Goal: Task Accomplishment & Management: Manage account settings

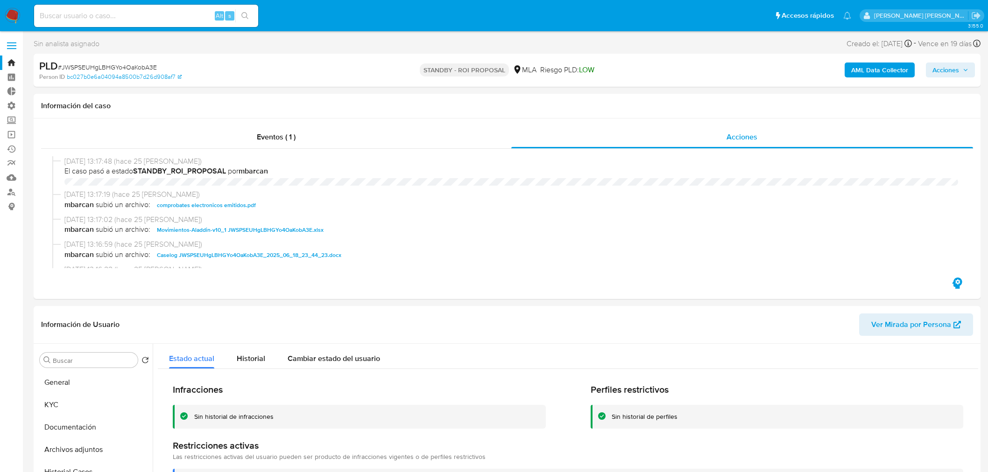
select select "10"
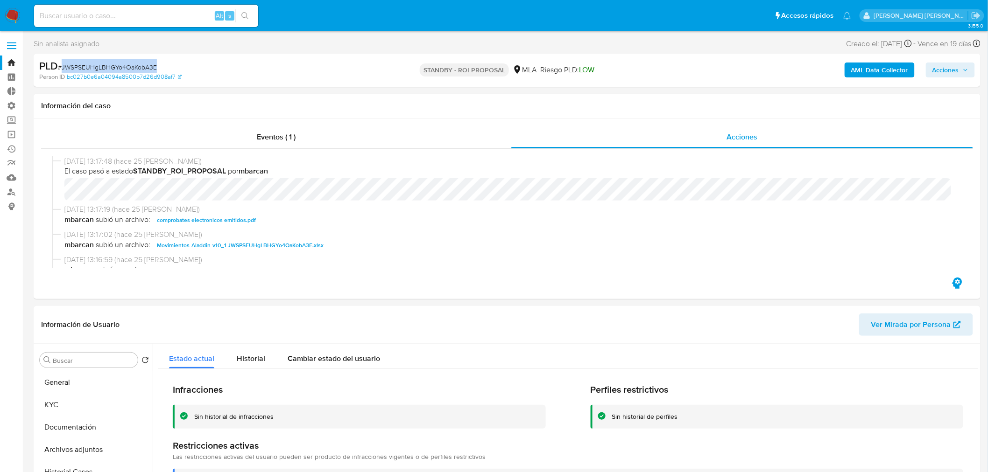
scroll to position [155, 0]
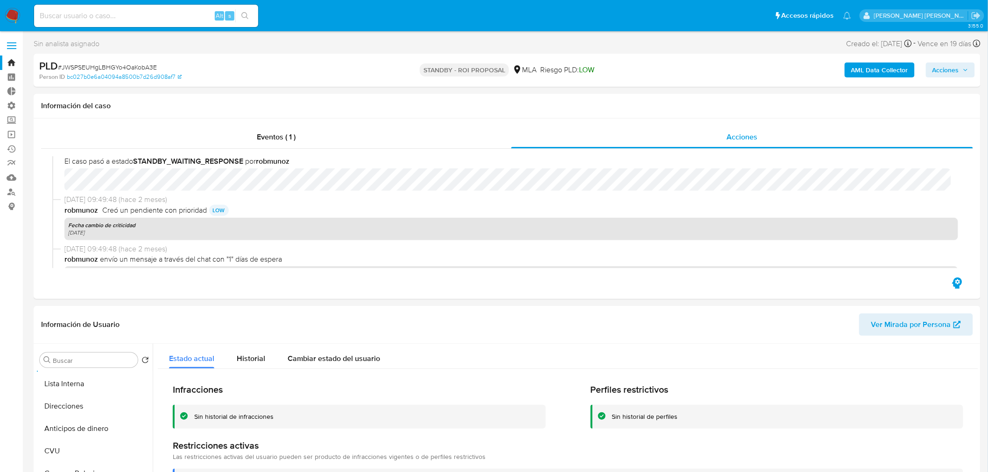
click at [58, 16] on input at bounding box center [146, 16] width 224 height 12
paste input "2145784420"
type input "2145784420"
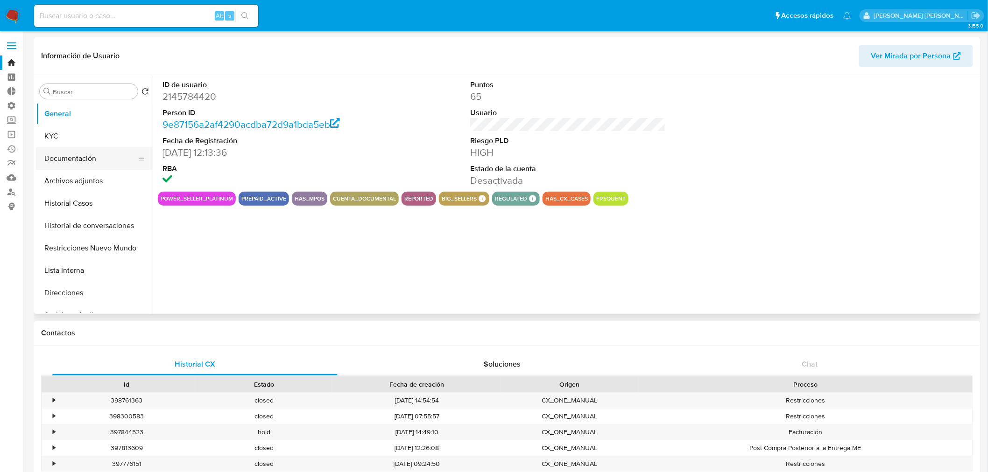
select select "10"
click at [95, 249] on button "Restricciones Nuevo Mundo" at bounding box center [90, 248] width 109 height 22
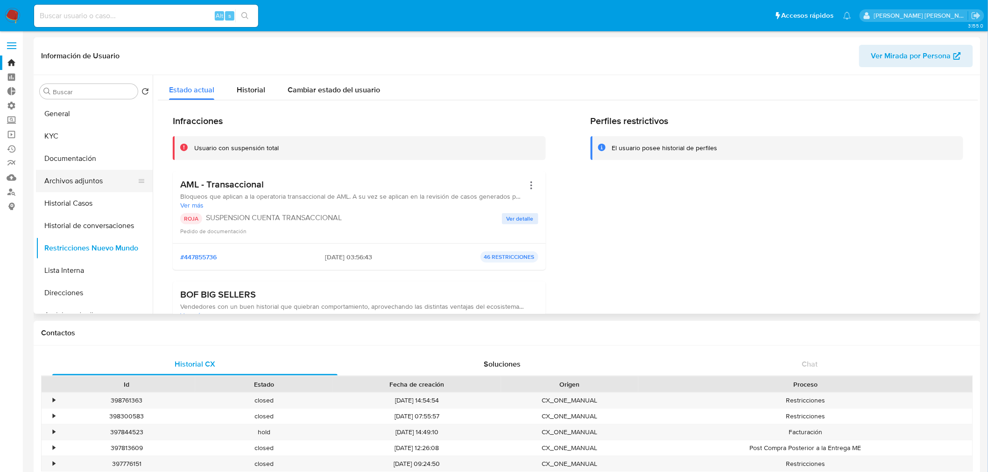
click at [83, 181] on button "Archivos adjuntos" at bounding box center [90, 181] width 109 height 22
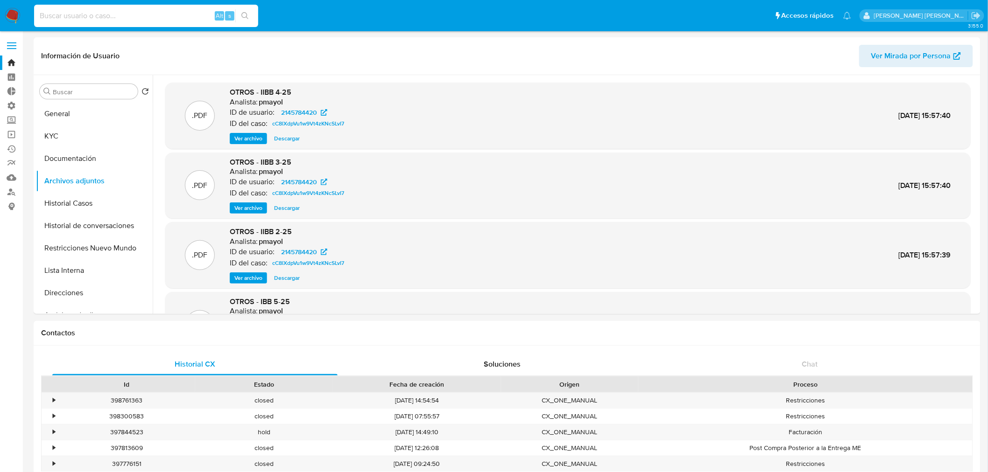
click at [188, 18] on input at bounding box center [146, 16] width 224 height 12
paste input "3AU1V91413DfGYSGAnJchYIo"
type input "3AU1V91413DfGYSGAnJchYIo"
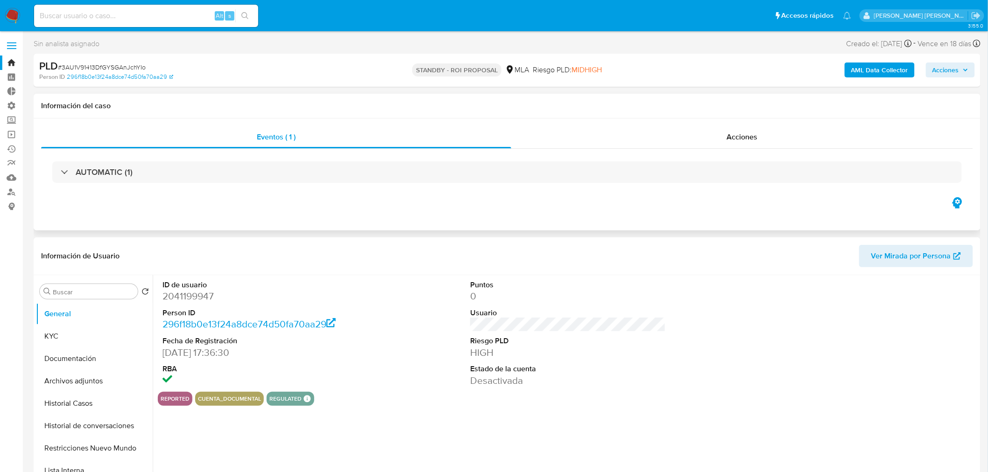
select select "10"
click at [734, 133] on span "Acciones" at bounding box center [741, 137] width 31 height 11
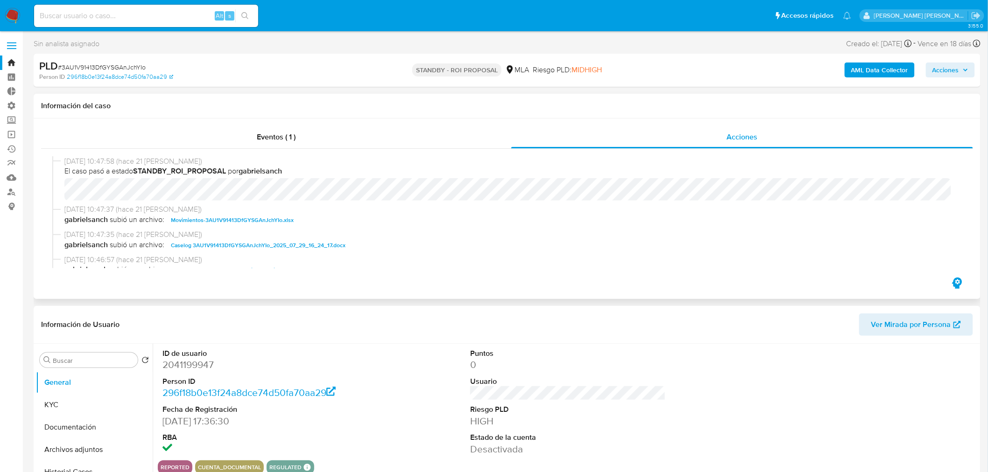
scroll to position [52, 0]
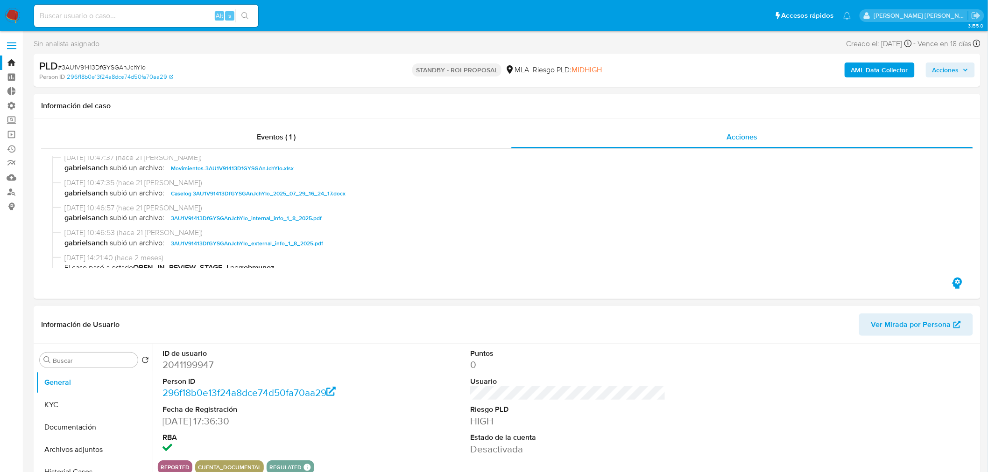
drag, startPoint x: 313, startPoint y: 189, endPoint x: 538, endPoint y: 318, distance: 259.9
click at [313, 189] on span "Caselog 3AU1V91413DfGYSGAnJchYIo_2025_07_29_16_24_17.docx" at bounding box center [258, 193] width 175 height 11
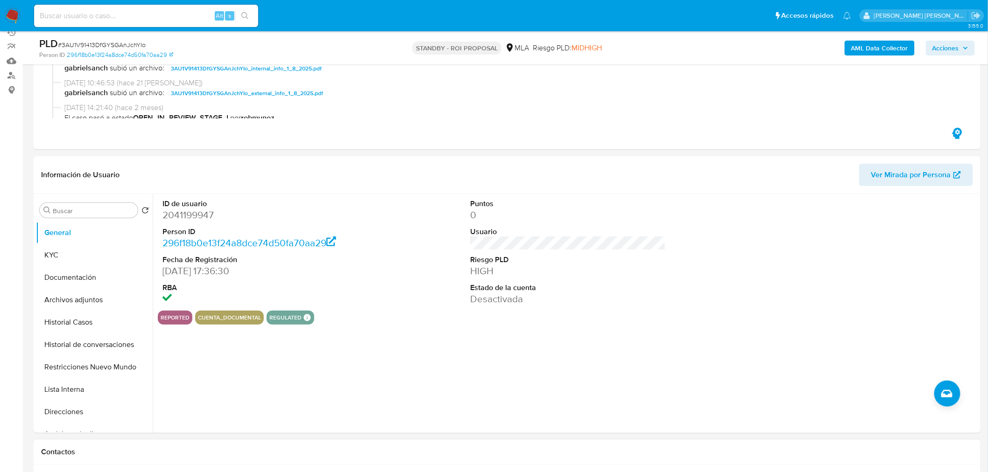
scroll to position [259, 0]
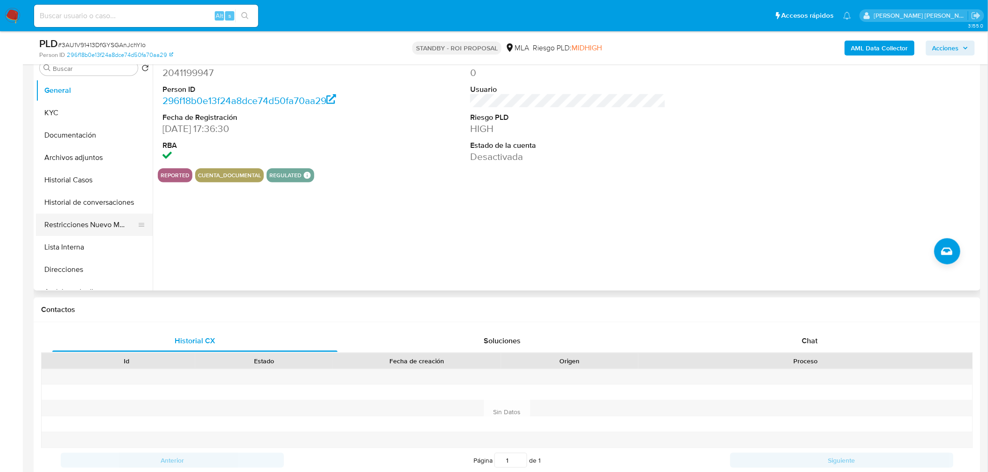
click at [91, 222] on button "Restricciones Nuevo Mundo" at bounding box center [90, 225] width 109 height 22
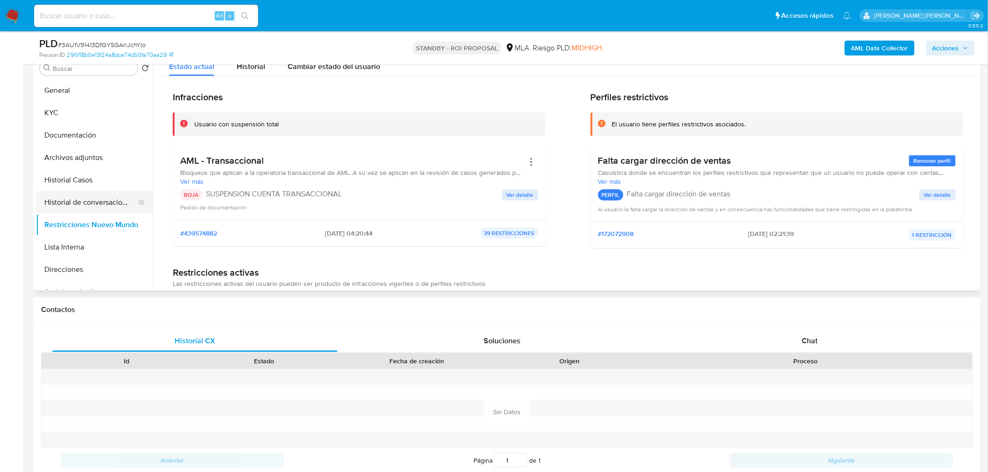
click at [77, 208] on button "Historial de conversaciones" at bounding box center [90, 202] width 109 height 22
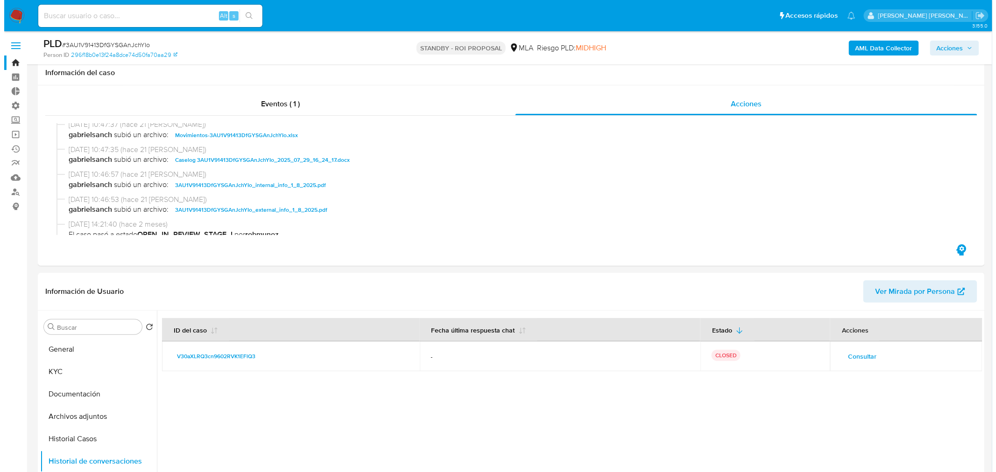
scroll to position [207, 0]
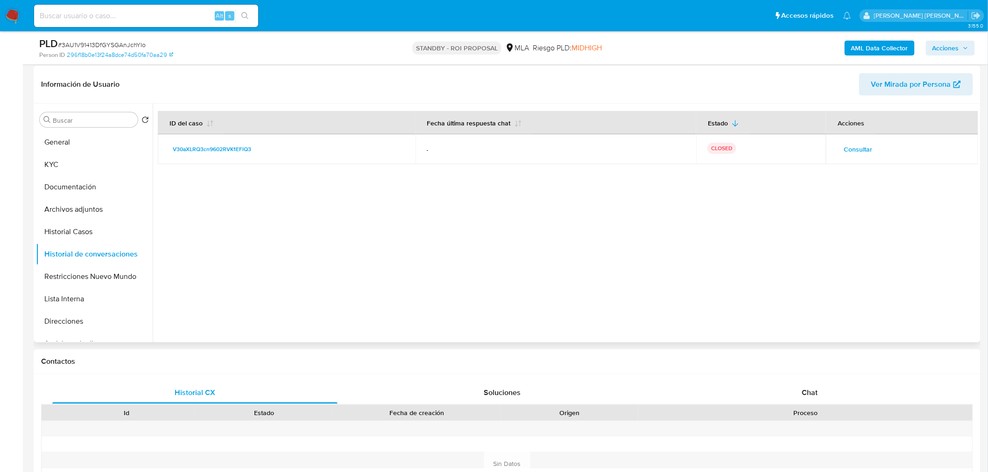
click at [855, 155] on span "Consultar" at bounding box center [857, 149] width 28 height 13
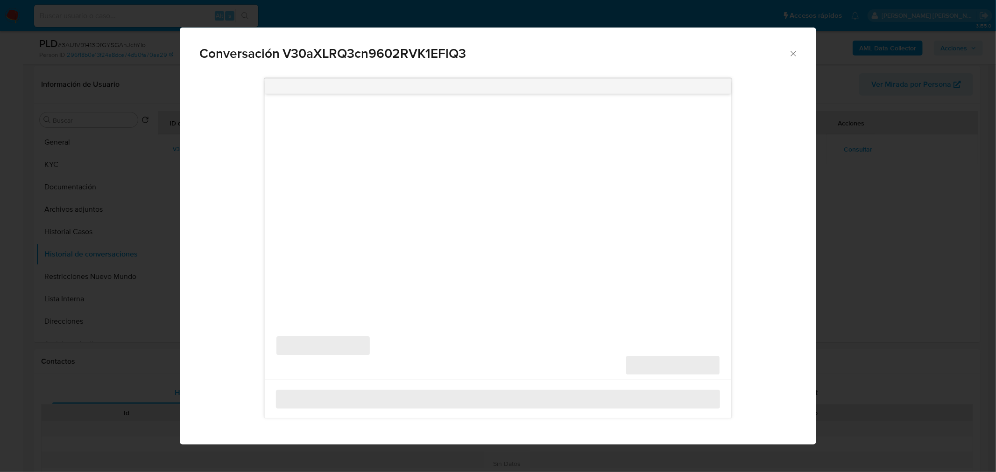
click at [860, 148] on div "Conversación V30aXLRQ3cn9602RVK1EFlQ3 ‌ ‌ ‌ ‌" at bounding box center [498, 236] width 996 height 472
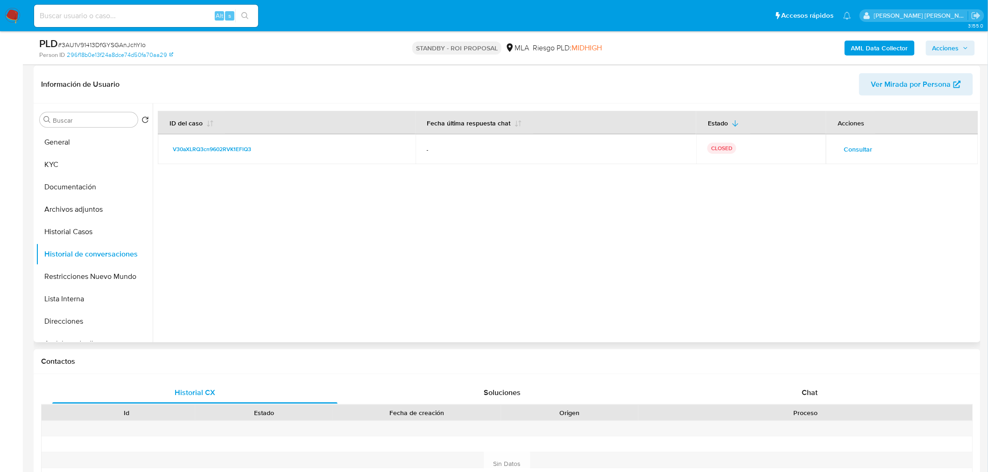
click at [850, 147] on span "Consultar" at bounding box center [857, 149] width 28 height 13
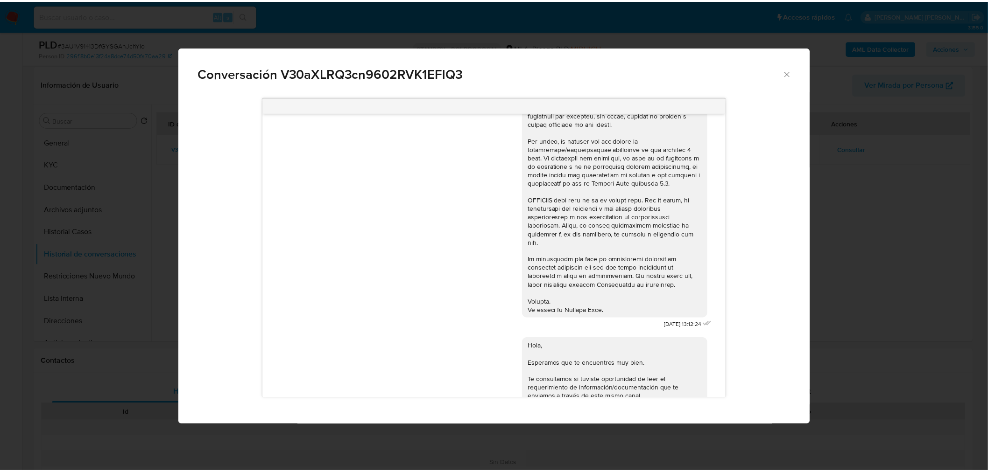
scroll to position [181, 0]
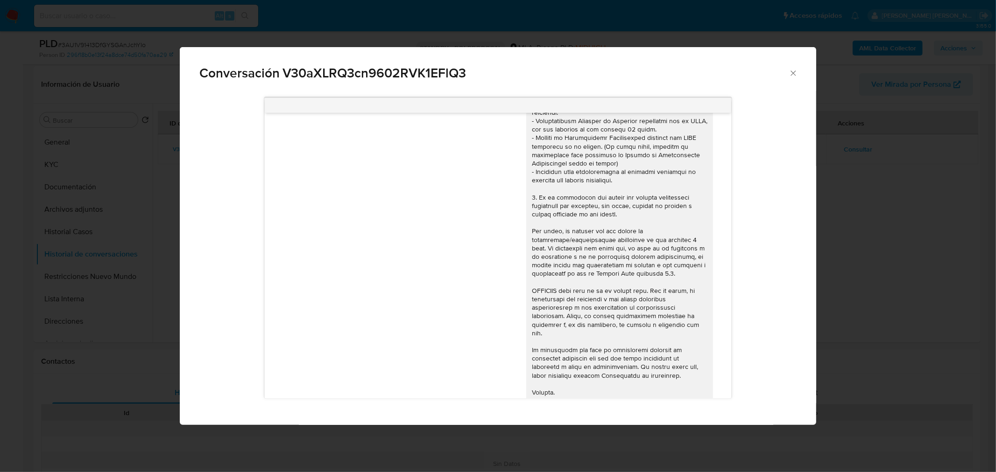
click at [925, 276] on div "Conversación V30aXLRQ3cn9602RVK1EFlQ3 19/05/2025 13:12:24 Hola, Esperamos que t…" at bounding box center [498, 236] width 996 height 472
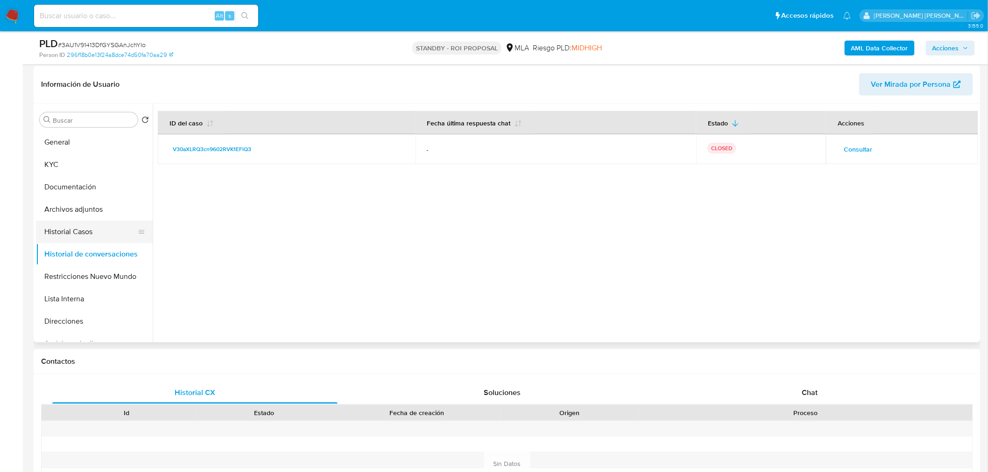
click at [83, 225] on button "Historial Casos" at bounding box center [90, 232] width 109 height 22
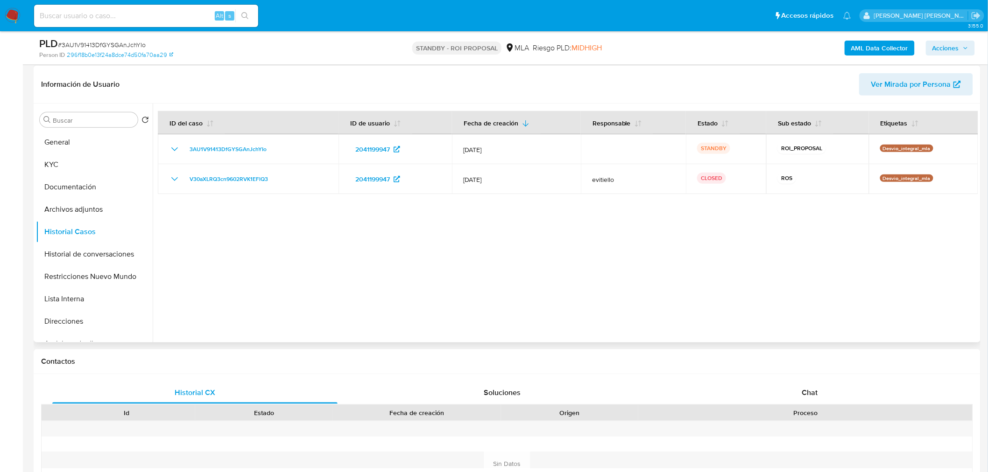
click at [685, 290] on div at bounding box center [565, 223] width 825 height 239
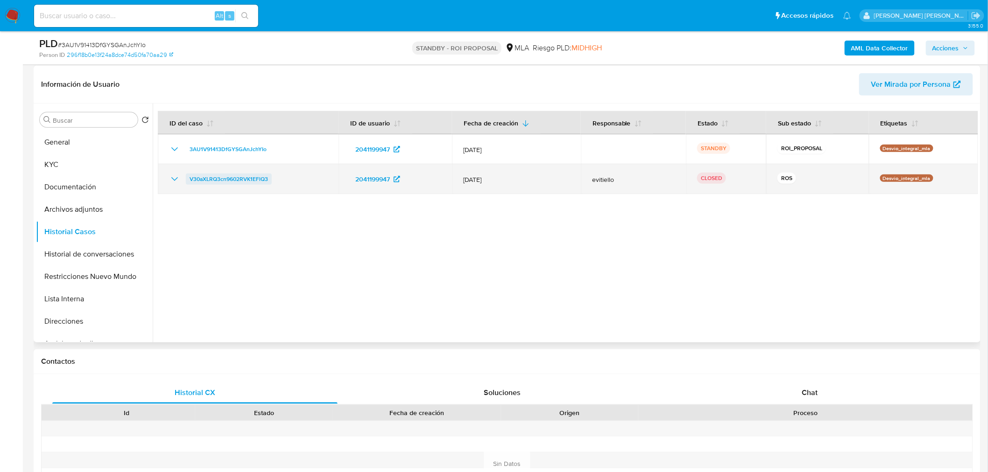
click at [231, 181] on span "V30aXLRQ3cn9602RVK1EFlQ3" at bounding box center [228, 179] width 78 height 11
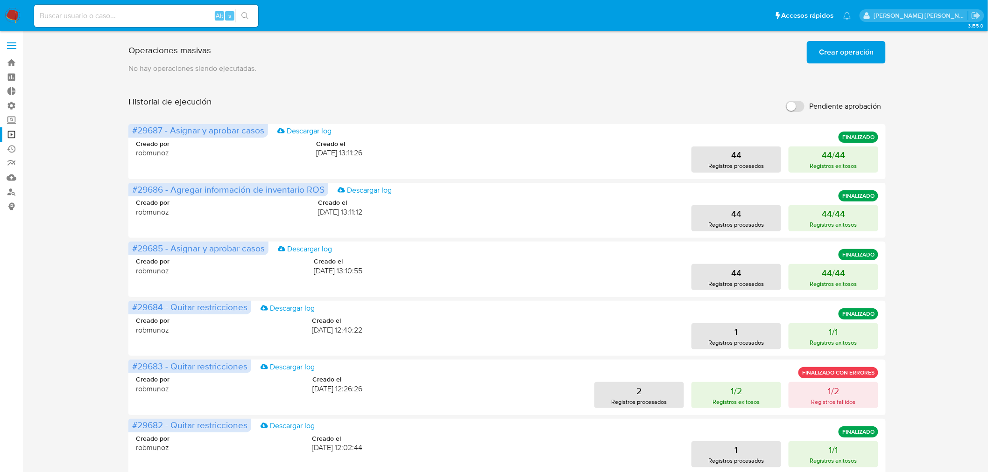
click at [829, 49] on span "Crear operación" at bounding box center [846, 52] width 55 height 21
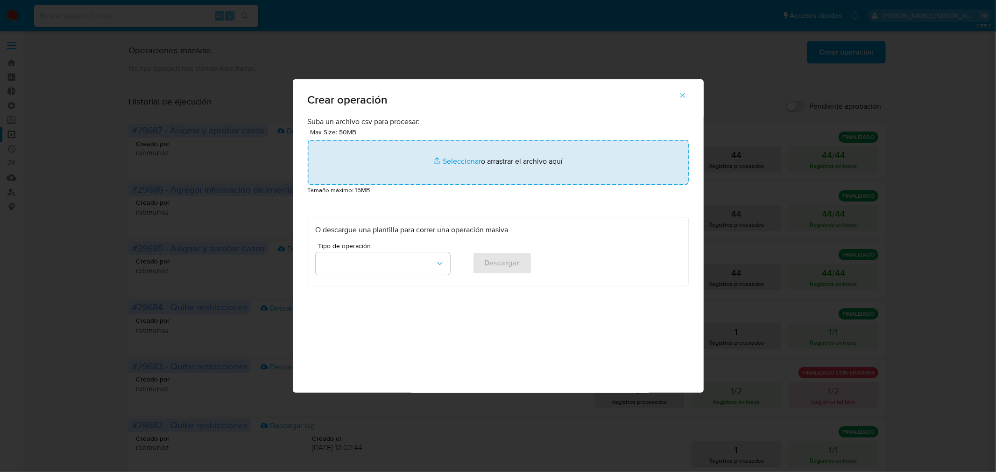
click at [537, 178] on input "file" at bounding box center [498, 162] width 381 height 45
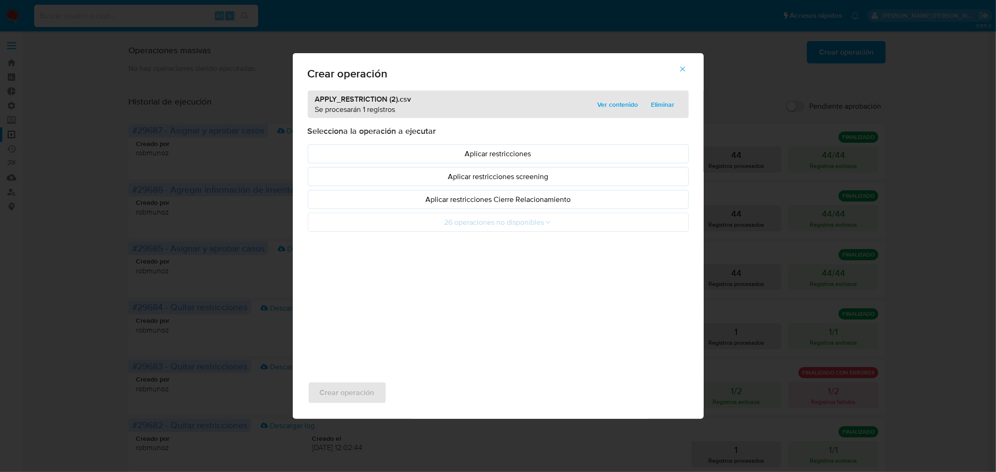
click at [665, 99] on span "Eliminar" at bounding box center [662, 104] width 23 height 13
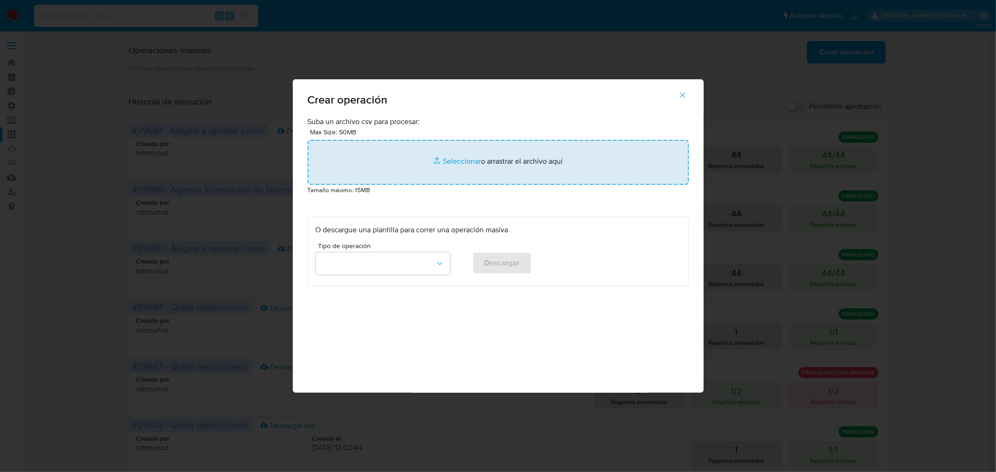
click at [517, 156] on input "file" at bounding box center [498, 162] width 381 height 45
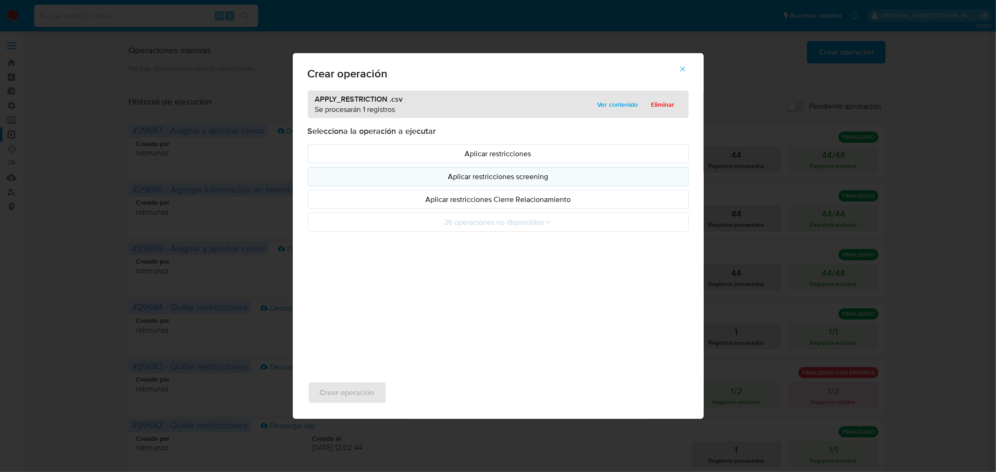
drag, startPoint x: 505, startPoint y: 154, endPoint x: 500, endPoint y: 174, distance: 20.6
click at [505, 153] on p "Aplicar restricciones" at bounding box center [498, 153] width 365 height 11
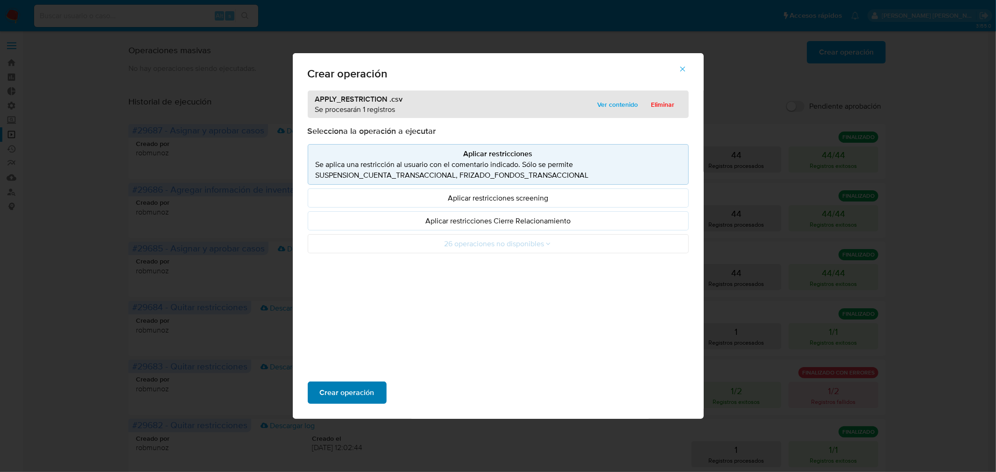
click at [360, 386] on span "Crear operación" at bounding box center [347, 393] width 55 height 21
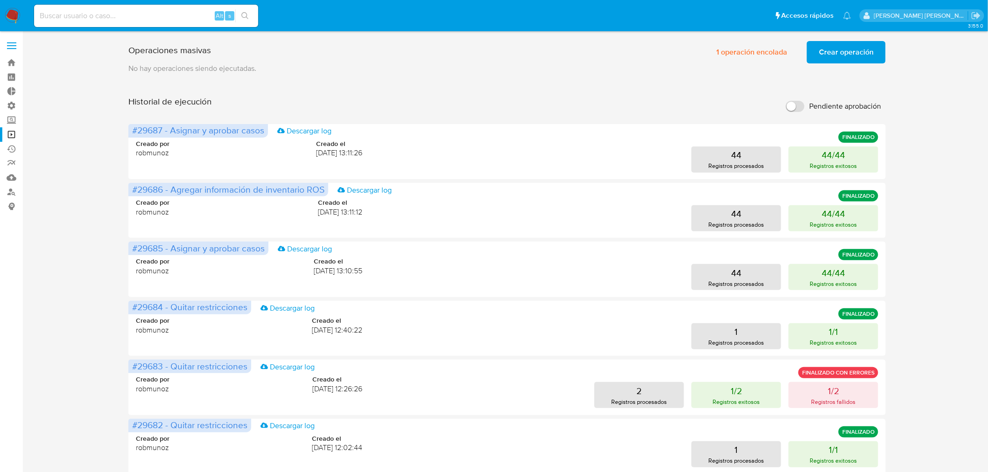
click at [20, 12] on img at bounding box center [13, 16] width 16 height 16
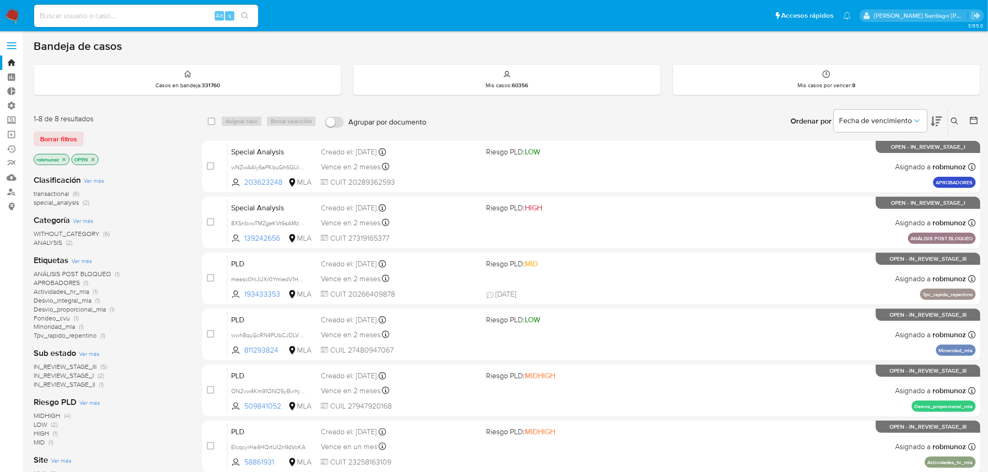
click at [955, 117] on button at bounding box center [955, 121] width 15 height 11
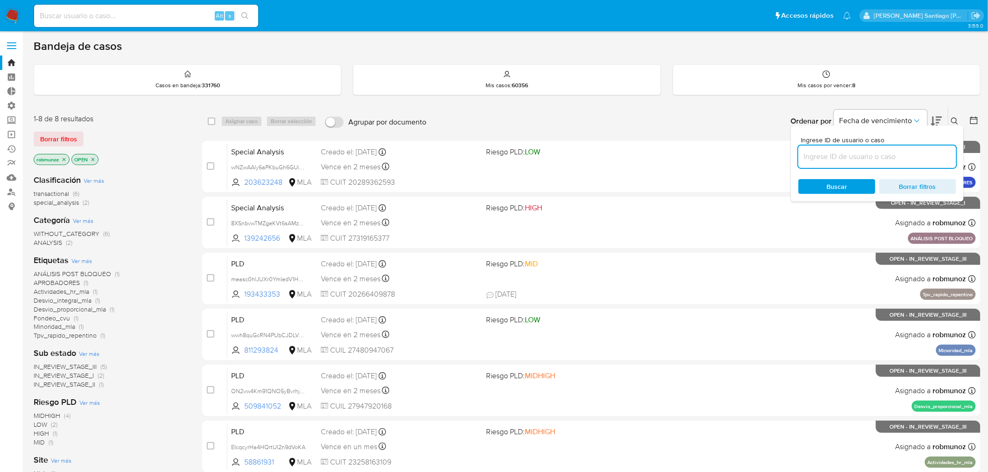
click at [894, 151] on input at bounding box center [877, 157] width 158 height 12
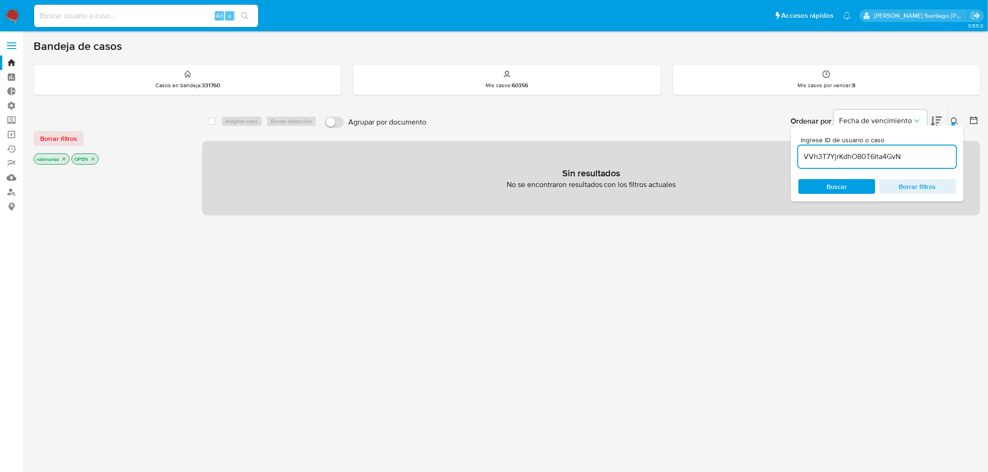
click at [931, 157] on input "VVh3T7YjrKdhO80T6lta4GvN" at bounding box center [877, 157] width 158 height 12
type input "VVh3T7YjrKdhO80T6lta4GvN"
click at [66, 139] on span "Borrar filtros" at bounding box center [58, 138] width 37 height 13
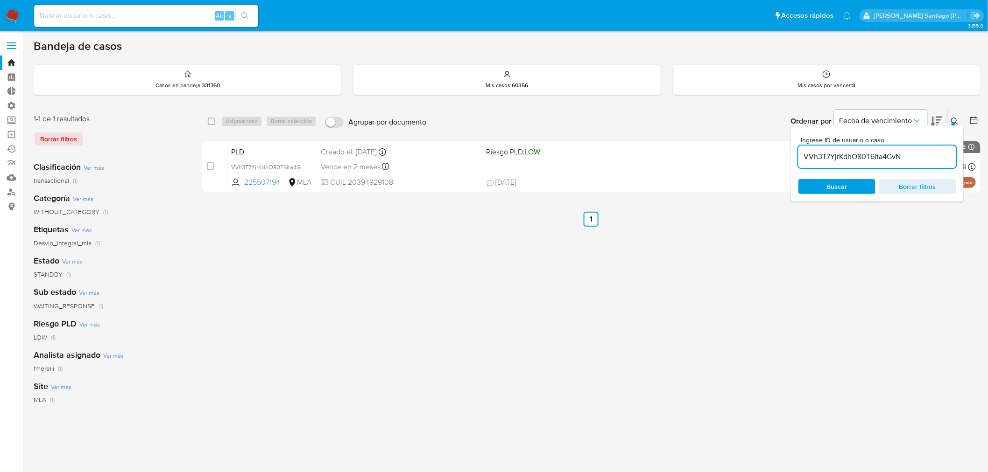
click at [952, 122] on div at bounding box center [953, 124] width 4 height 4
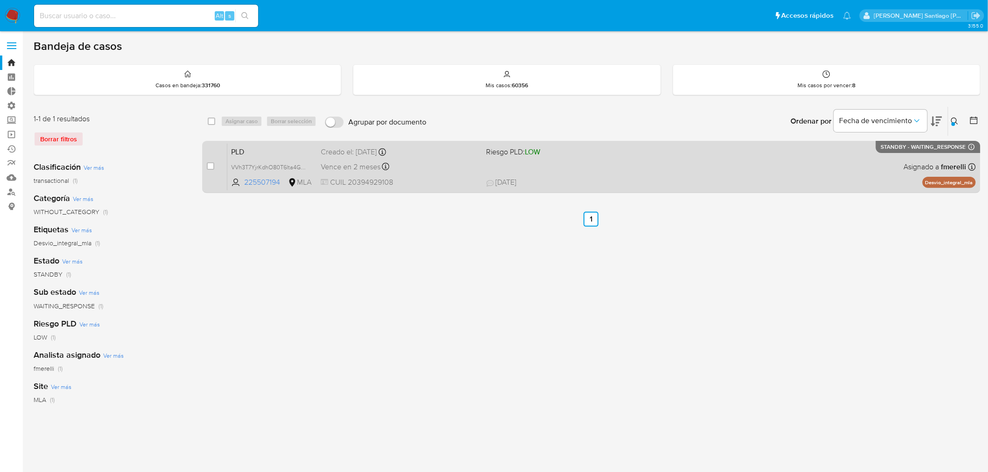
click at [203, 171] on div "case-item-checkbox No es posible asignar el caso PLD VVh3T7YjrKdhO80T6lta4GvN 2…" at bounding box center [591, 167] width 778 height 52
click at [211, 167] on input "checkbox" at bounding box center [210, 165] width 7 height 7
checkbox input "true"
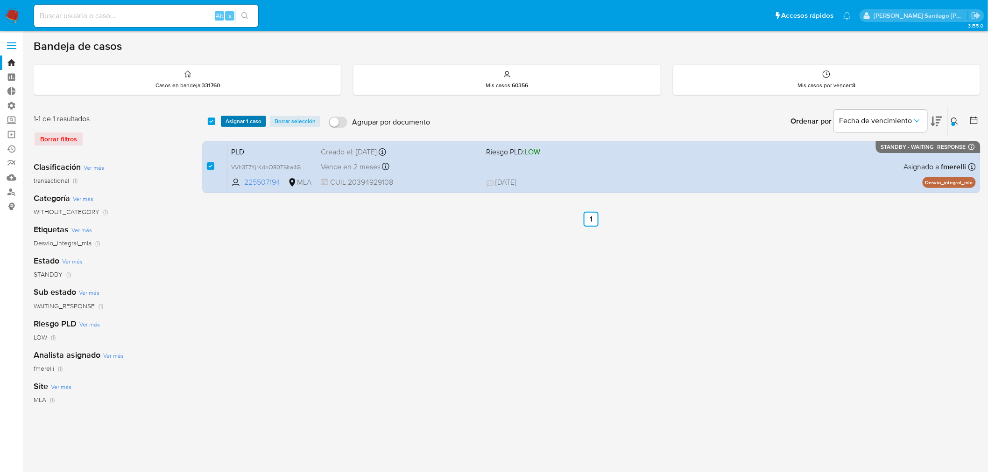
click at [247, 119] on span "Asignar 1 caso" at bounding box center [243, 121] width 36 height 9
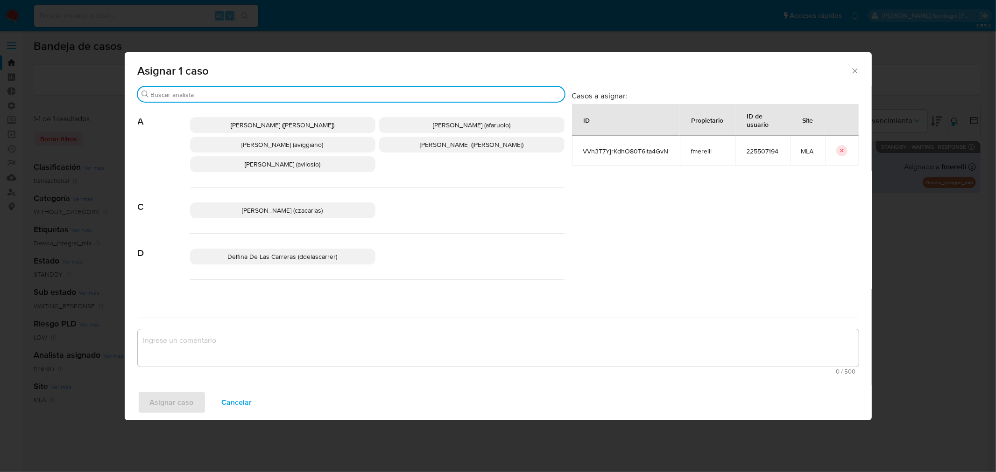
click at [220, 91] on input "Buscar" at bounding box center [356, 95] width 410 height 8
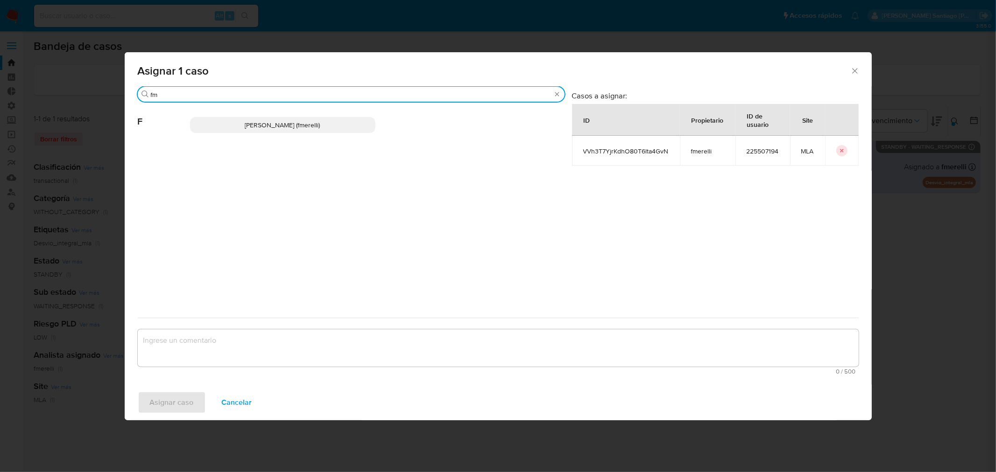
type input "fm"
drag, startPoint x: 234, startPoint y: 125, endPoint x: 231, endPoint y: 327, distance: 202.1
click at [234, 131] on p "Florencia Paula Merelli (fmerelli)" at bounding box center [282, 125] width 185 height 16
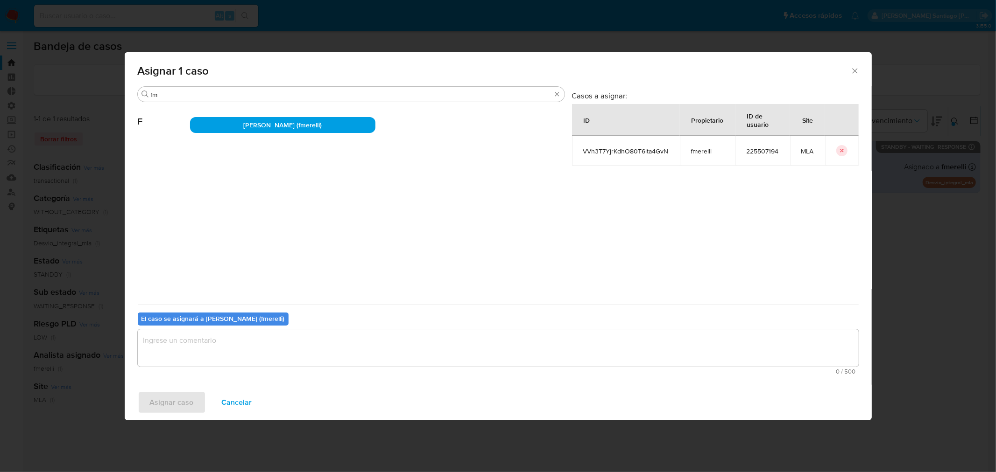
drag, startPoint x: 246, startPoint y: 347, endPoint x: 238, endPoint y: 355, distance: 10.9
click at [246, 347] on textarea "assign-modal" at bounding box center [498, 348] width 721 height 37
click at [173, 404] on span "Asignar caso" at bounding box center [172, 403] width 44 height 21
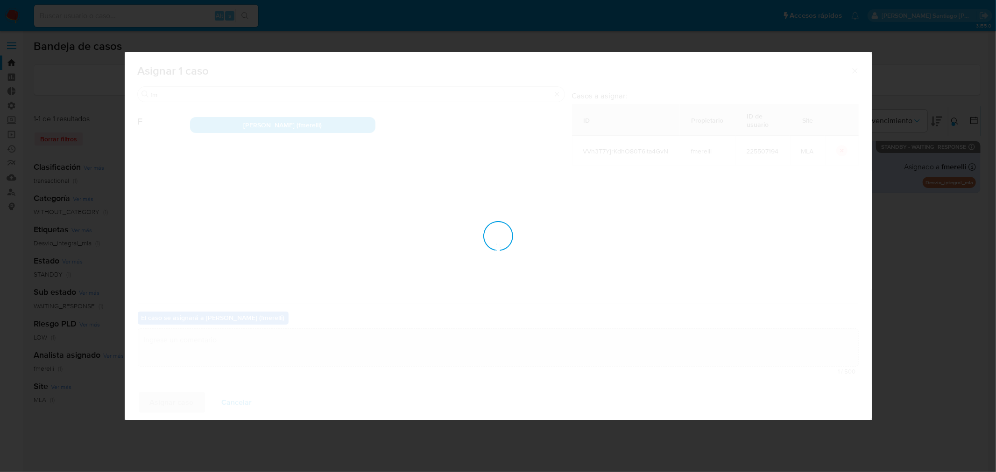
checkbox input "false"
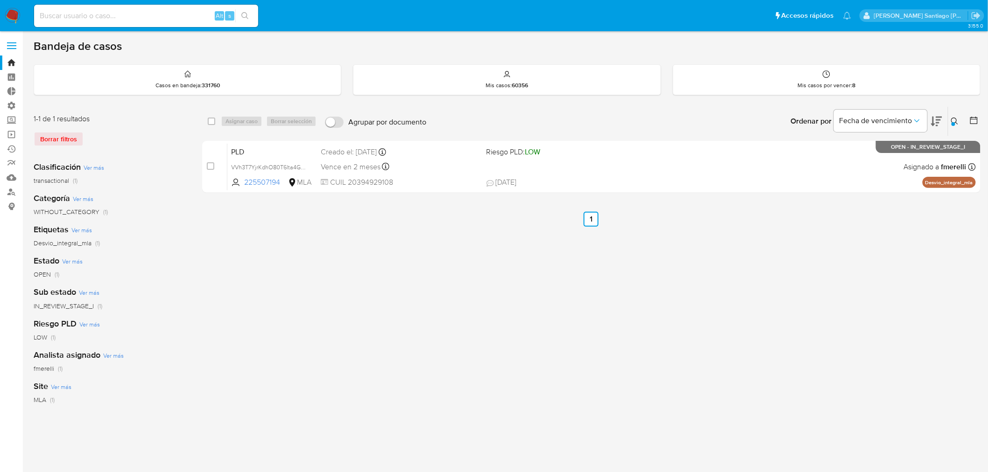
click at [954, 118] on icon at bounding box center [954, 121] width 7 height 7
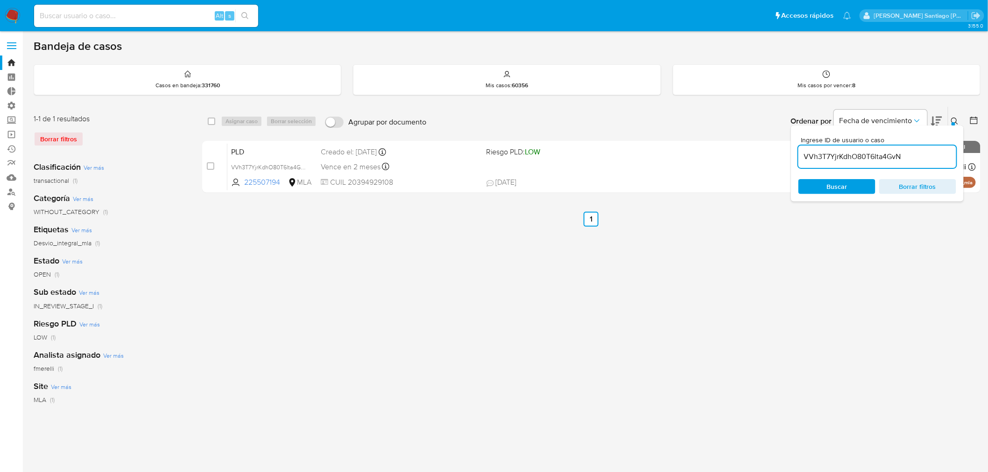
drag, startPoint x: 923, startPoint y: 181, endPoint x: 903, endPoint y: 158, distance: 30.5
click at [922, 181] on span "Borrar filtros" at bounding box center [917, 186] width 64 height 13
click at [903, 155] on input at bounding box center [877, 157] width 158 height 12
type input "nbD14gf8Oa7THrFa6TmSs2PD"
click at [53, 134] on div "Borrar filtros" at bounding box center [108, 139] width 149 height 15
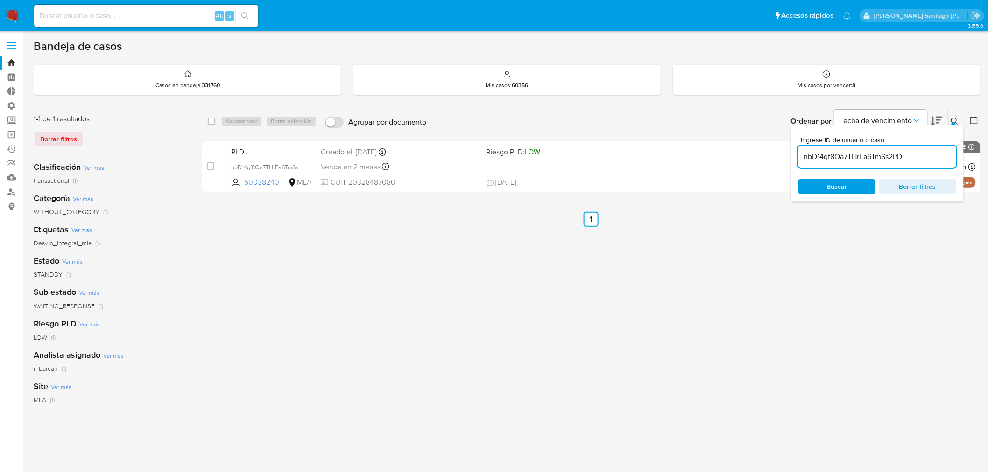
click at [948, 119] on button at bounding box center [955, 121] width 15 height 11
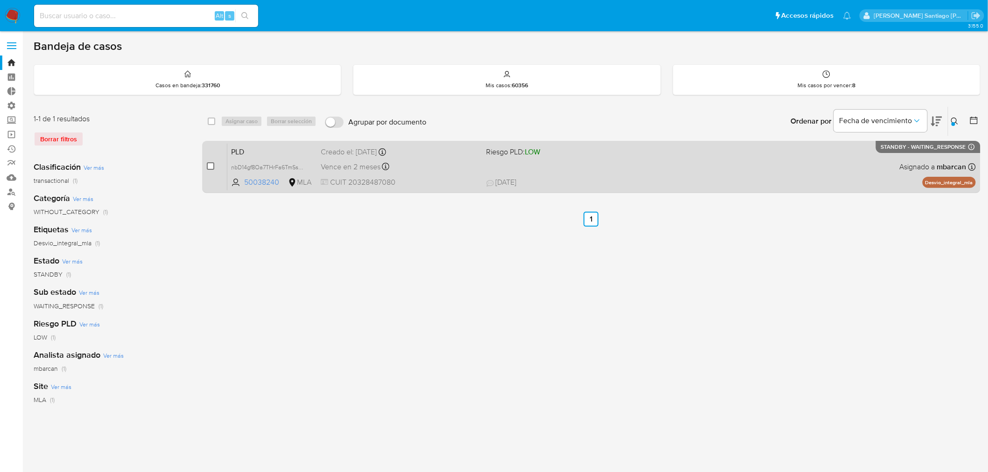
click at [212, 167] on input "checkbox" at bounding box center [210, 165] width 7 height 7
checkbox input "true"
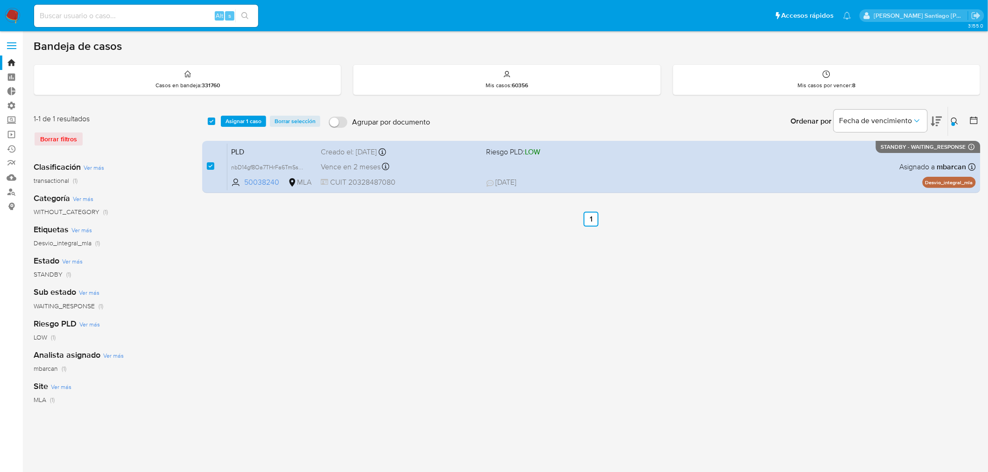
click at [236, 114] on div "select-all-cases-checkbox Asignar 1 caso Borrar selección Agrupar por documento…" at bounding box center [591, 121] width 778 height 29
click at [238, 118] on span "Asignar 1 caso" at bounding box center [243, 121] width 36 height 9
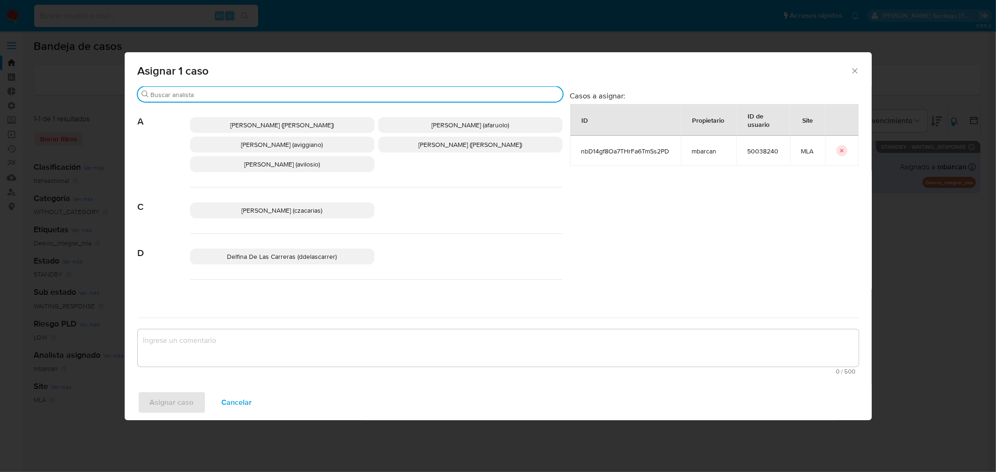
click at [209, 91] on input "Buscar" at bounding box center [355, 95] width 408 height 8
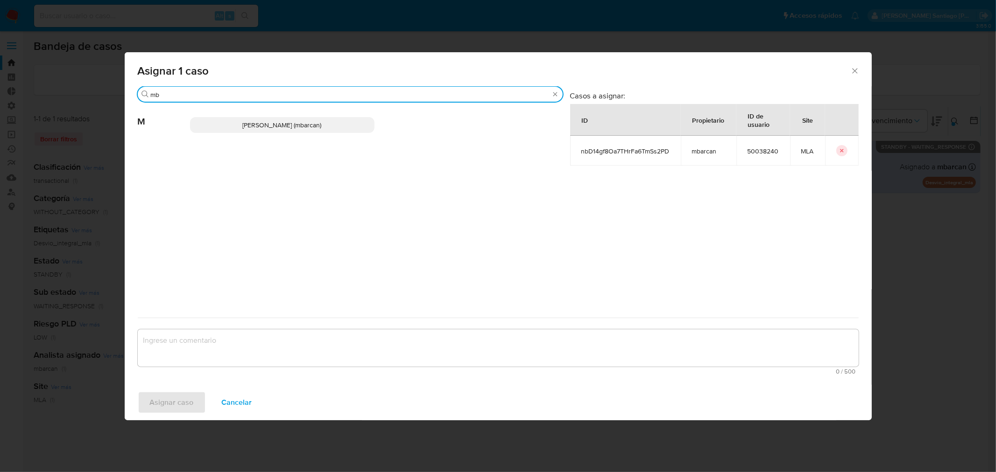
type input "mb"
drag, startPoint x: 220, startPoint y: 122, endPoint x: 228, endPoint y: 271, distance: 149.6
click at [225, 146] on div "[PERSON_NAME] (mbarcan)" at bounding box center [376, 125] width 372 height 46
drag, startPoint x: 245, startPoint y: 126, endPoint x: 248, endPoint y: 240, distance: 113.4
click at [245, 127] on span "[PERSON_NAME] (mbarcan)" at bounding box center [282, 124] width 79 height 9
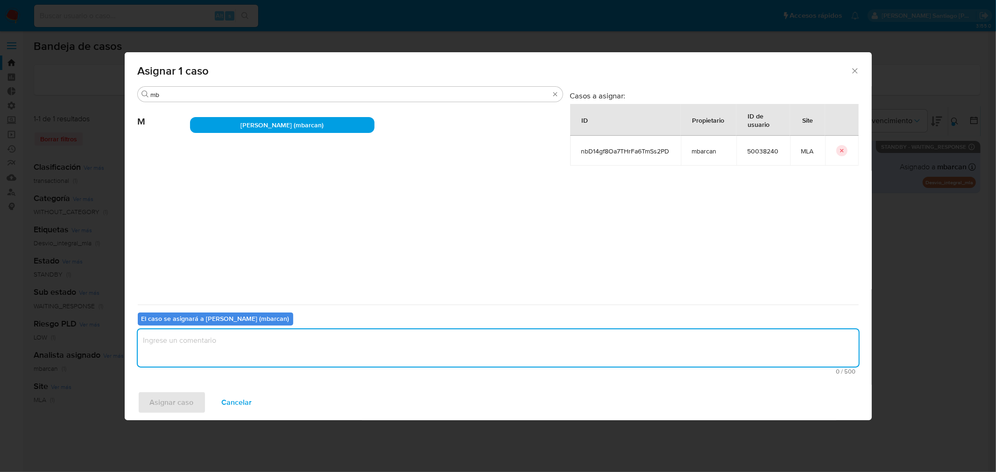
click at [251, 351] on textarea "assign-modal" at bounding box center [498, 348] width 721 height 37
click at [201, 400] on button "Asignar caso" at bounding box center [172, 403] width 68 height 22
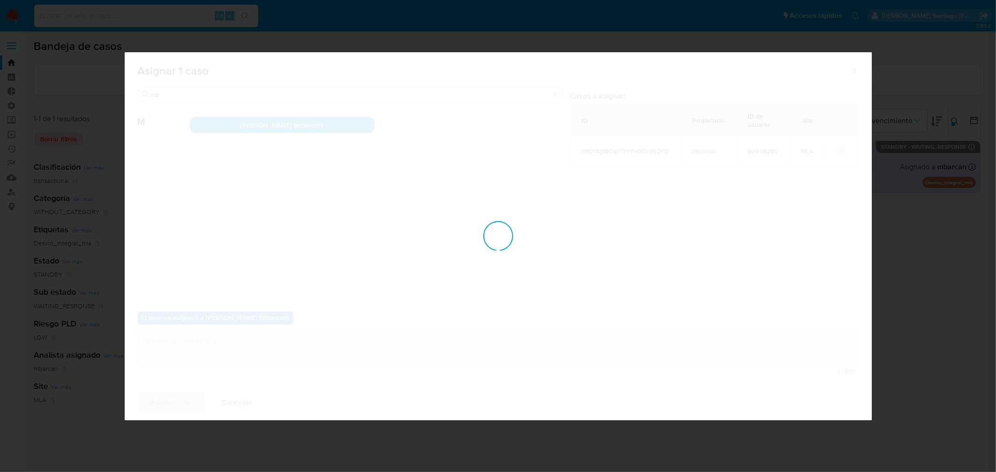
checkbox input "false"
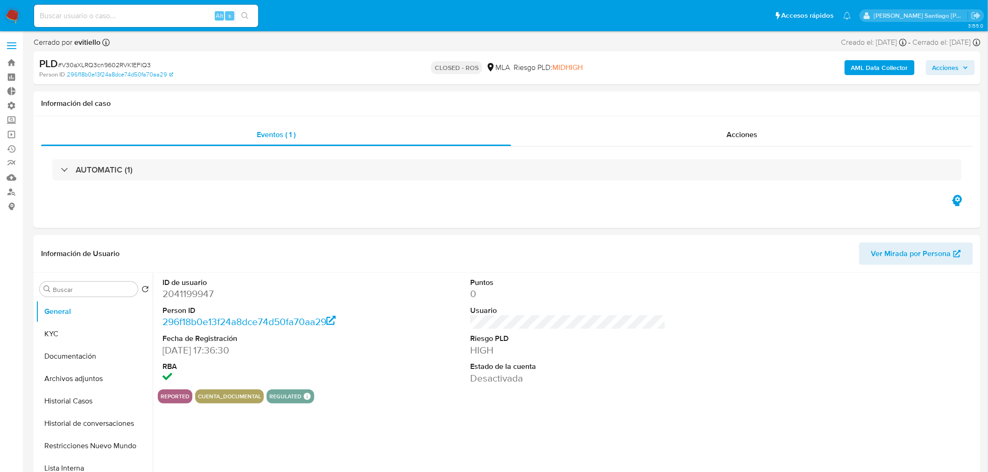
select select "10"
click at [710, 126] on div "Acciones" at bounding box center [742, 135] width 462 height 22
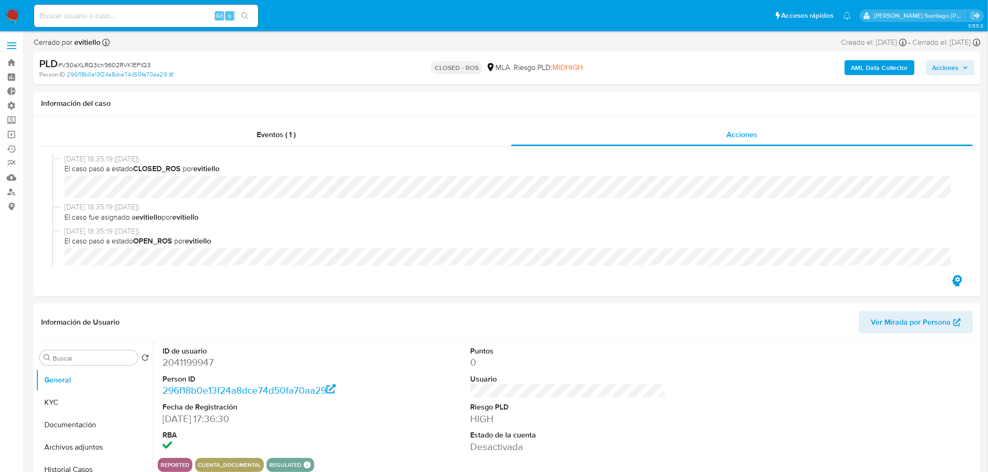
click at [147, 14] on input at bounding box center [146, 16] width 224 height 12
paste input "W3B9bw7wbFtPgLf7NDhroCKr"
type input "W3B9bw7wbFtPgLf7NDhroCKr"
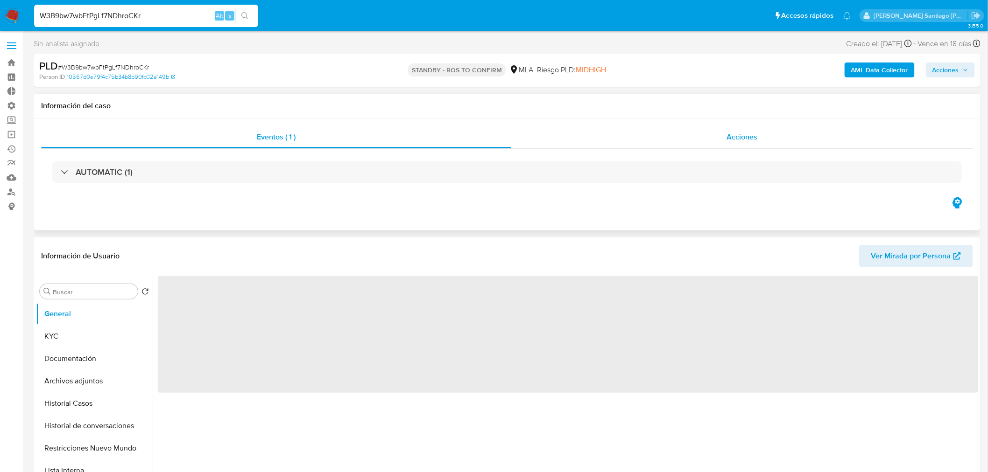
click at [743, 133] on span "Acciones" at bounding box center [741, 137] width 31 height 11
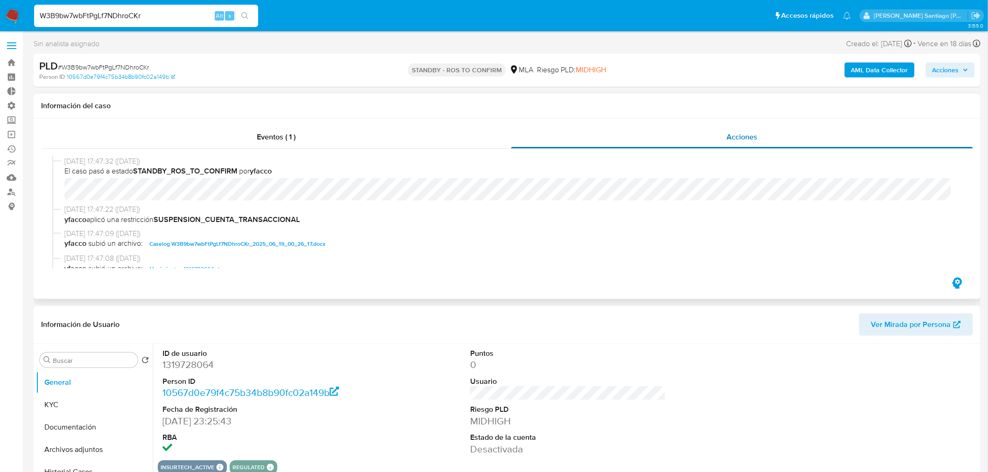
select select "10"
click at [304, 249] on span "Caselog W3B9bw7wbFtPgLf7NDhroCKr_2025_06_19_00_26_17.docx" at bounding box center [237, 243] width 176 height 11
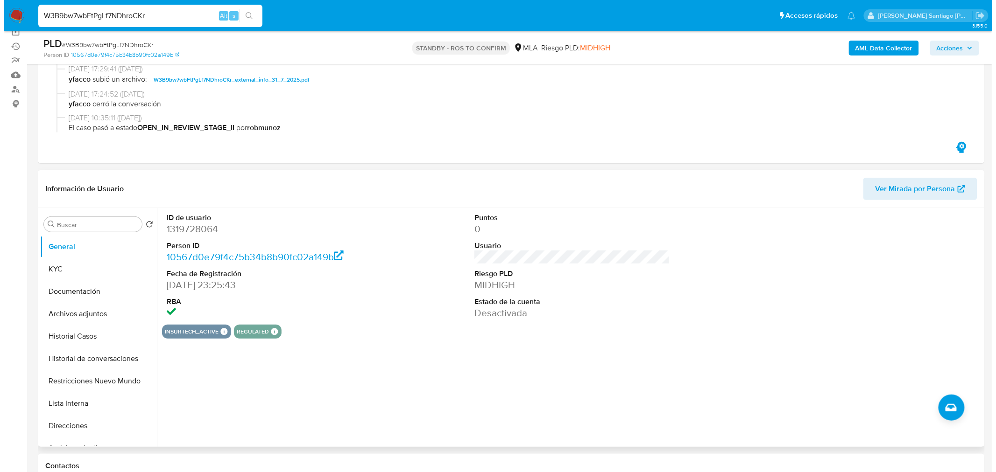
scroll to position [104, 0]
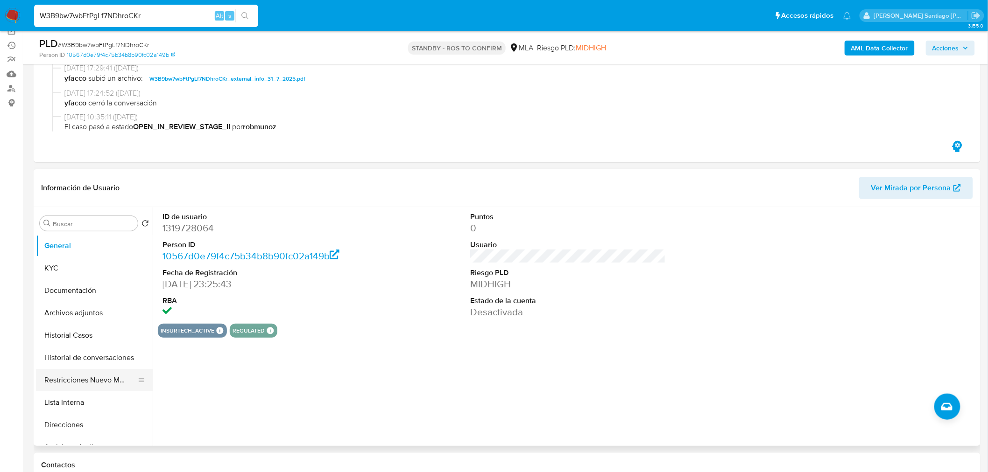
click at [116, 381] on button "Restricciones Nuevo Mundo" at bounding box center [90, 380] width 109 height 22
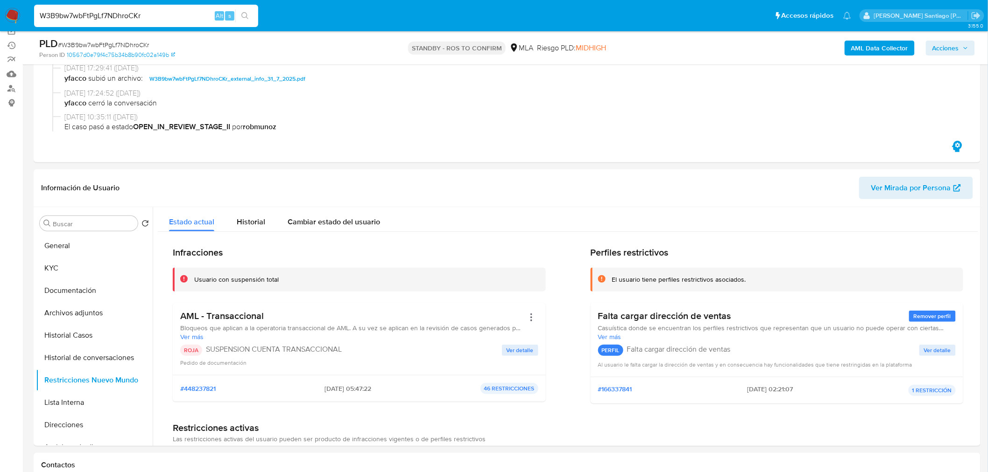
click at [110, 12] on input "W3B9bw7wbFtPgLf7NDhroCKr" at bounding box center [146, 16] width 224 height 12
click at [110, 11] on input "W3B9bw7wbFtPgLf7NDhroCKr" at bounding box center [146, 16] width 224 height 12
click at [86, 365] on button "Historial de conversaciones" at bounding box center [90, 358] width 109 height 22
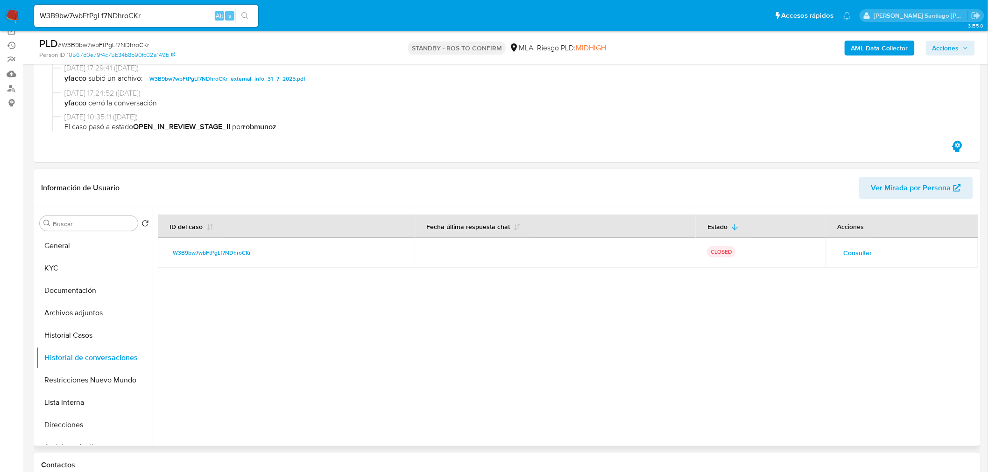
click at [855, 250] on span "Consultar" at bounding box center [857, 252] width 28 height 13
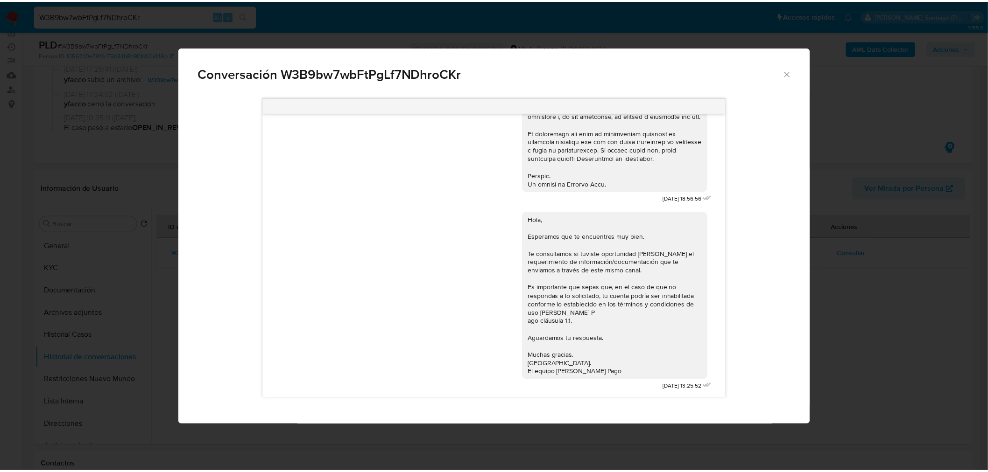
scroll to position [189, 0]
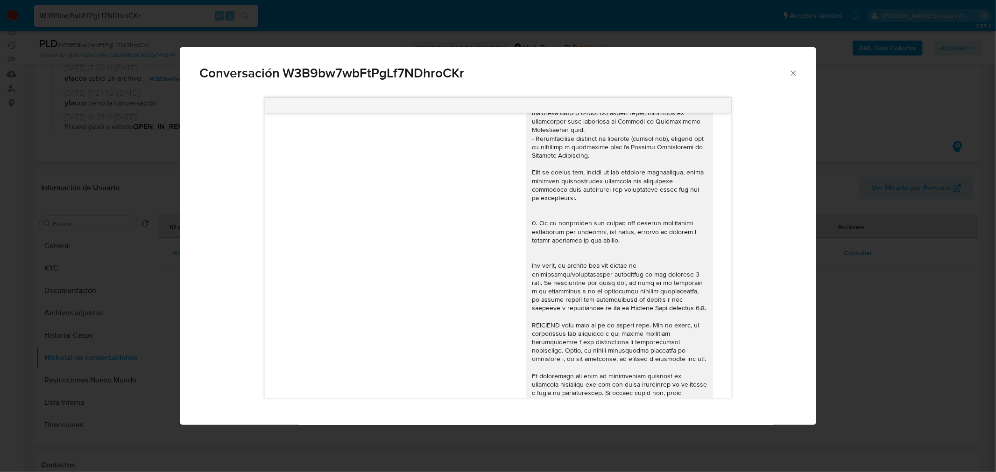
click at [933, 370] on div "Conversación W3B9bw7wbFtPgLf7NDhroCKr 18/06/2025 18:56:56 Hola, Esperamos que t…" at bounding box center [498, 236] width 996 height 472
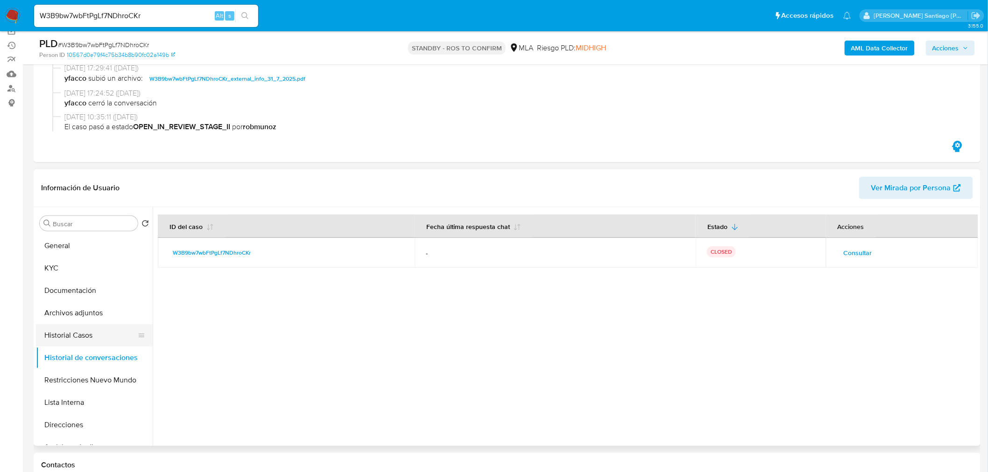
click at [87, 339] on button "Historial Casos" at bounding box center [90, 335] width 109 height 22
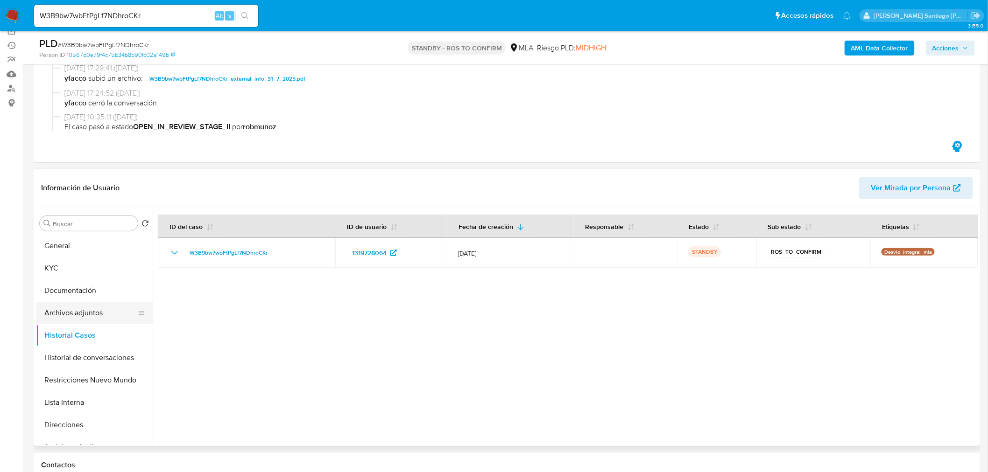
click at [82, 313] on button "Archivos adjuntos" at bounding box center [90, 313] width 109 height 22
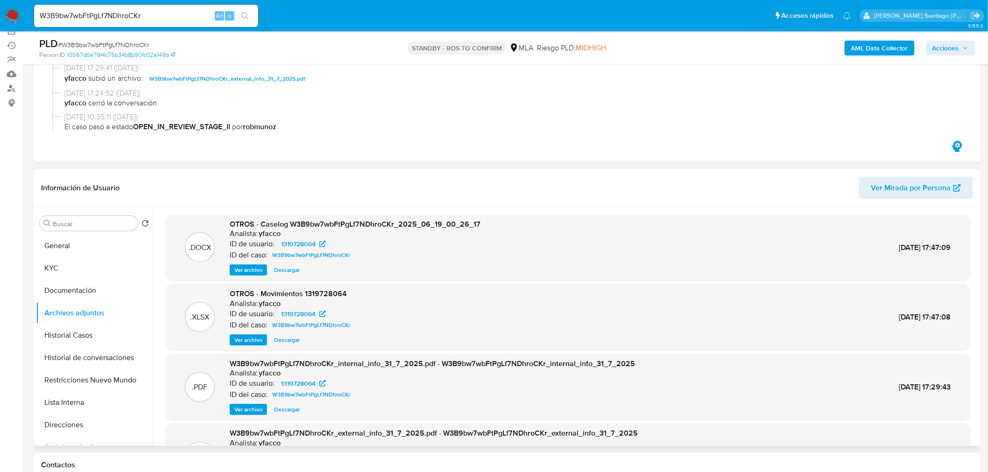
click at [290, 271] on span "Descargar" at bounding box center [287, 270] width 26 height 9
click at [120, 12] on input "W3B9bw7wbFtPgLf7NDhroCKr" at bounding box center [146, 16] width 224 height 12
click at [120, 11] on input "W3B9bw7wbFtPgLf7NDhroCKr" at bounding box center [146, 16] width 224 height 12
paste input "InFcqDJfXon9679OYhG96wK7"
type input "InFcqDJfXon9679OYhG96wK7"
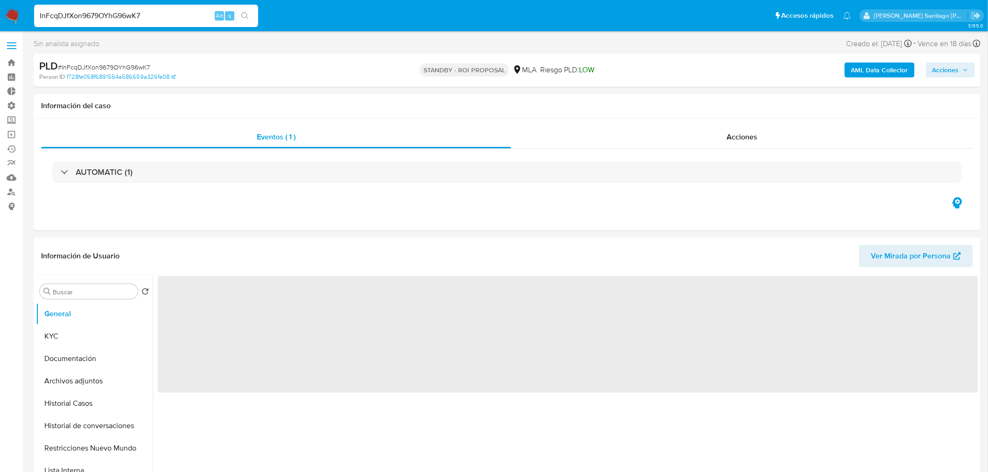
select select "10"
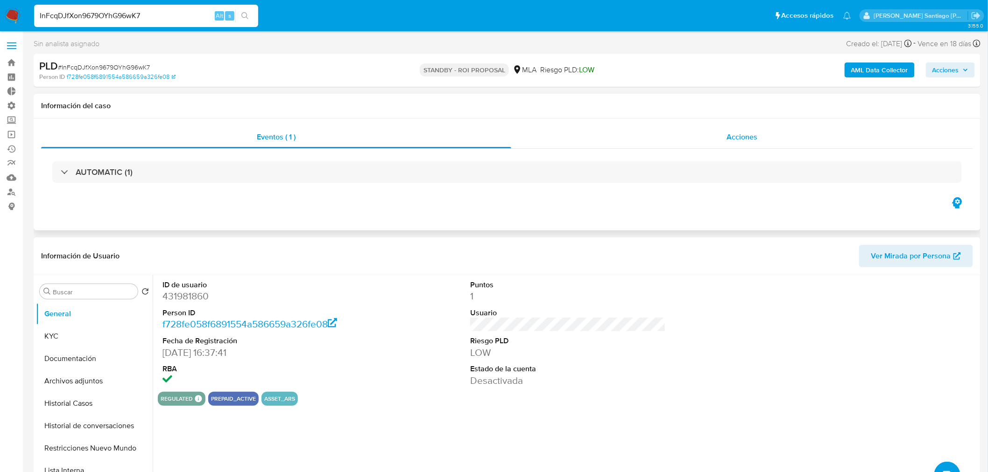
click at [677, 134] on div "Acciones" at bounding box center [742, 137] width 462 height 22
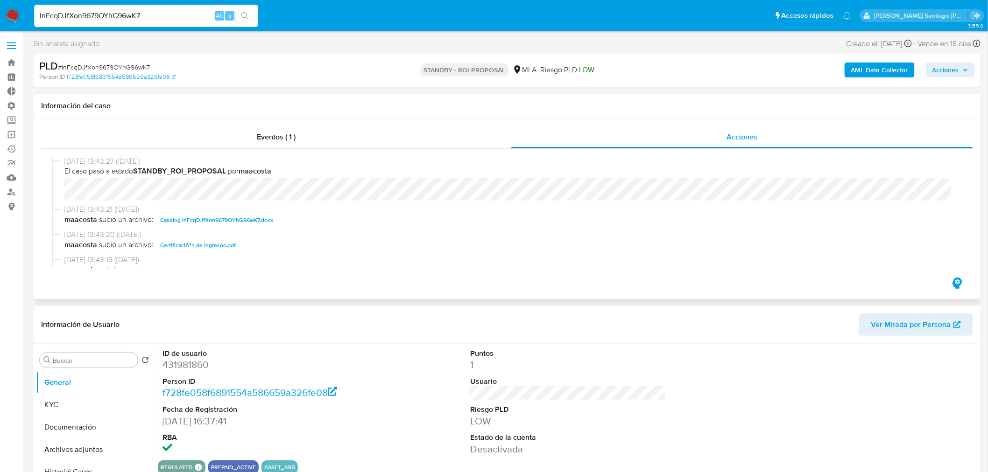
click at [246, 218] on span "Caselog InFcqDJfXon9679OYhG96wK7.docx" at bounding box center [216, 220] width 113 height 11
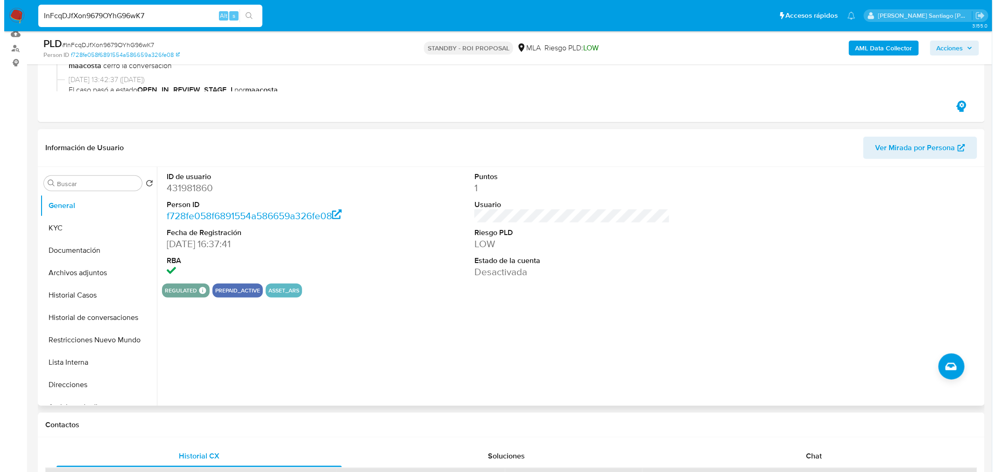
scroll to position [155, 0]
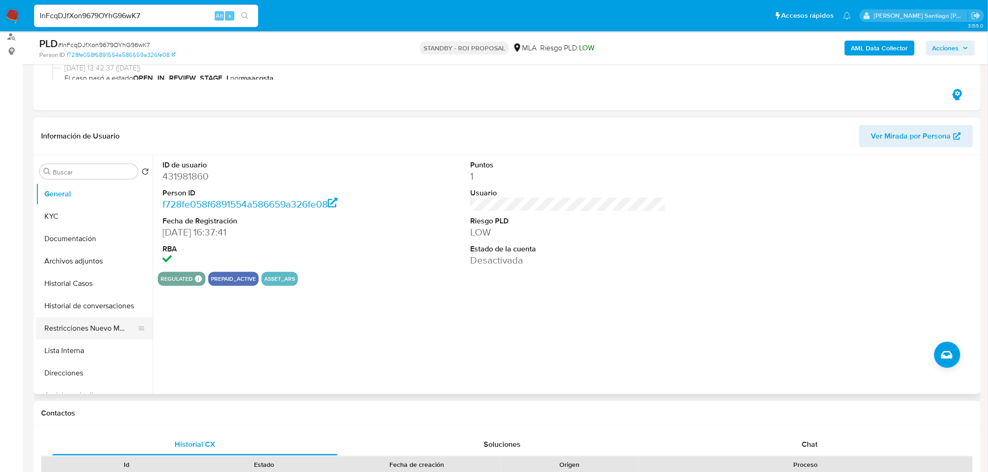
click at [118, 334] on button "Restricciones Nuevo Mundo" at bounding box center [90, 328] width 109 height 22
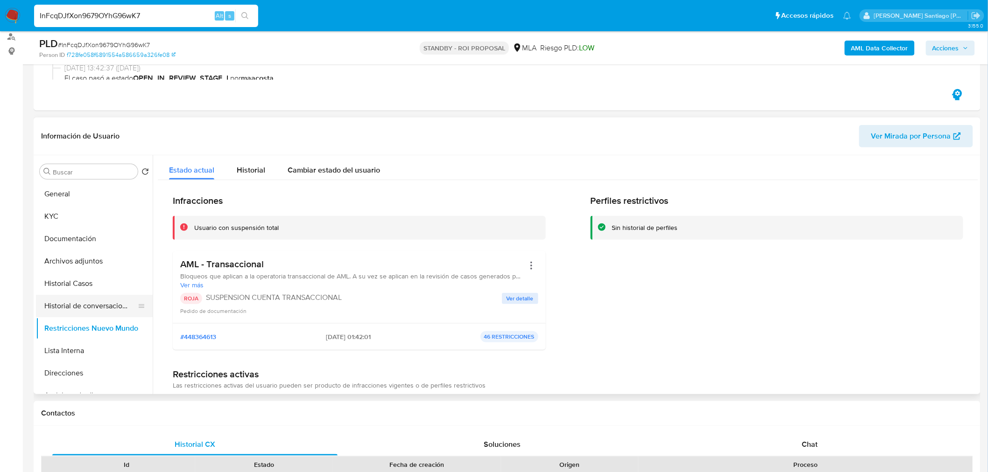
click at [100, 304] on button "Historial de conversaciones" at bounding box center [90, 306] width 109 height 22
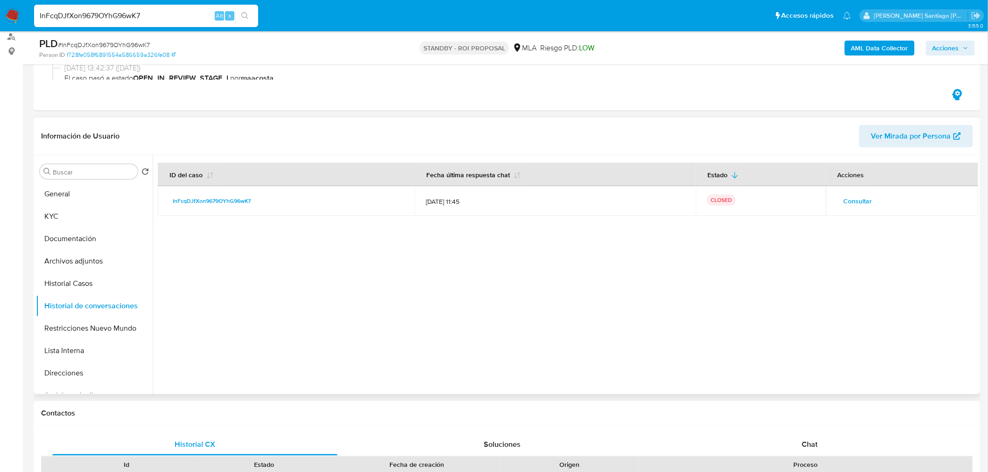
click at [866, 204] on span "Consultar" at bounding box center [857, 201] width 28 height 13
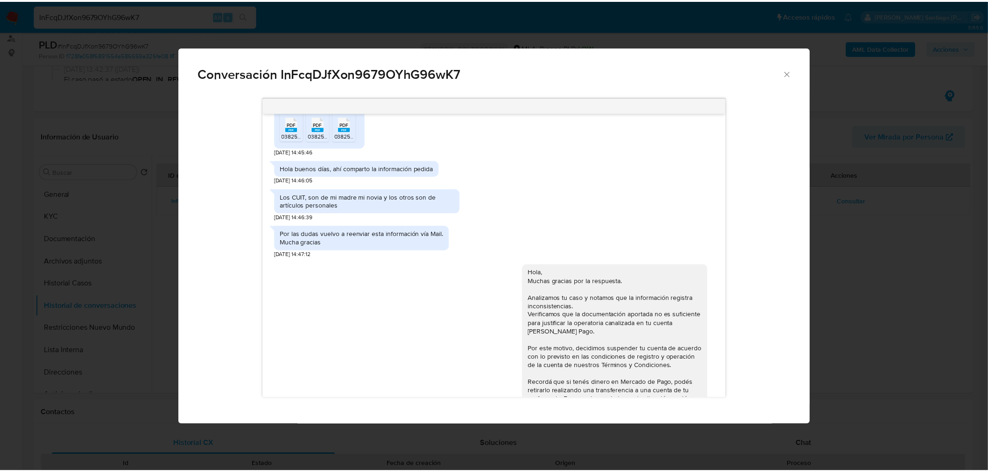
scroll to position [450, 0]
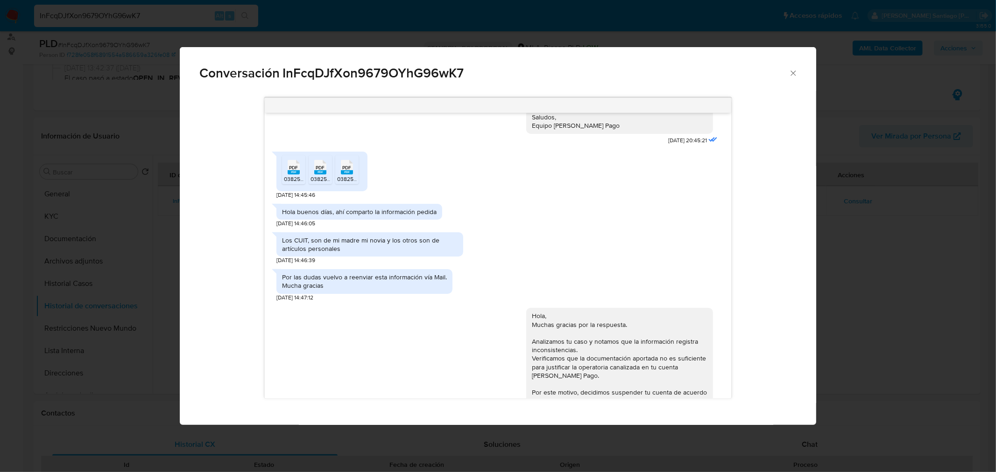
click at [142, 254] on div "Conversación InFcqDJfXon9679OYhG96wK7 Hola, Esperamos que te encuentres muy bie…" at bounding box center [498, 236] width 996 height 472
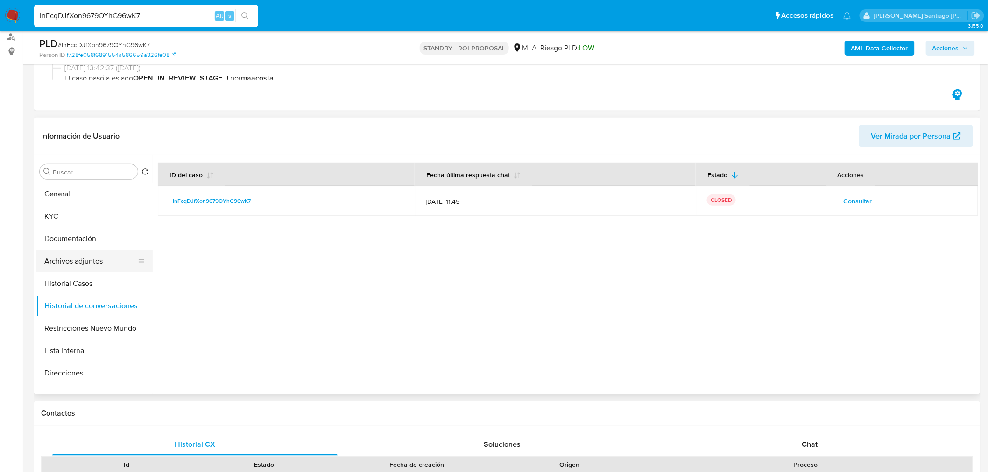
click at [85, 262] on button "Archivos adjuntos" at bounding box center [90, 261] width 109 height 22
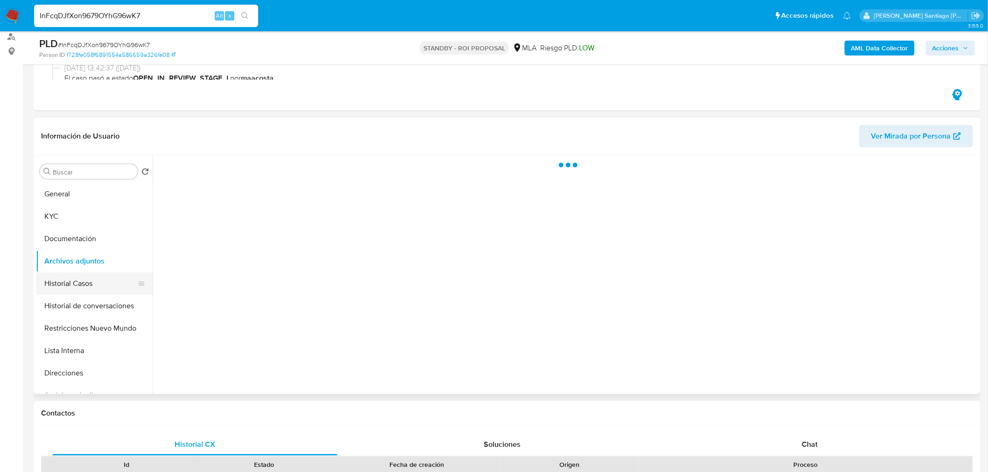
click at [76, 281] on button "Historial Casos" at bounding box center [90, 284] width 109 height 22
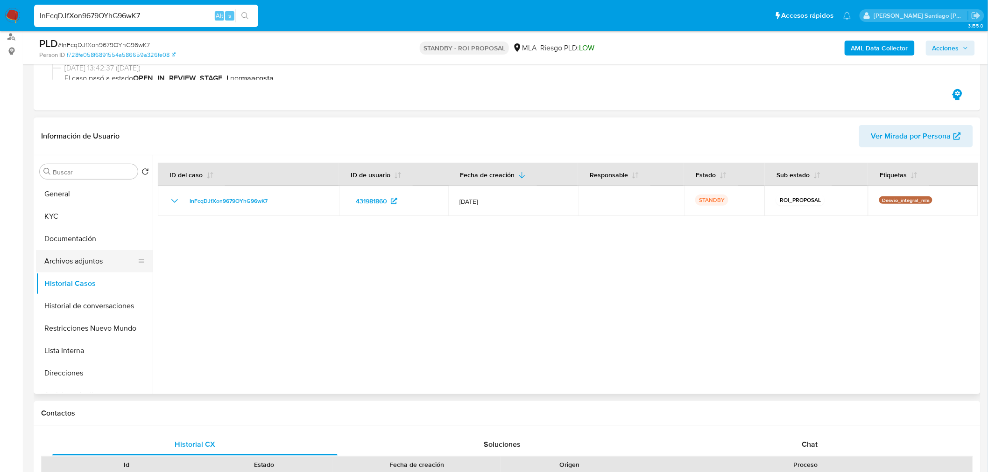
click at [97, 260] on button "Archivos adjuntos" at bounding box center [90, 261] width 109 height 22
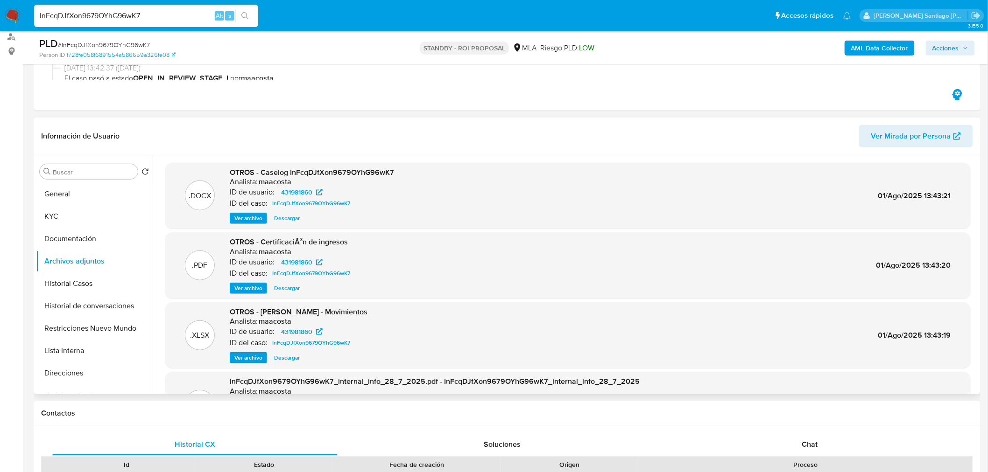
click at [258, 290] on span "Ver archivo" at bounding box center [248, 288] width 28 height 9
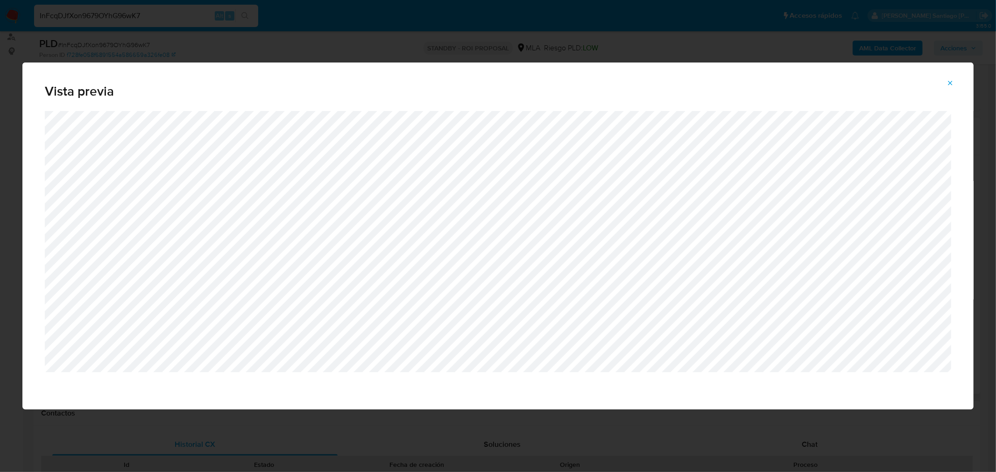
drag, startPoint x: 951, startPoint y: 85, endPoint x: 946, endPoint y: 43, distance: 42.8
click at [951, 82] on icon "Attachment preview" at bounding box center [949, 82] width 7 height 7
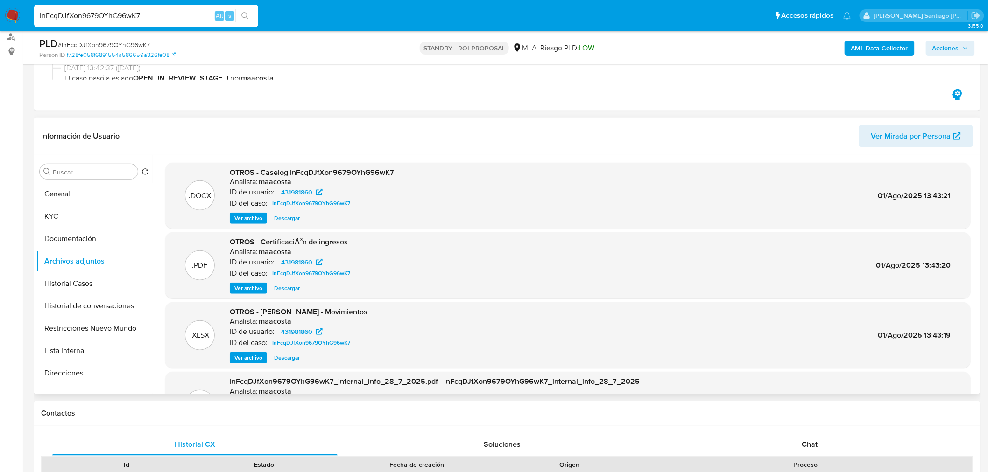
click at [132, 41] on span "# InFcqDJfXon9679OYhG96wK7" at bounding box center [104, 44] width 92 height 9
copy span "InFcqDJfXon9679OYhG96wK7"
click at [9, 14] on img at bounding box center [13, 16] width 16 height 16
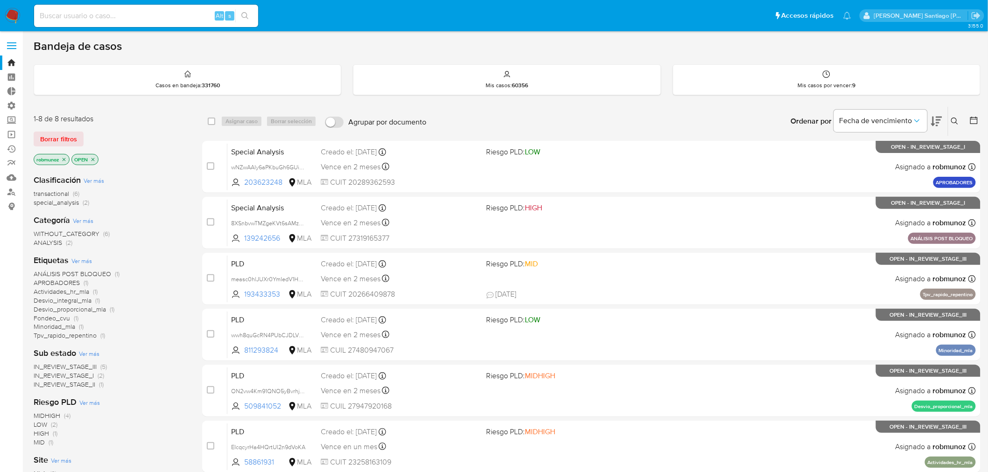
click at [954, 114] on div "Ingrese ID de usuario o caso Buscar Borrar filtros" at bounding box center [955, 121] width 16 height 29
click at [953, 121] on icon at bounding box center [954, 121] width 7 height 7
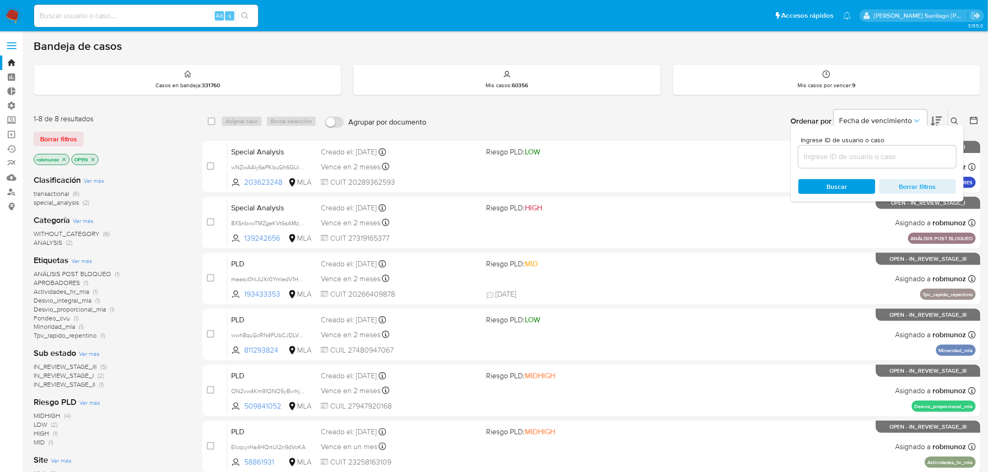
click at [842, 153] on input at bounding box center [877, 157] width 158 height 12
type input "InFcqDJfXon9679OYhG96wK7"
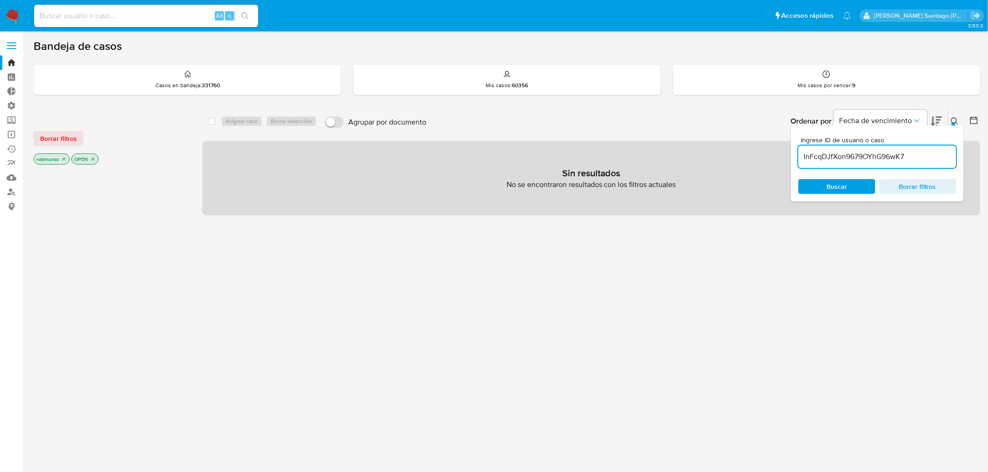
click at [918, 151] on input "InFcqDJfXon9679OYhG96wK7" at bounding box center [877, 157] width 158 height 12
click at [39, 140] on button "Borrar filtros" at bounding box center [59, 138] width 50 height 15
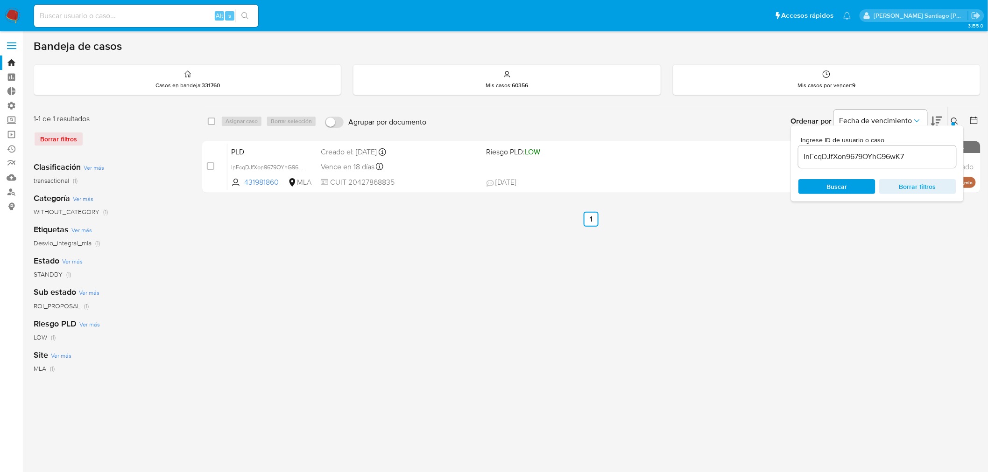
click at [957, 121] on icon at bounding box center [954, 121] width 7 height 7
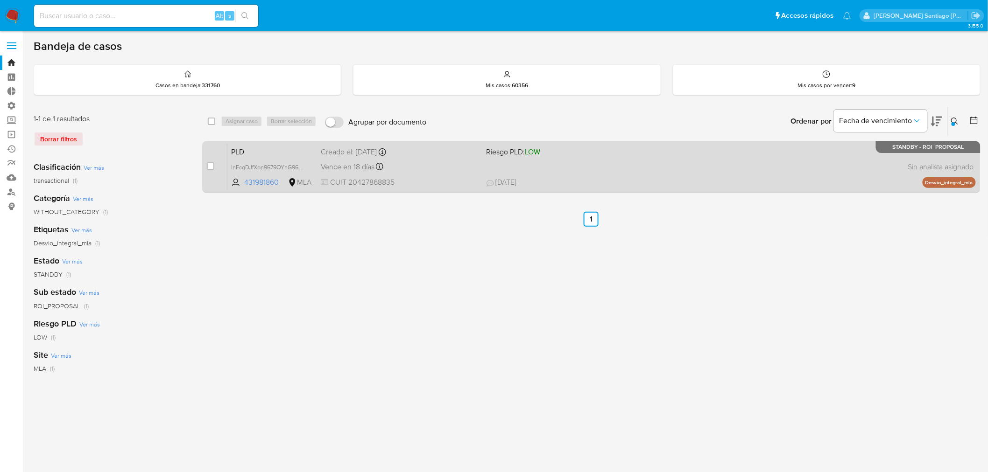
click at [210, 170] on div "case-item-checkbox" at bounding box center [210, 165] width 7 height 9
click at [215, 169] on div "case-item-checkbox No es posible asignar el caso" at bounding box center [217, 166] width 21 height 47
click at [213, 167] on input "checkbox" at bounding box center [210, 165] width 7 height 7
checkbox input "true"
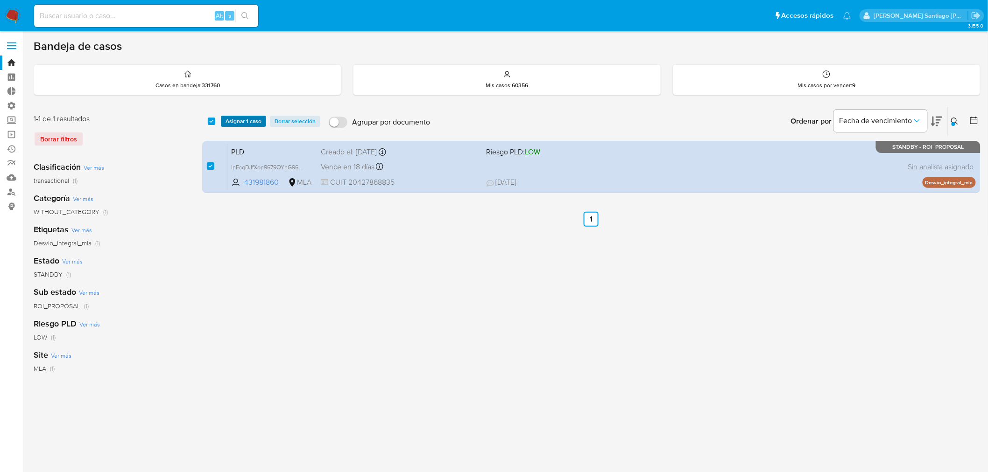
click at [249, 123] on span "Asignar 1 caso" at bounding box center [243, 121] width 36 height 9
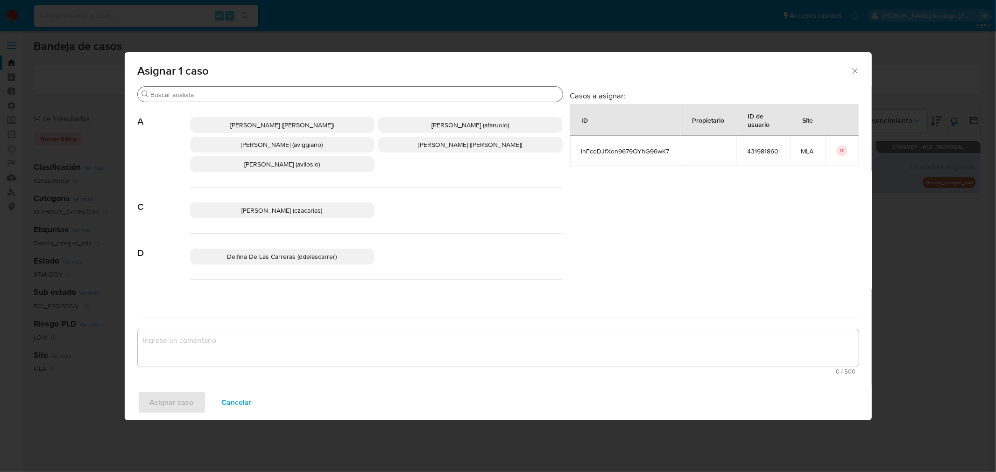
click at [273, 92] on input "Buscar" at bounding box center [355, 95] width 408 height 8
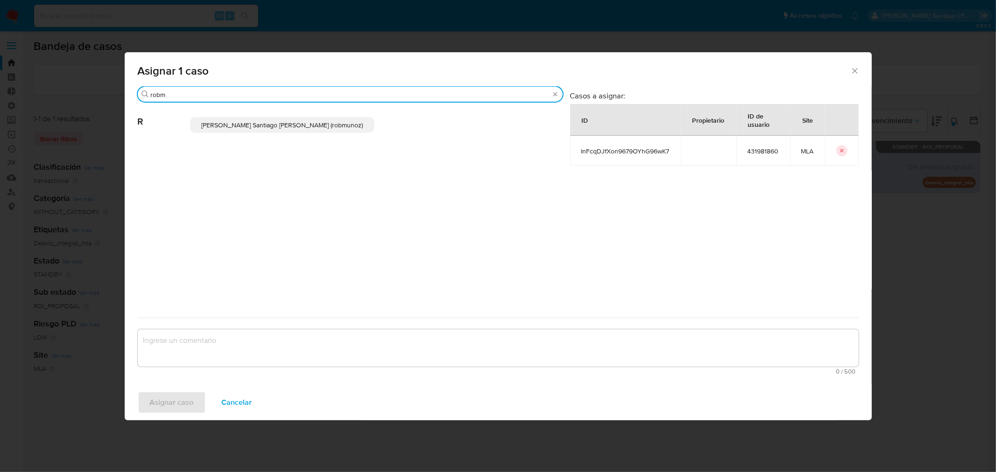
type input "robm"
click at [253, 120] on span "Roberto Santiago Munoz (robmunoz)" at bounding box center [281, 124] width 161 height 9
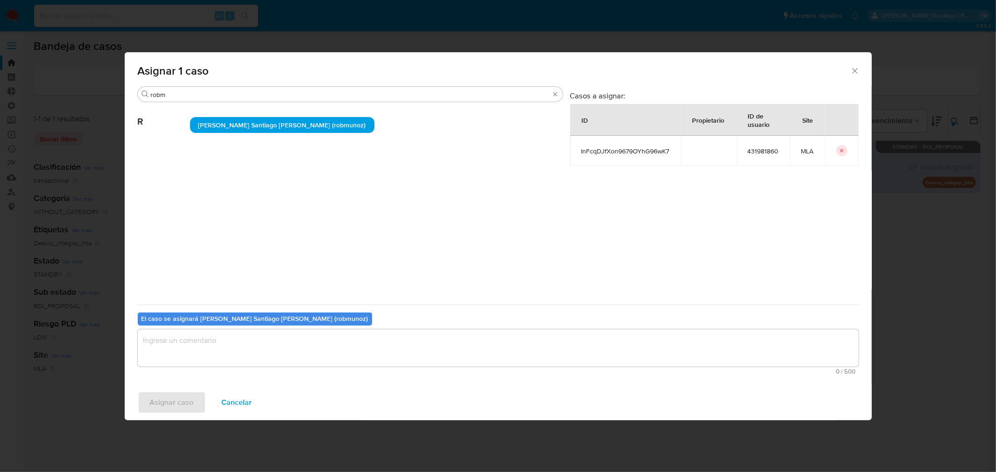
click at [255, 325] on div "El caso se asignará a Roberto Santiago Munoz (robmunoz)" at bounding box center [255, 319] width 234 height 13
click at [255, 336] on textarea "assign-modal" at bounding box center [498, 348] width 721 height 37
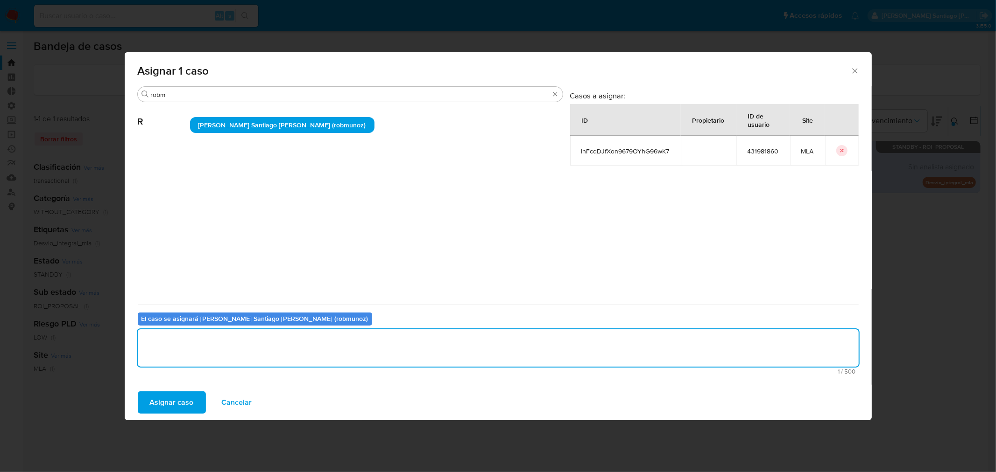
click at [173, 400] on span "Asignar caso" at bounding box center [172, 403] width 44 height 21
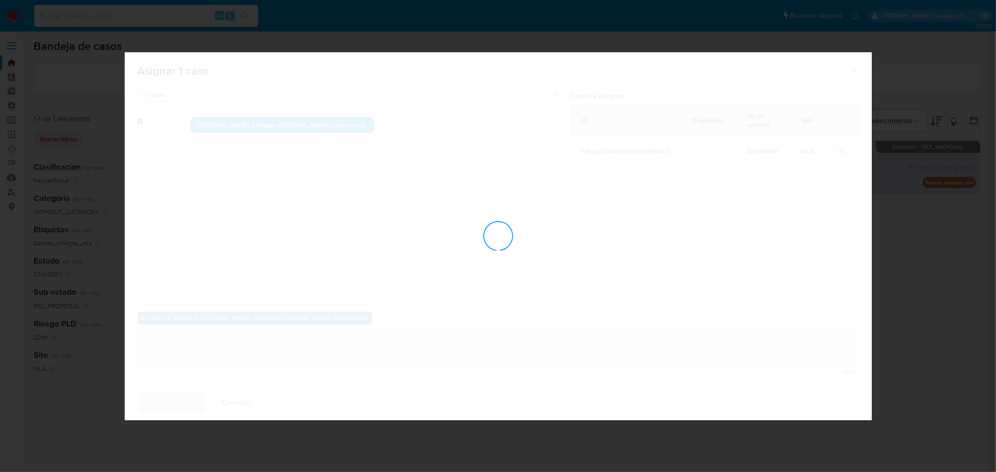
checkbox input "false"
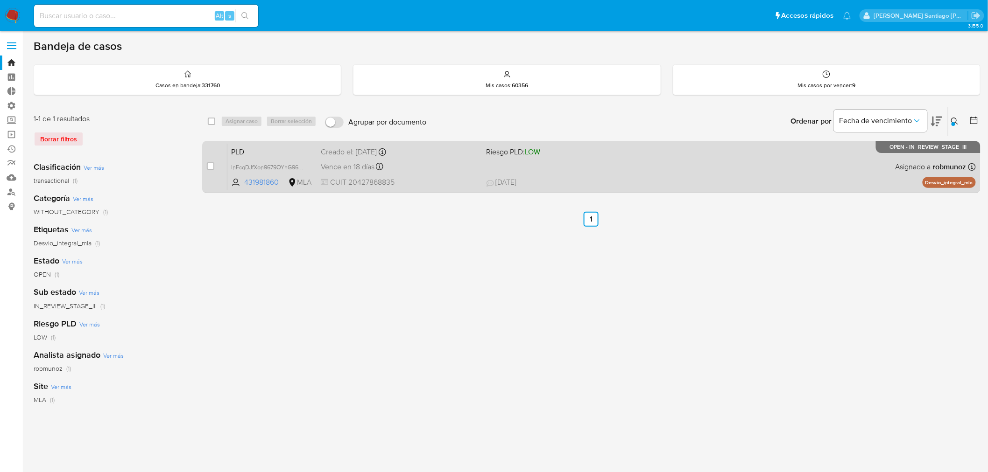
click at [688, 175] on div "PLD InFcqDJfXon9679OYhG96wK7 431981860 MLA Riesgo PLD: LOW Creado el: 12/06/202…" at bounding box center [601, 166] width 748 height 47
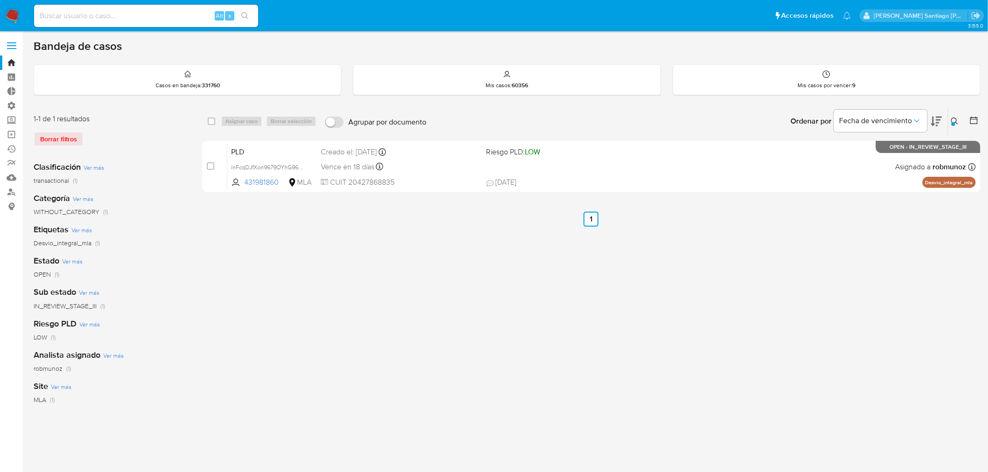
click at [955, 119] on icon at bounding box center [954, 121] width 7 height 7
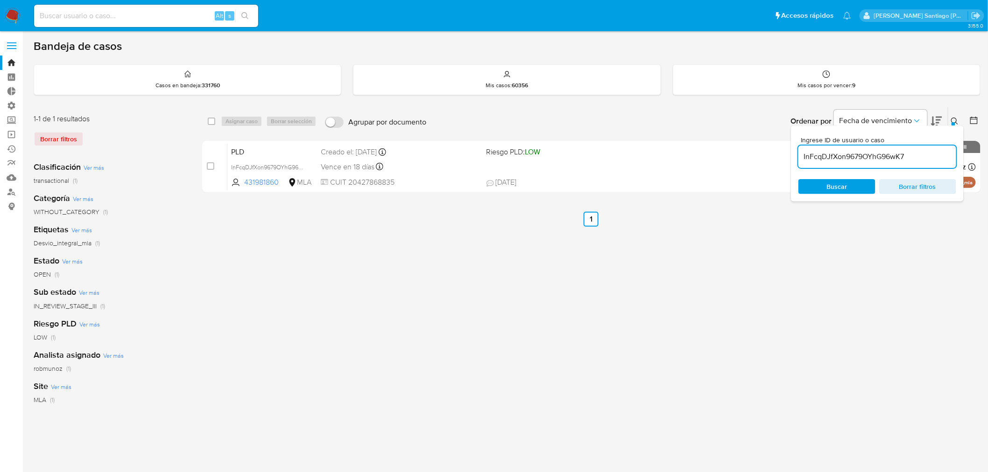
click at [926, 154] on input "InFcqDJfXon9679OYhG96wK7" at bounding box center [877, 157] width 158 height 12
type input "qf5YcYJ3r6idcaSwPSZxXK6t"
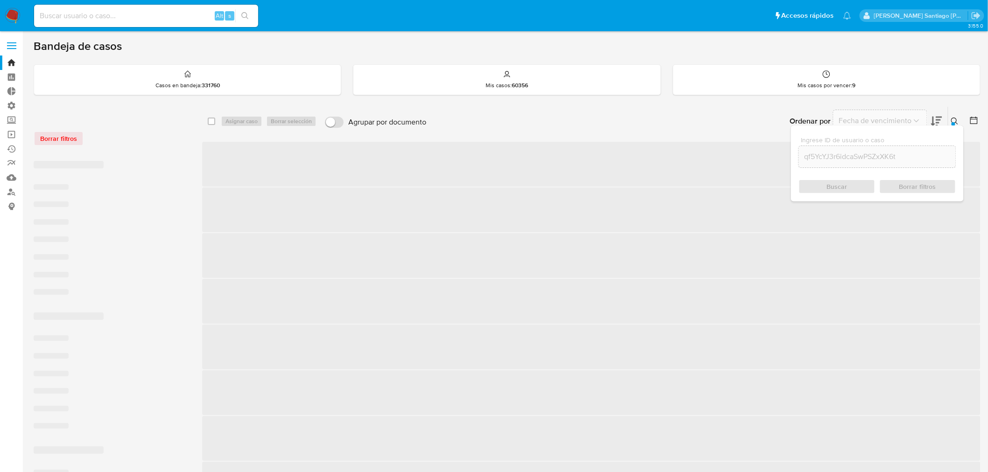
click at [842, 188] on div "Buscar Borrar filtros" at bounding box center [877, 186] width 158 height 15
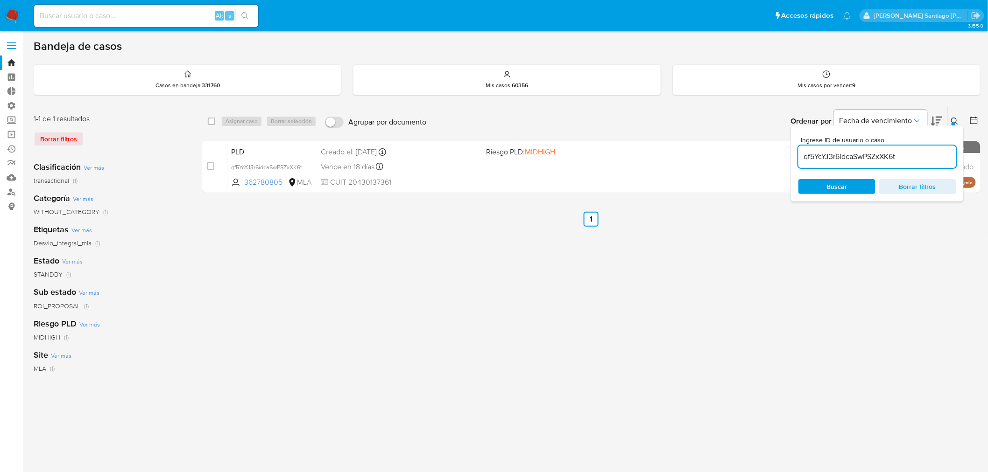
click at [951, 121] on icon at bounding box center [954, 121] width 7 height 7
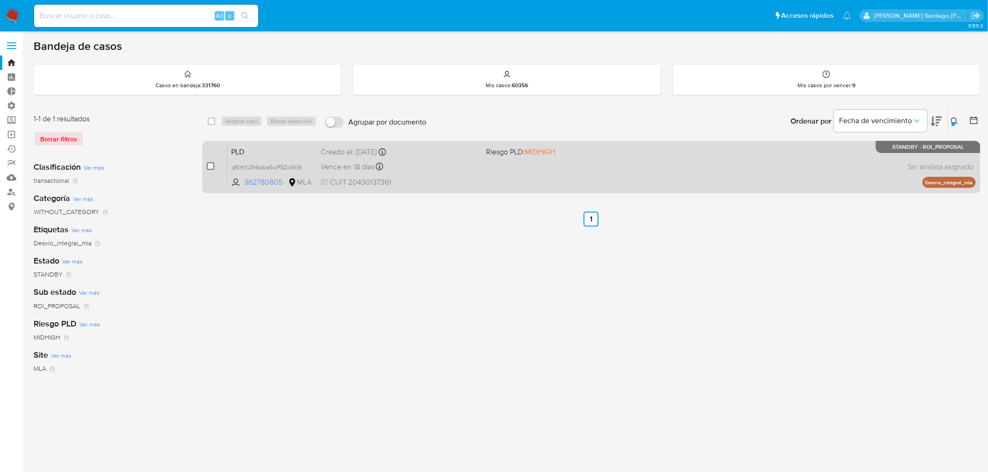
click at [207, 162] on input "checkbox" at bounding box center [210, 165] width 7 height 7
checkbox input "true"
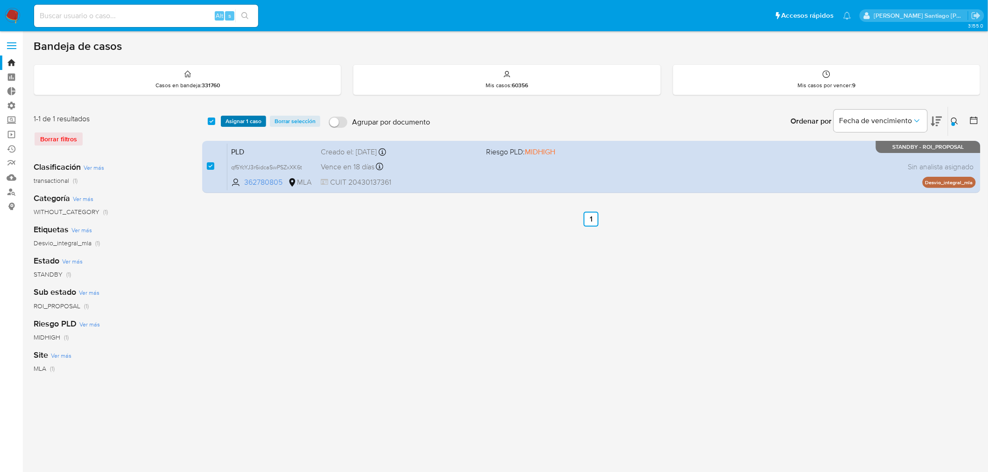
click at [236, 118] on span "Asignar 1 caso" at bounding box center [243, 121] width 36 height 9
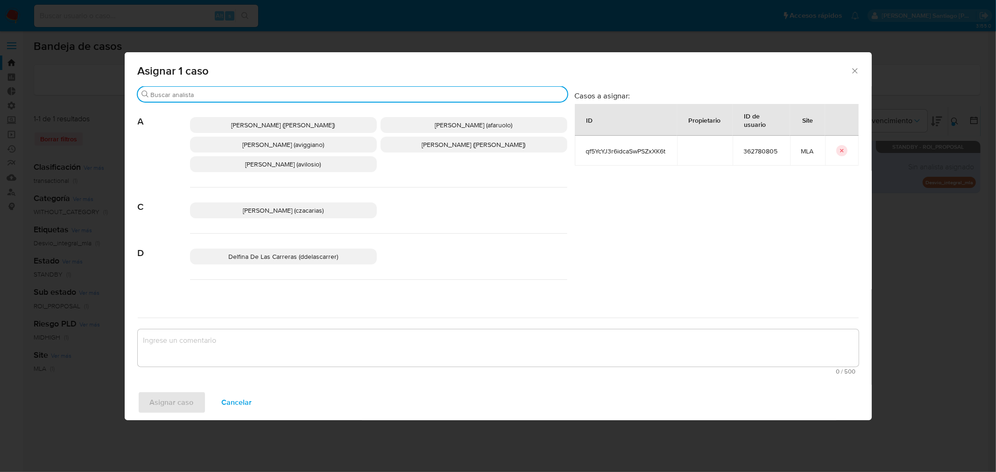
click at [237, 94] on input "Buscar" at bounding box center [357, 95] width 413 height 8
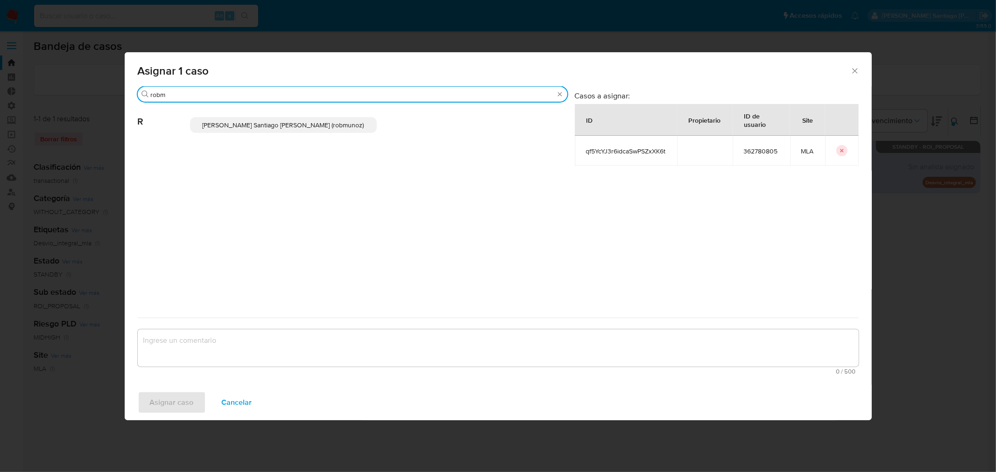
type input "robm"
click at [240, 128] on span "Roberto Santiago Munoz (robmunoz)" at bounding box center [283, 124] width 161 height 9
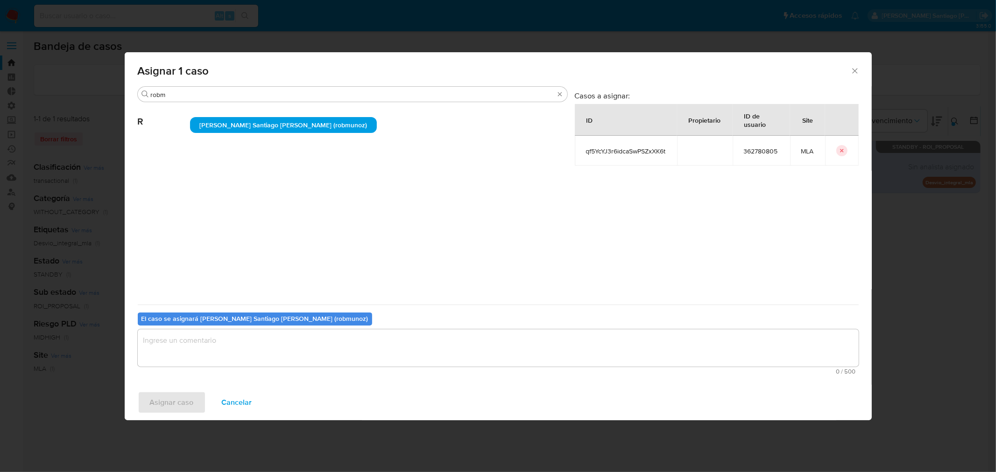
click at [283, 343] on textarea "assign-modal" at bounding box center [498, 348] width 721 height 37
click at [188, 401] on span "Asignar caso" at bounding box center [172, 403] width 44 height 21
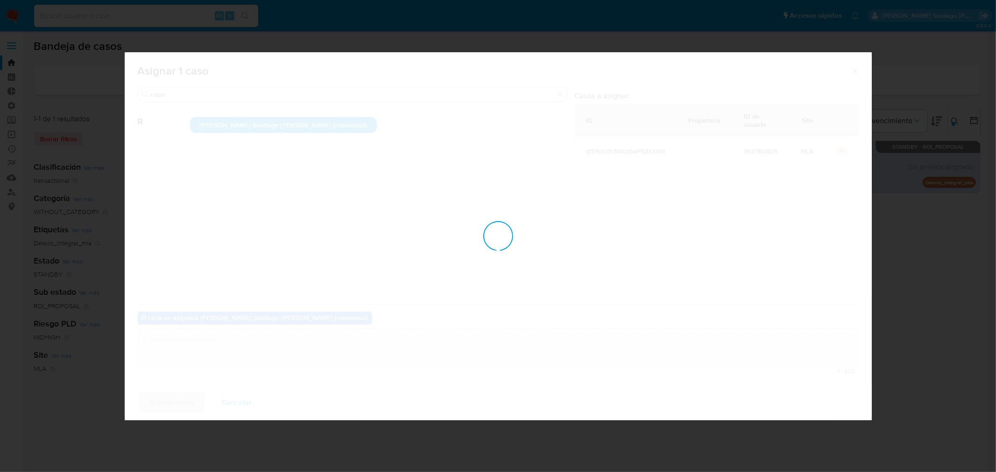
checkbox input "false"
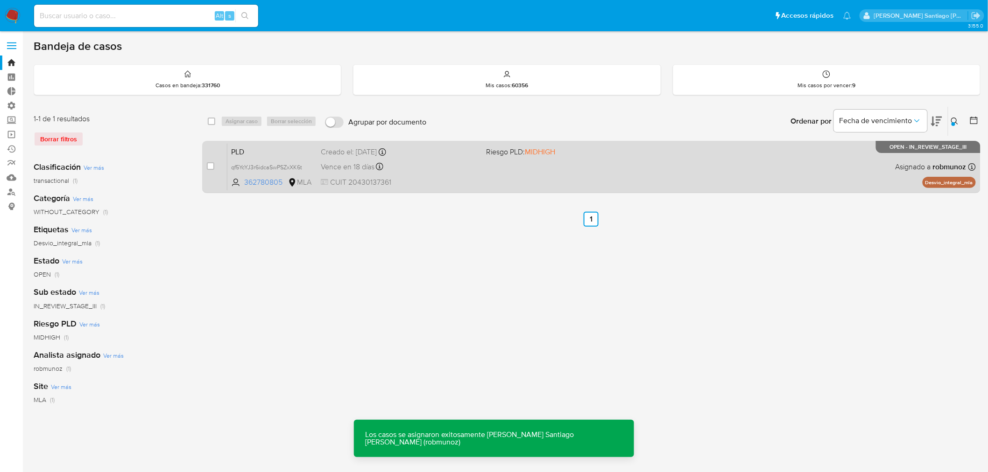
click at [799, 167] on div "PLD qf5YcYJ3r6idcaSwPSZxXK6t 362780805 MLA Riesgo PLD: MIDHIGH Creado el: 12/06…" at bounding box center [601, 166] width 748 height 47
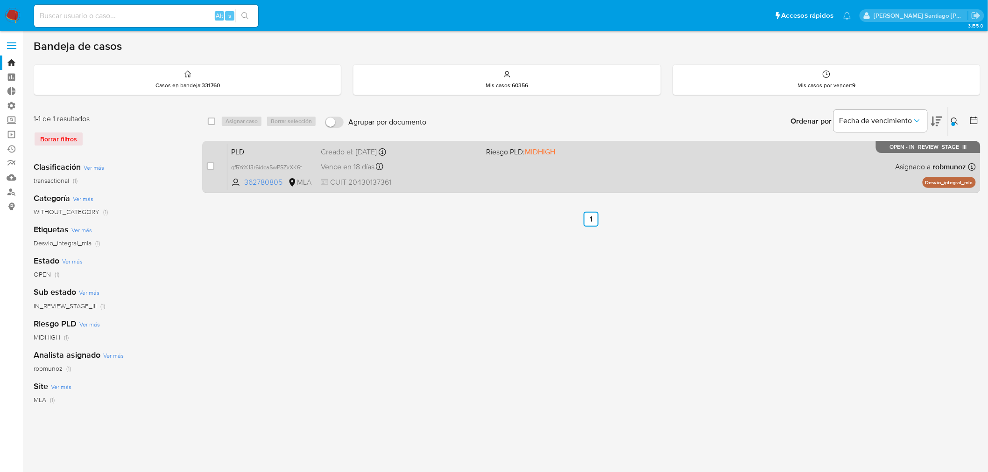
click at [535, 173] on div "PLD qf5YcYJ3r6idcaSwPSZxXK6t 362780805 MLA Riesgo PLD: MIDHIGH Creado el: 12/06…" at bounding box center [601, 166] width 748 height 47
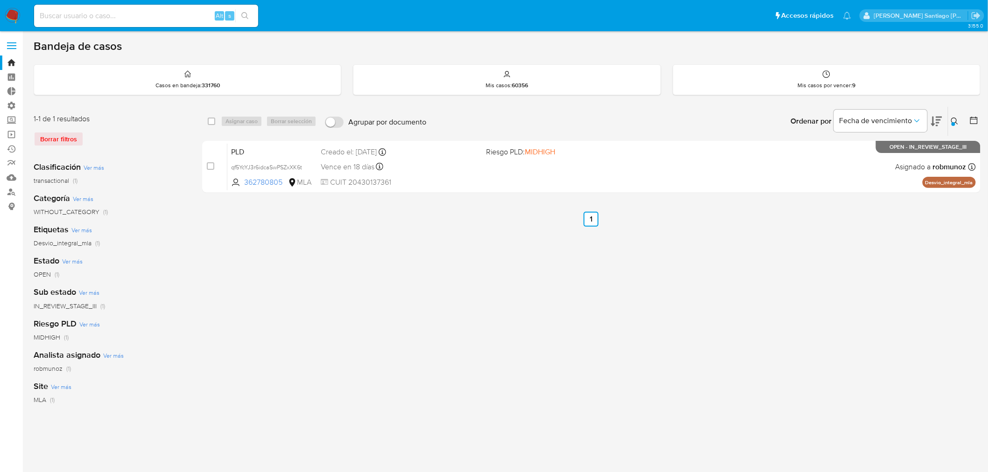
click at [956, 123] on icon at bounding box center [954, 121] width 7 height 7
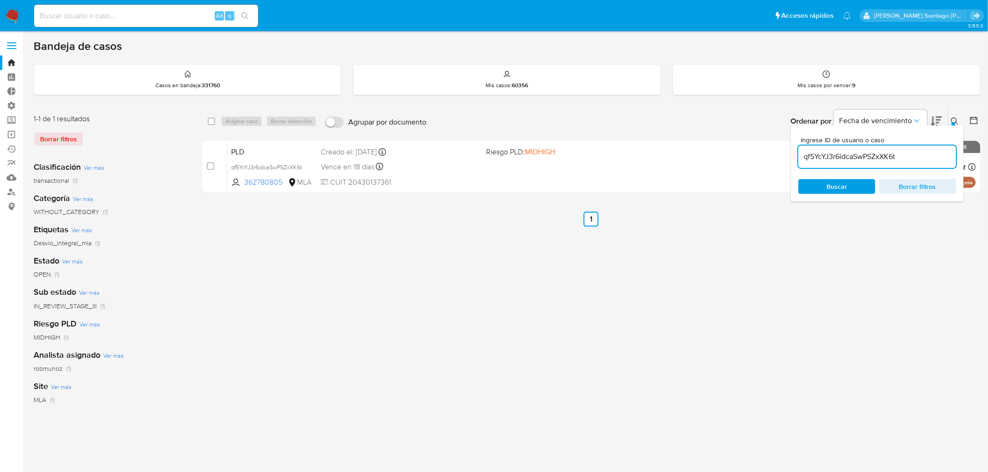
click at [910, 195] on div "Ingrese ID de usuario o caso qf5YcYJ3r6idcaSwPSZxXK6t Buscar Borrar filtros" at bounding box center [877, 164] width 173 height 76
click at [912, 192] on span "Borrar filtros" at bounding box center [917, 186] width 64 height 13
click at [891, 157] on input at bounding box center [877, 157] width 158 height 12
type input "ujM873a65mYyVoQGCRwp5yl3"
click at [958, 120] on icon at bounding box center [954, 121] width 7 height 7
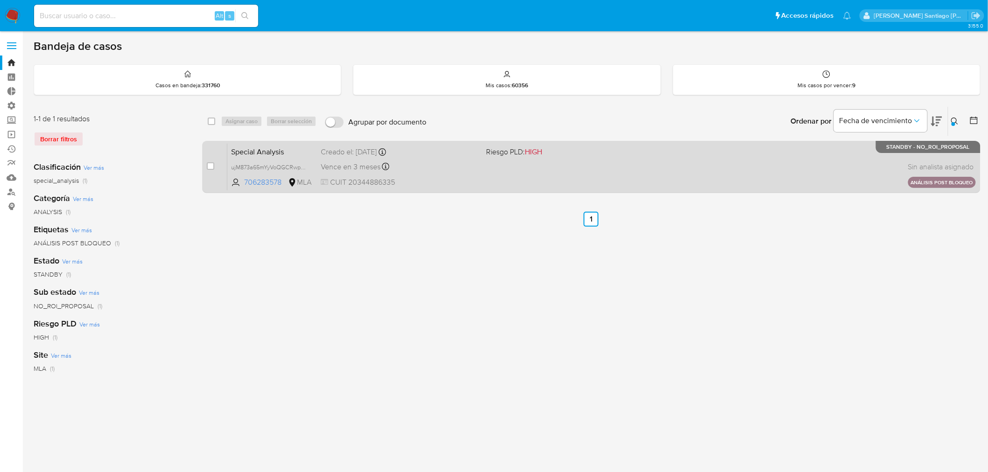
click at [212, 169] on div "case-item-checkbox" at bounding box center [210, 166] width 7 height 11
click at [212, 169] on div "case-item-checkbox" at bounding box center [210, 165] width 7 height 9
click at [208, 164] on input "checkbox" at bounding box center [210, 165] width 7 height 7
checkbox input "true"
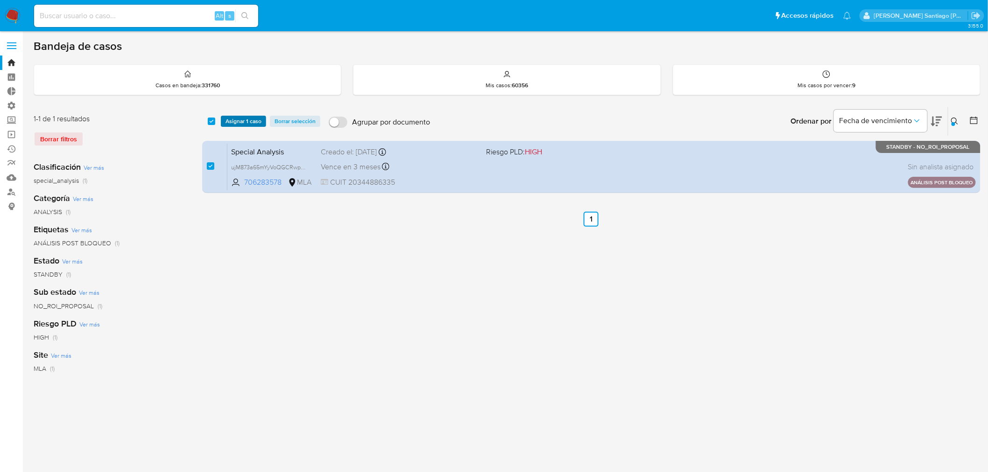
click at [231, 123] on span "Asignar 1 caso" at bounding box center [243, 121] width 36 height 9
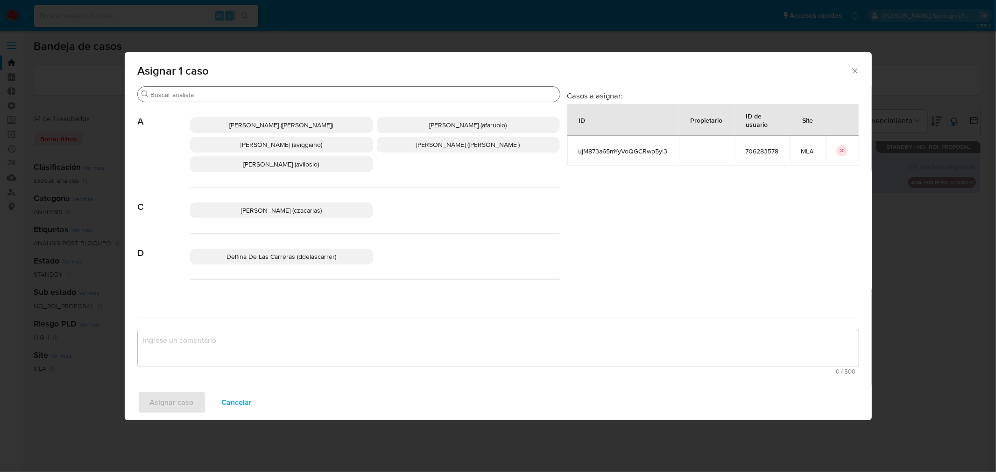
click at [232, 97] on input "Buscar" at bounding box center [353, 95] width 405 height 8
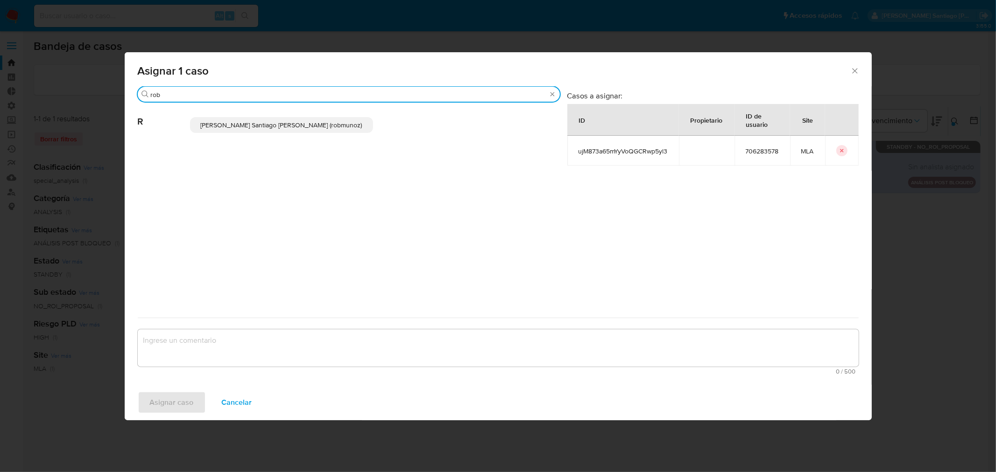
type input "rob"
click at [259, 122] on span "Roberto Santiago Munoz (robmunoz)" at bounding box center [281, 124] width 161 height 9
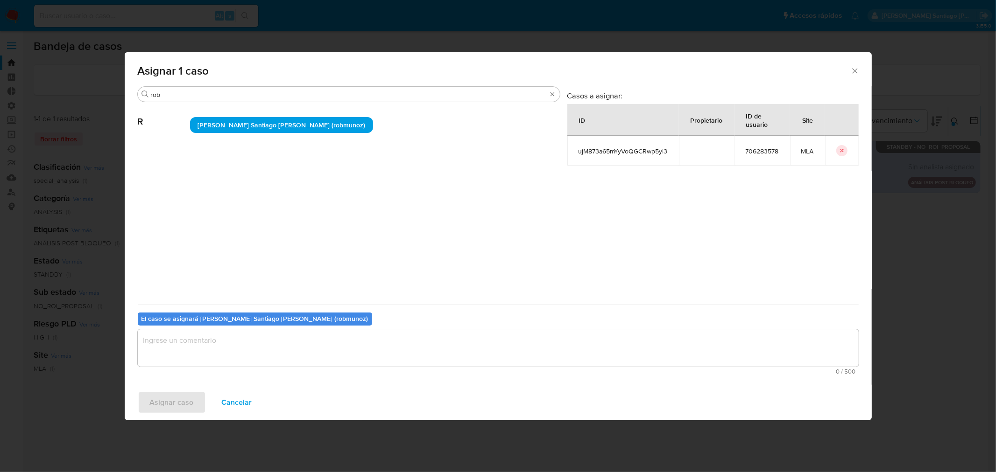
drag, startPoint x: 319, startPoint y: 360, endPoint x: 314, endPoint y: 362, distance: 6.1
click at [319, 359] on textarea "assign-modal" at bounding box center [498, 348] width 721 height 37
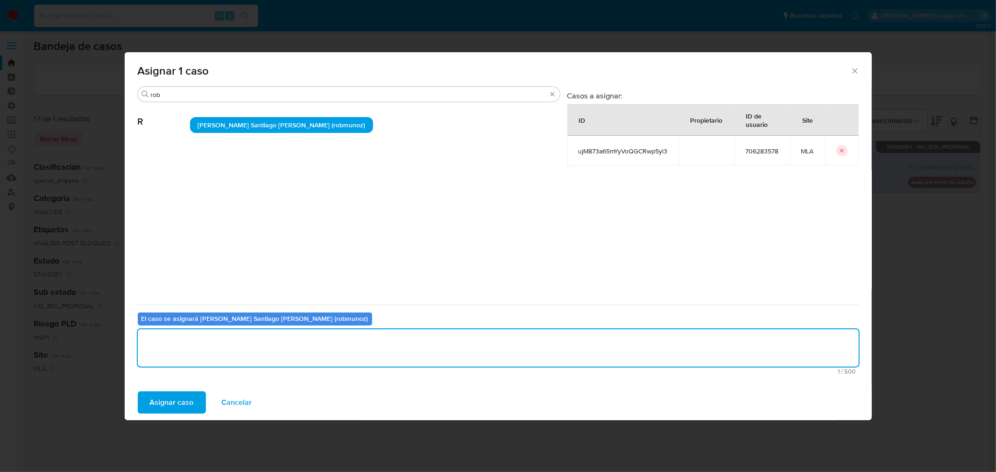
click at [193, 398] on button "Asignar caso" at bounding box center [172, 403] width 68 height 22
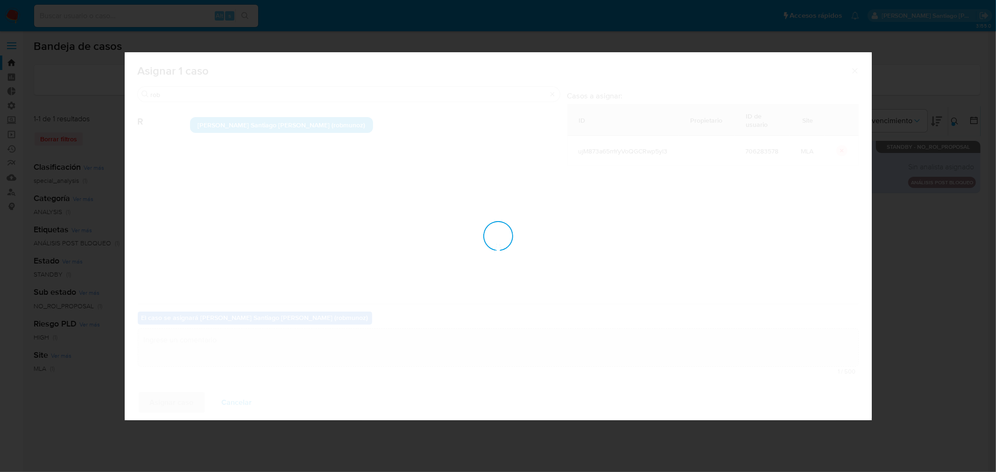
checkbox input "false"
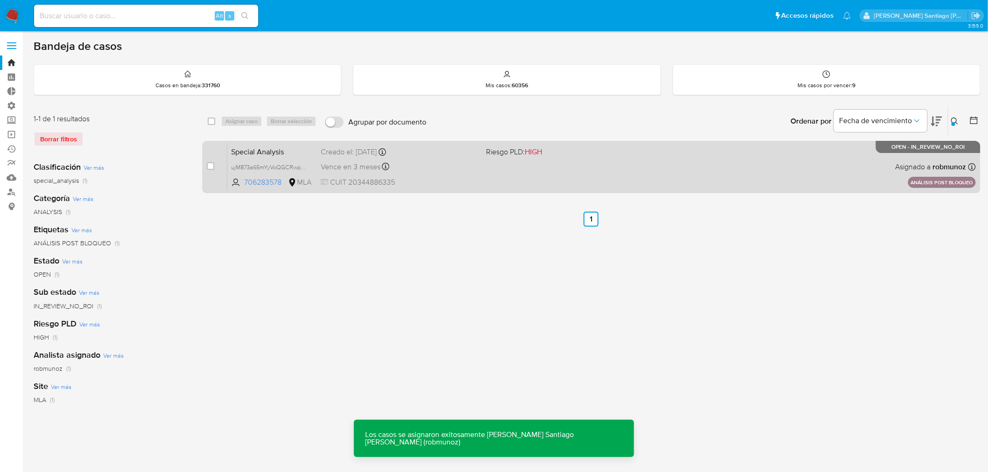
click at [665, 173] on div "Special Analysis ujM873a65mYyVoQGCRwp5yl3 706283578 MLA Riesgo PLD: HIGH Creado…" at bounding box center [601, 166] width 748 height 47
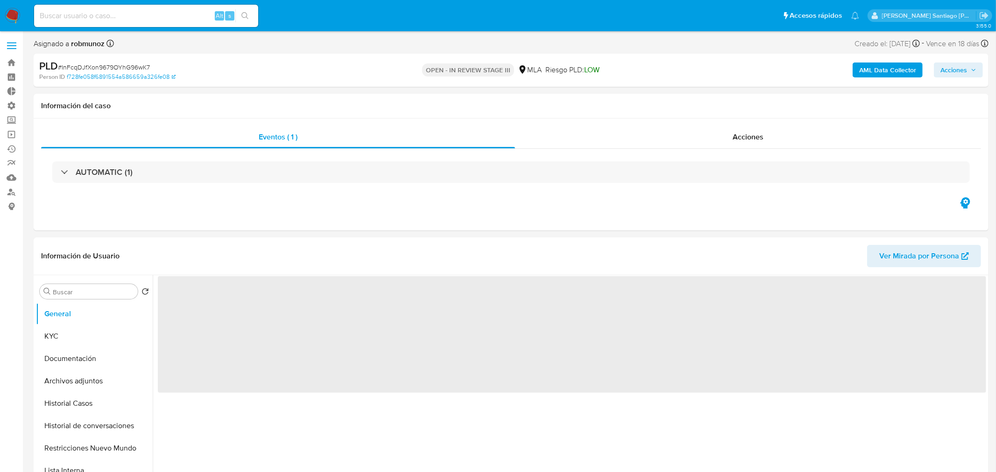
select select "10"
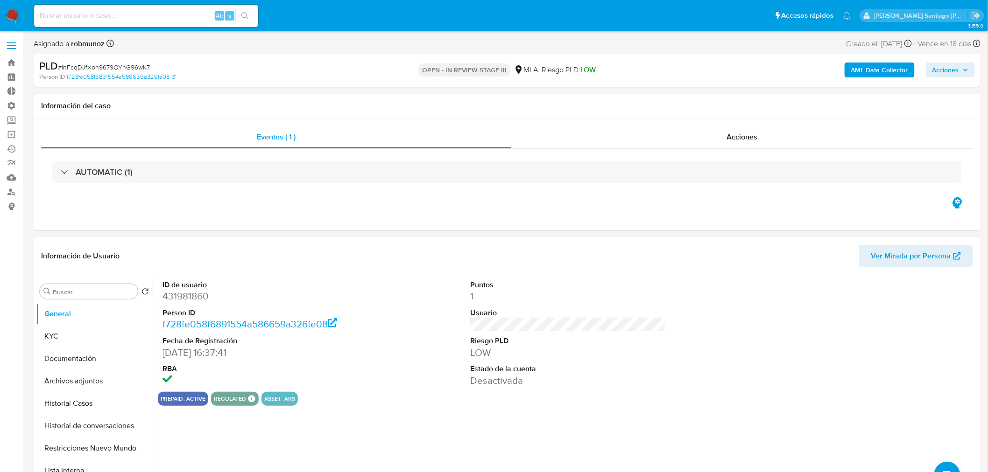
click at [79, 380] on button "Archivos adjuntos" at bounding box center [94, 381] width 117 height 22
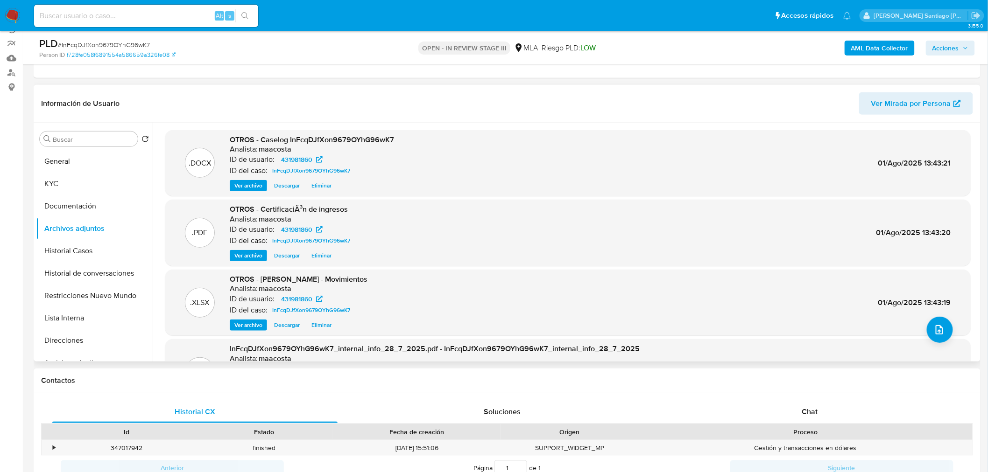
scroll to position [104, 0]
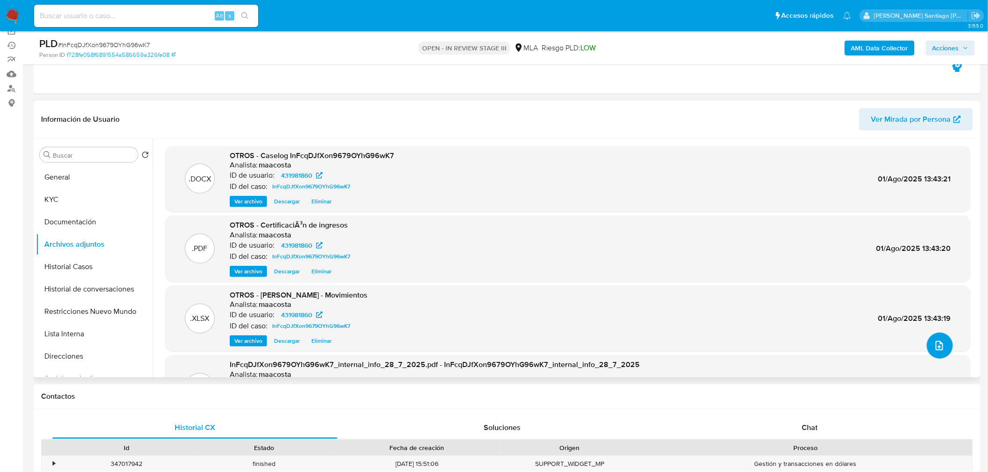
click at [937, 348] on icon "upload-file" at bounding box center [938, 345] width 11 height 11
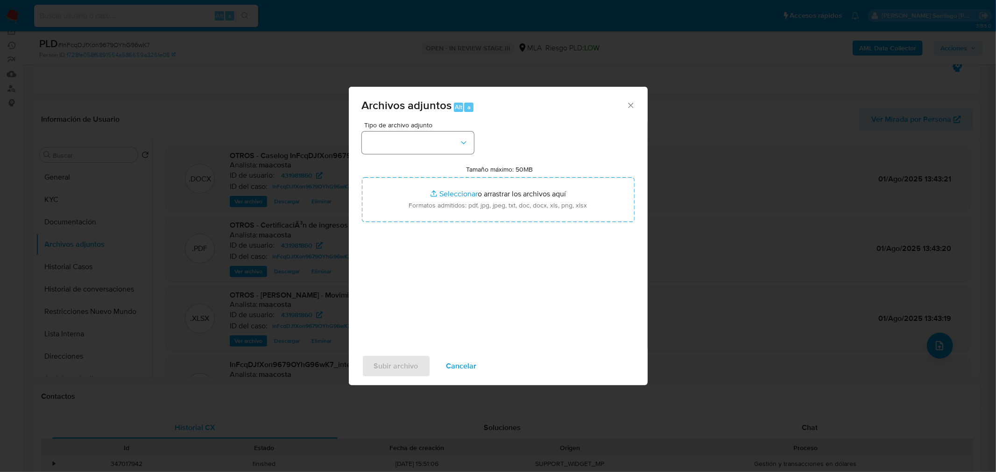
drag, startPoint x: 449, startPoint y: 164, endPoint x: 441, endPoint y: 149, distance: 16.5
click at [443, 153] on div "Tipo de archivo adjunto Tamaño máximo: 50MB Seleccionar archivos Seleccionar o …" at bounding box center [498, 232] width 273 height 220
click at [439, 142] on button "button" at bounding box center [418, 143] width 112 height 22
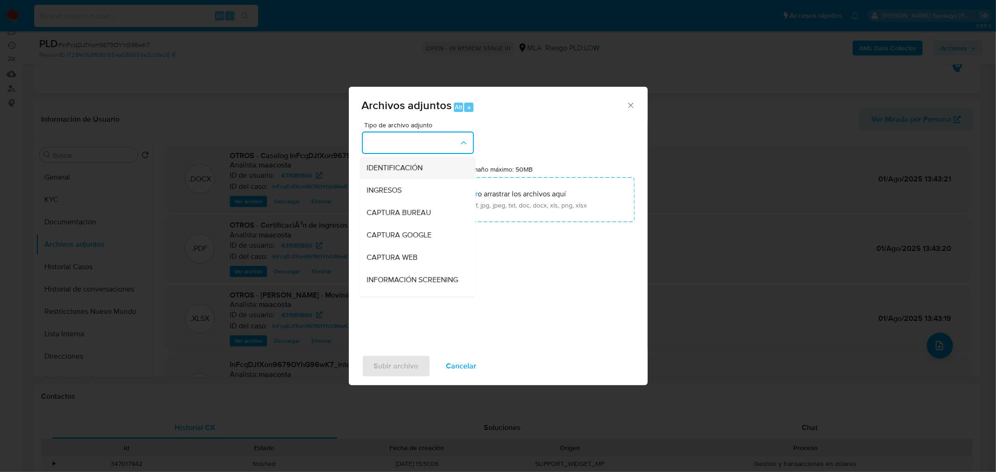
drag, startPoint x: 417, startPoint y: 169, endPoint x: 433, endPoint y: 200, distance: 34.2
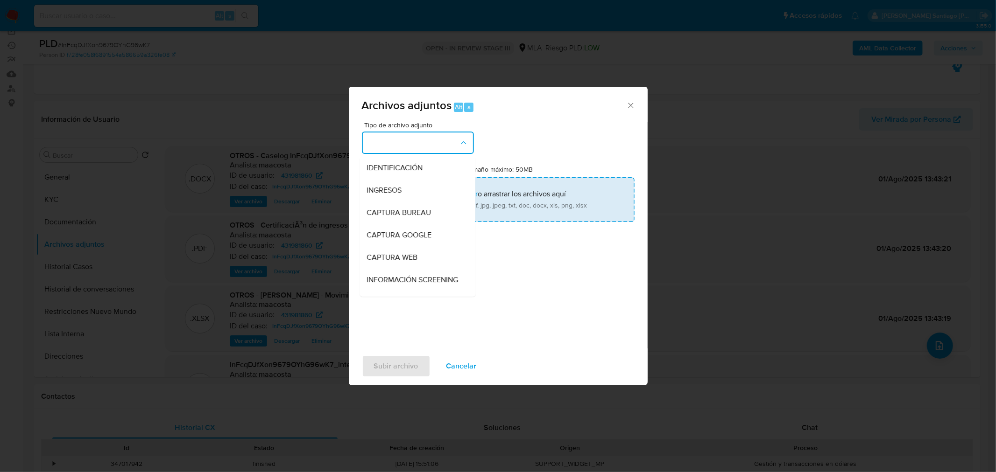
click at [416, 170] on span "IDENTIFICACIÓN" at bounding box center [395, 167] width 56 height 9
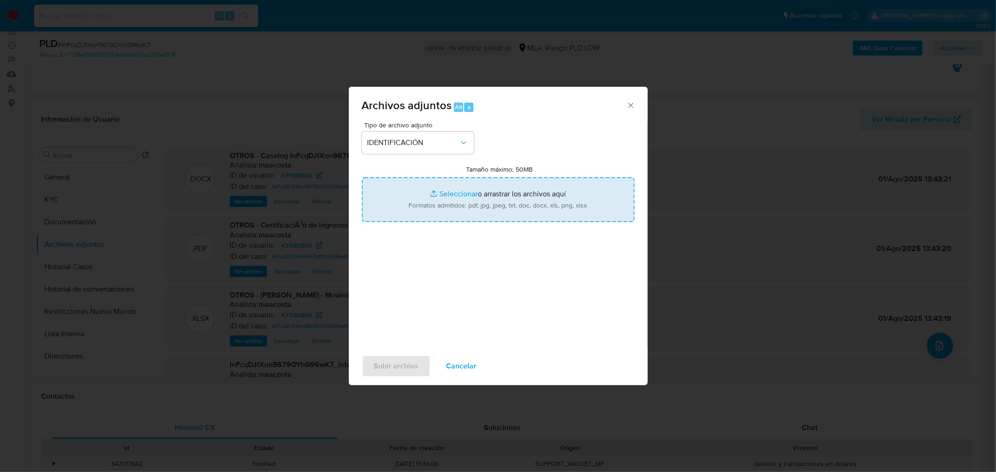
click at [437, 205] on input "Tamaño máximo: 50MB Seleccionar archivos" at bounding box center [498, 199] width 273 height 45
type input "C:\fakepath\Caselog InFcqDJfXon9679OYhG96wK7 VII.docx"
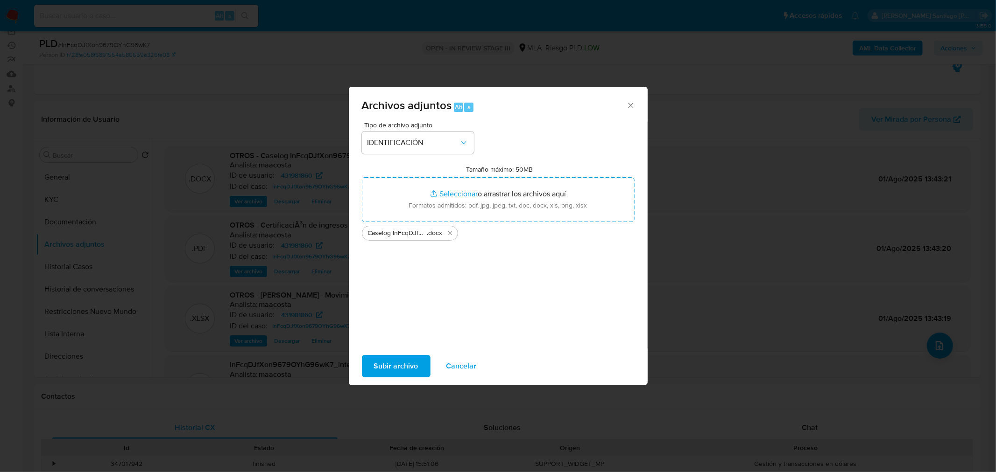
click at [411, 366] on span "Subir archivo" at bounding box center [396, 366] width 44 height 21
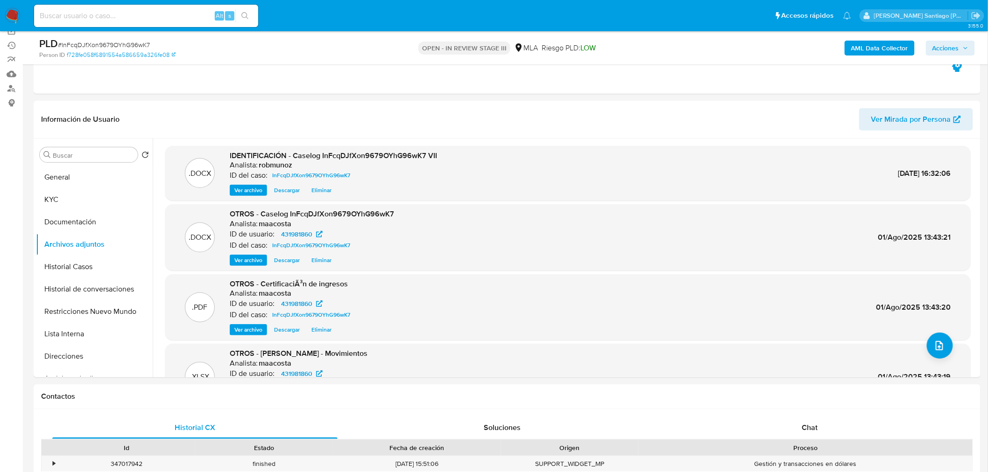
click at [130, 10] on input at bounding box center [146, 16] width 224 height 12
paste input "qf5YcYJ3r6idcaSwPSZxXK6t"
type input "qf5YcYJ3r6idcaSwPSZxXK6t"
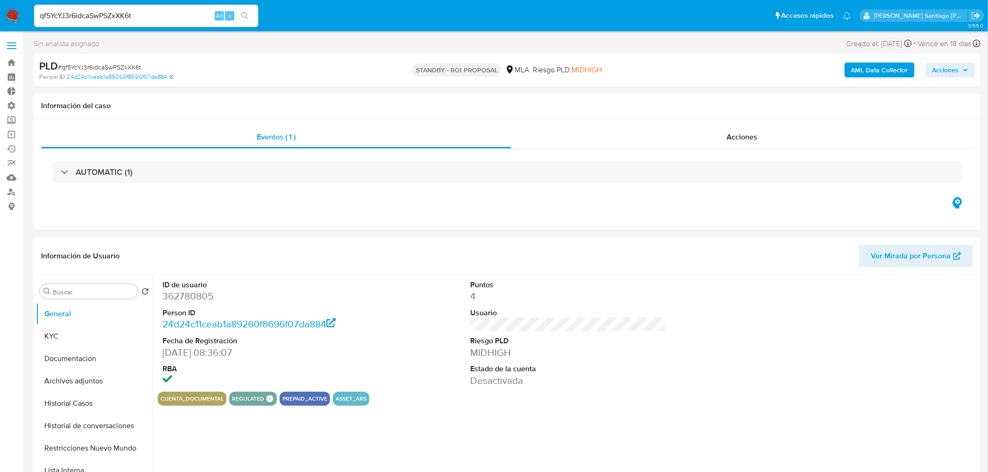
select select "10"
click at [743, 137] on span "Acciones" at bounding box center [741, 137] width 31 height 11
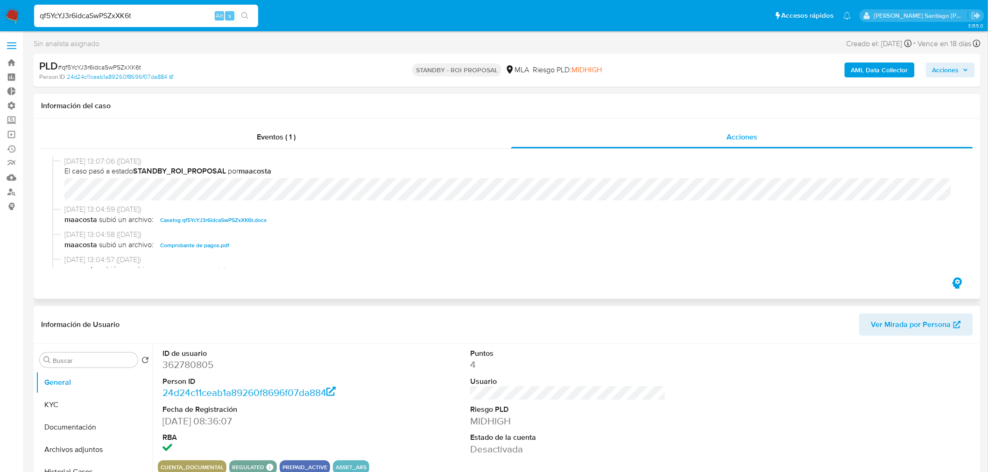
click at [254, 223] on span "Caselog qf5YcYJ3r6idcaSwPSZxXK6t.docx" at bounding box center [213, 220] width 106 height 11
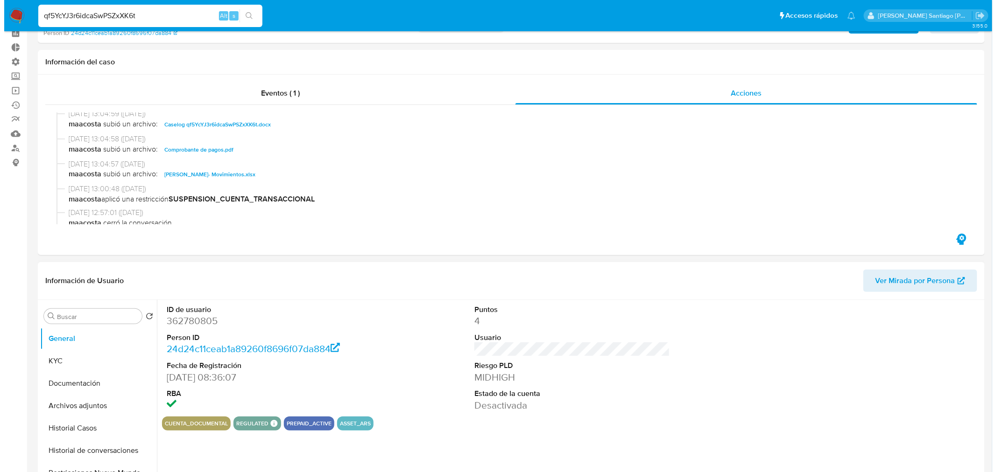
scroll to position [104, 0]
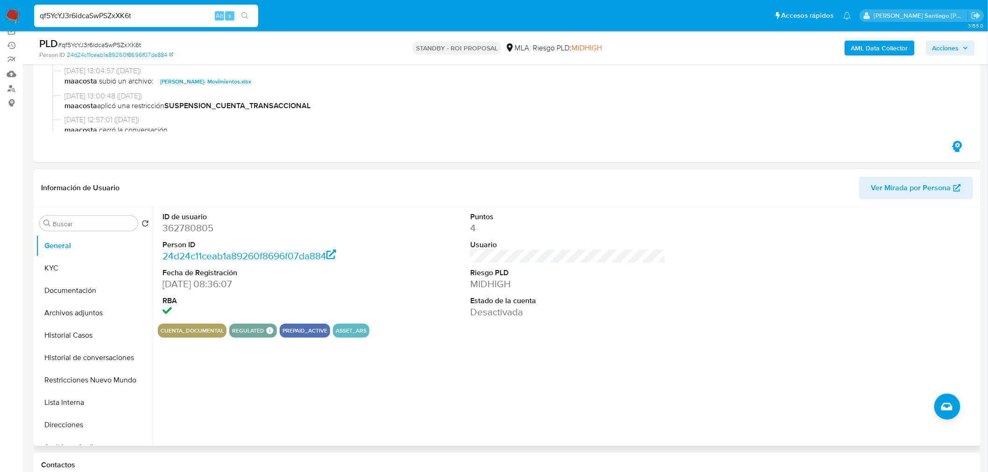
click at [88, 389] on button "Restricciones Nuevo Mundo" at bounding box center [94, 380] width 117 height 22
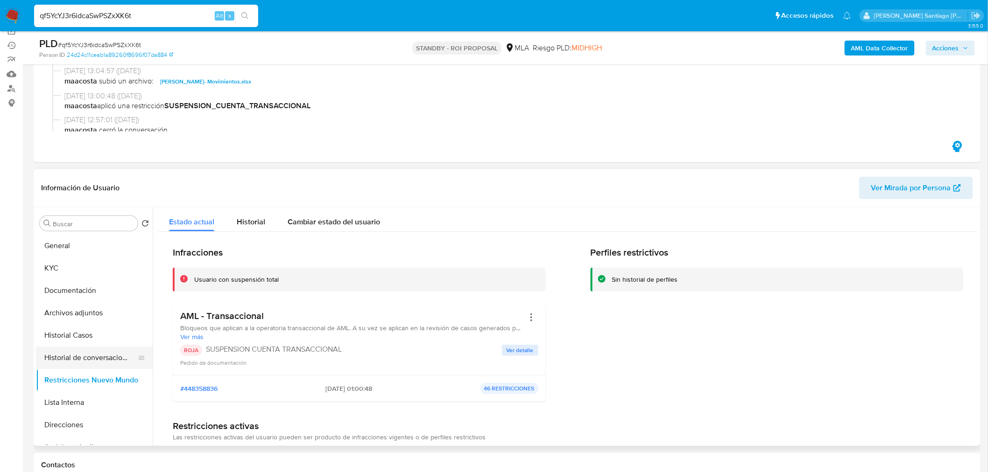
click at [95, 351] on button "Historial de conversaciones" at bounding box center [90, 358] width 109 height 22
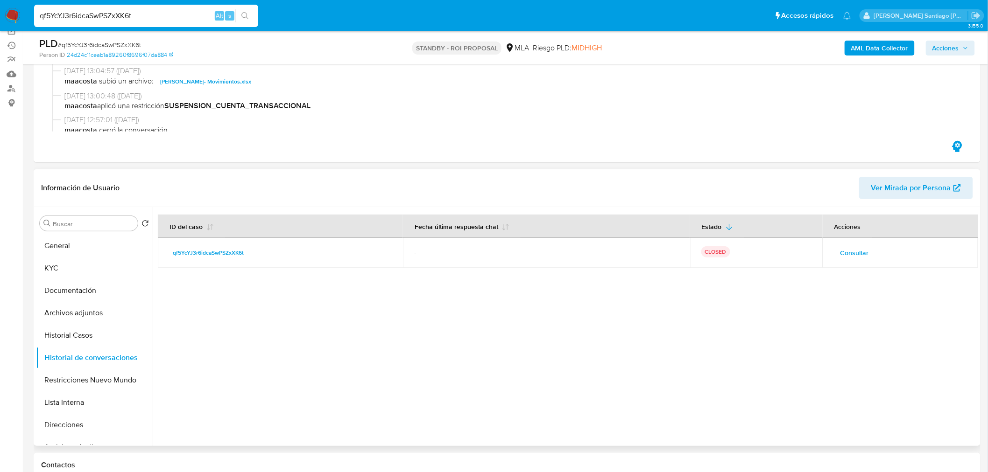
click at [857, 248] on span "Consultar" at bounding box center [854, 252] width 28 height 13
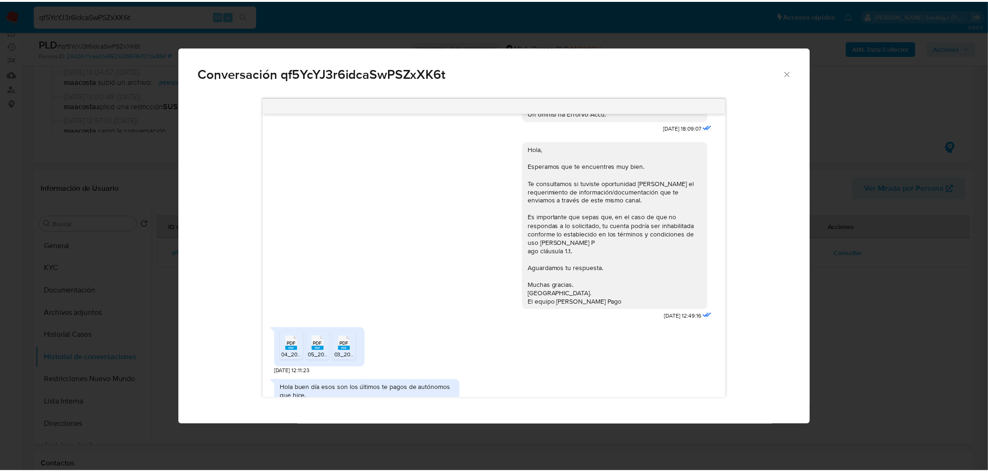
scroll to position [606, 0]
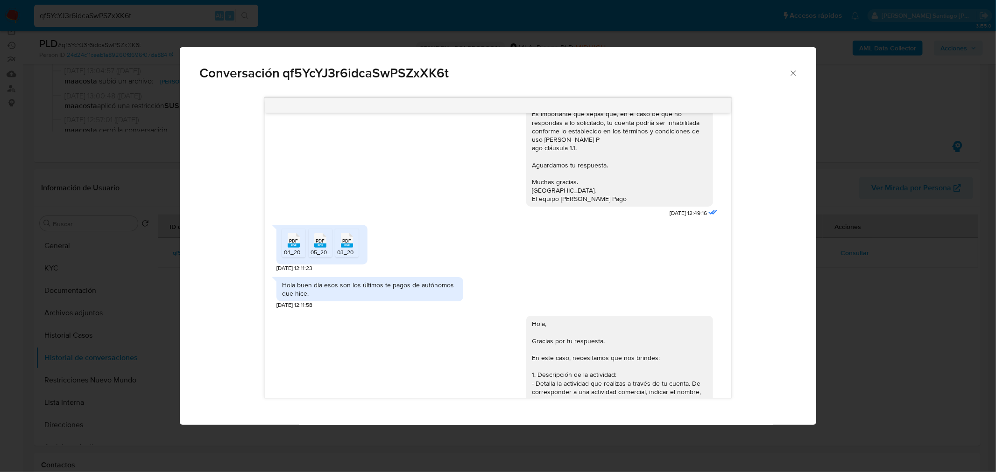
click at [916, 336] on div "Conversación qf5YcYJ3r6idcaSwPSZxXK6t [DATE] 18:09:07 Hola, Esperamos que te en…" at bounding box center [498, 236] width 996 height 472
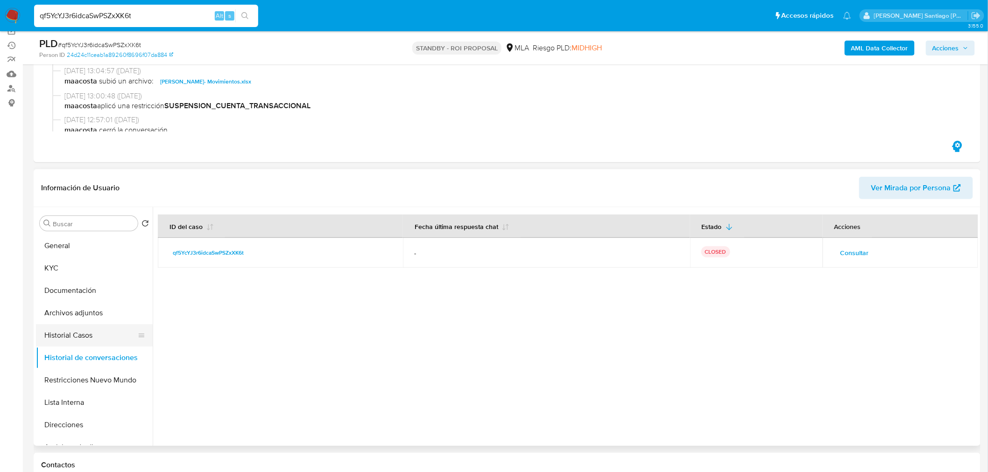
click at [86, 343] on button "Historial Casos" at bounding box center [90, 335] width 109 height 22
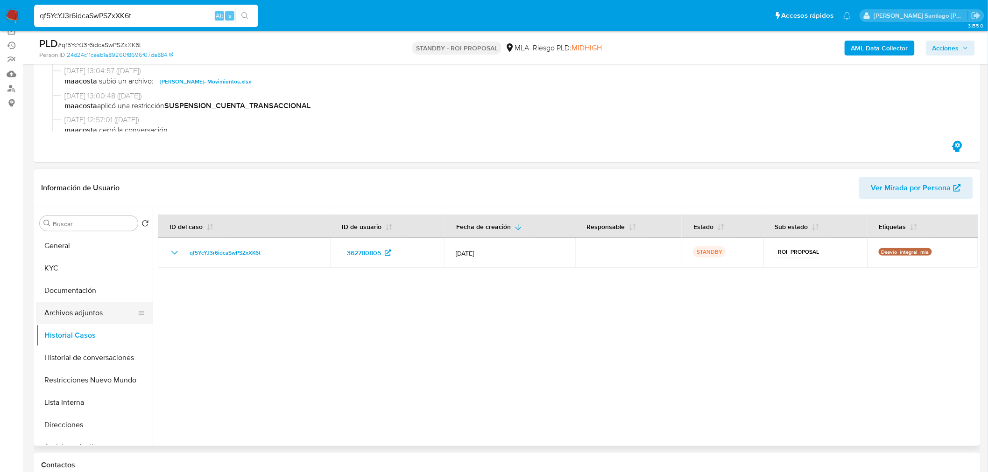
click at [63, 316] on button "Archivos adjuntos" at bounding box center [90, 313] width 109 height 22
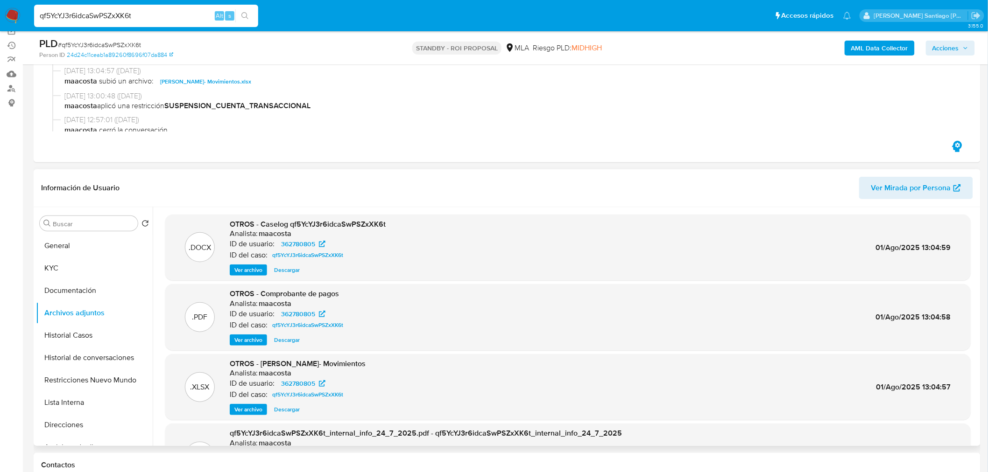
click at [262, 337] on span "Ver archivo" at bounding box center [248, 340] width 28 height 9
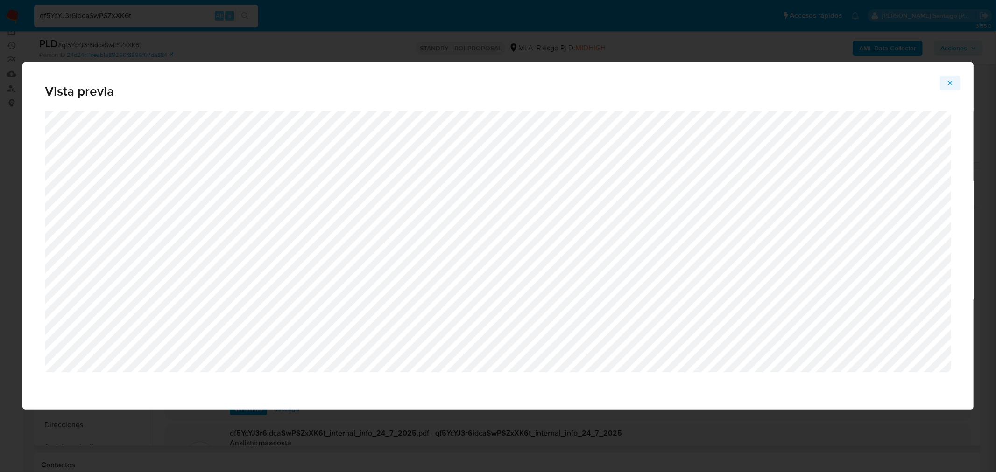
click at [950, 77] on span "Attachment preview" at bounding box center [949, 83] width 7 height 13
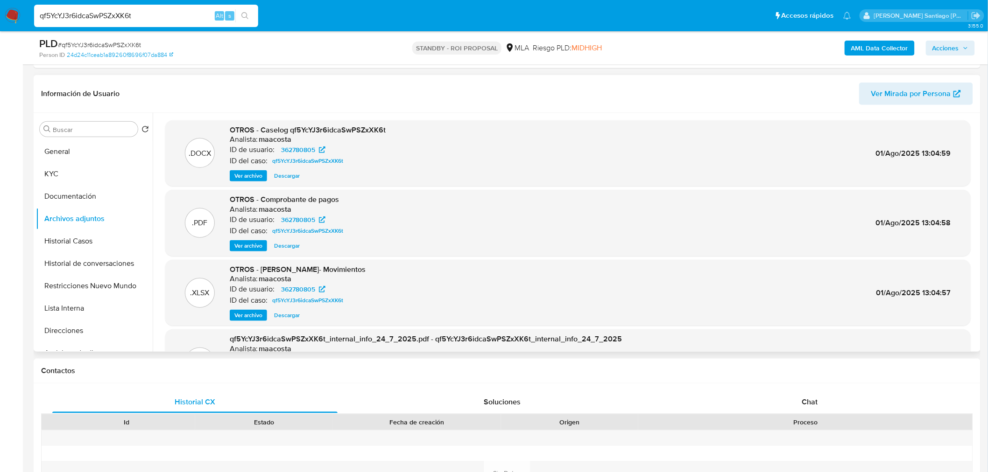
scroll to position [207, 0]
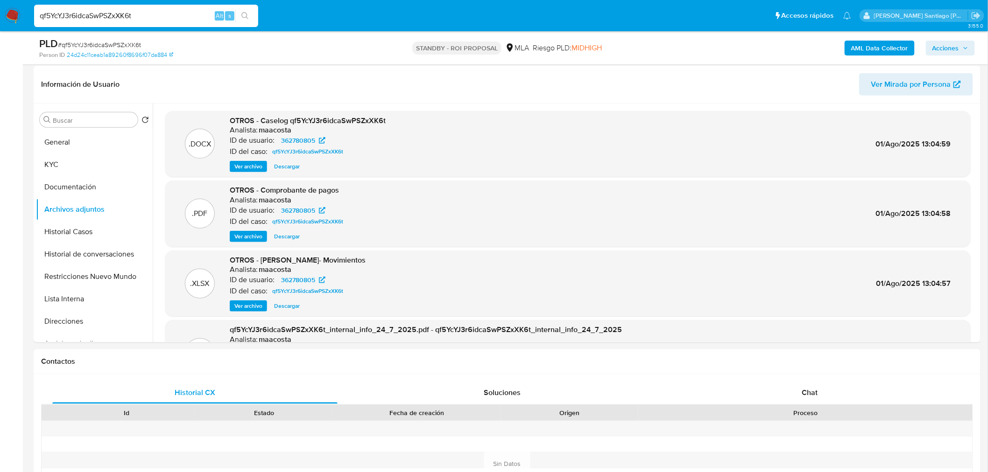
click at [130, 38] on div "PLD # qf5YcYJ3r6idcaSwPSZxXK6t" at bounding box center [193, 44] width 308 height 14
click at [127, 40] on span "# qf5YcYJ3r6idcaSwPSZxXK6t" at bounding box center [99, 44] width 83 height 9
copy span "qf5YcYJ3r6idcaSwPSZxXK6t"
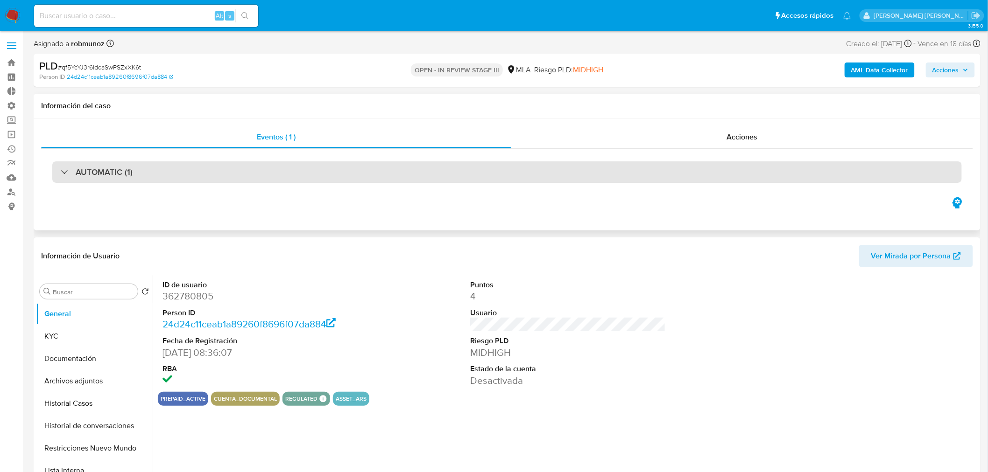
select select "10"
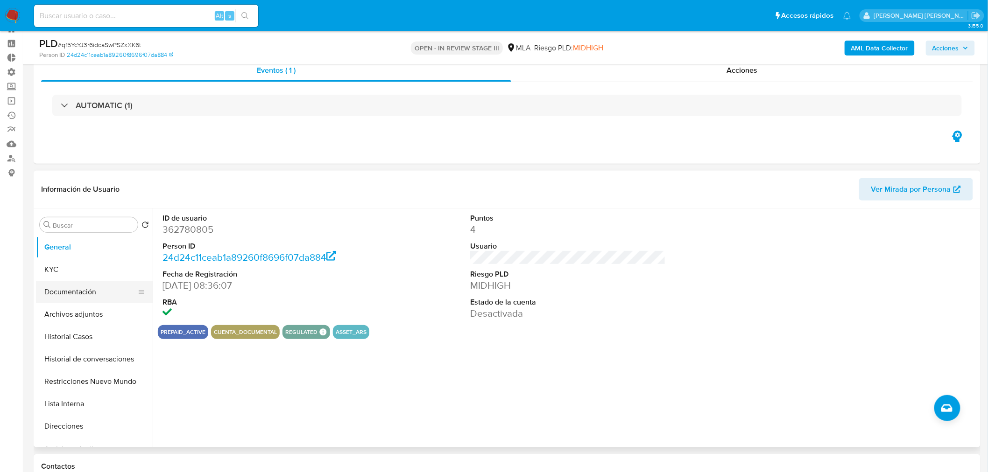
scroll to position [52, 0]
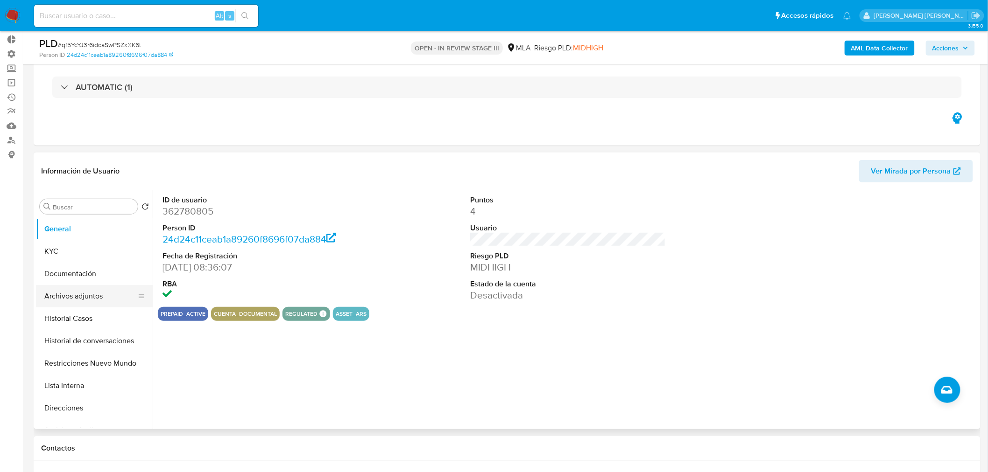
click at [82, 296] on button "Archivos adjuntos" at bounding box center [90, 296] width 109 height 22
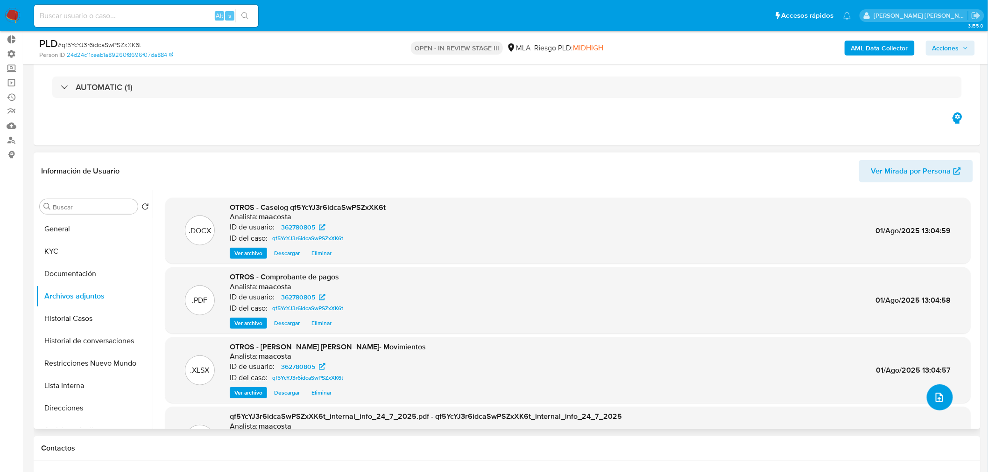
click at [937, 398] on icon "upload-file" at bounding box center [938, 397] width 11 height 11
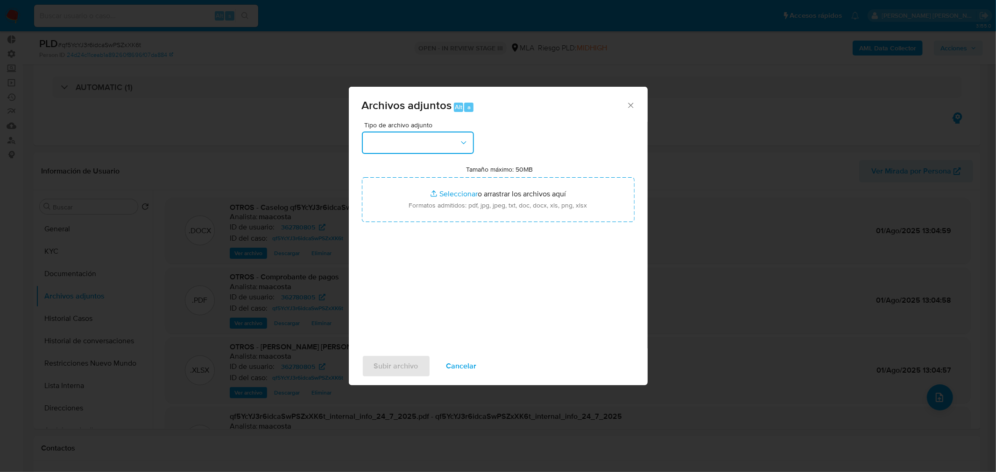
click at [438, 150] on button "button" at bounding box center [418, 143] width 112 height 22
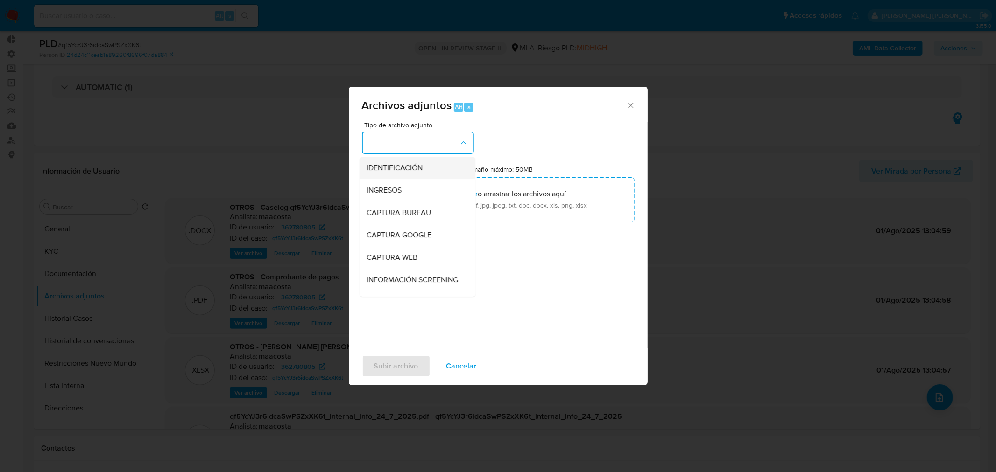
click at [425, 166] on div "IDENTIFICACIÓN" at bounding box center [414, 167] width 95 height 22
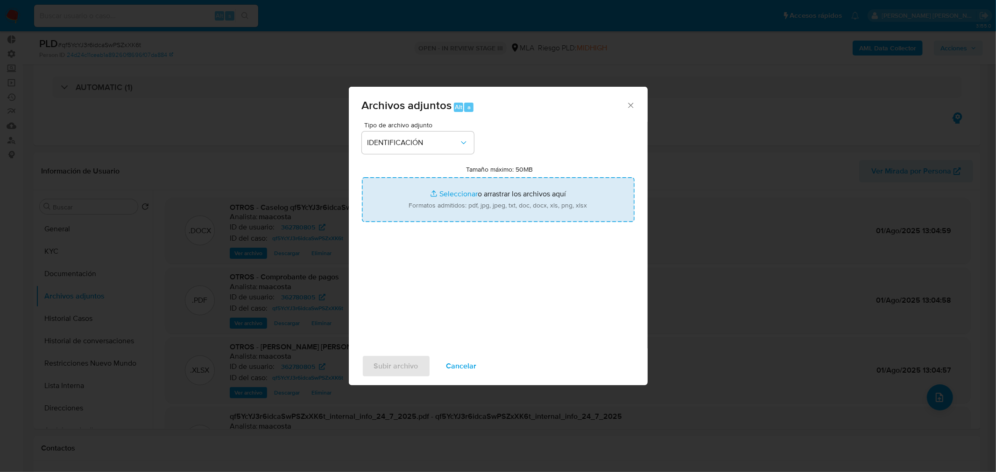
click at [480, 214] on input "Tamaño máximo: 50MB Seleccionar archivos" at bounding box center [498, 199] width 273 height 45
type input "C:\fakepath\Caselog qf5YcYJ3r6idcaSwPSZxXK6t VII.docx"
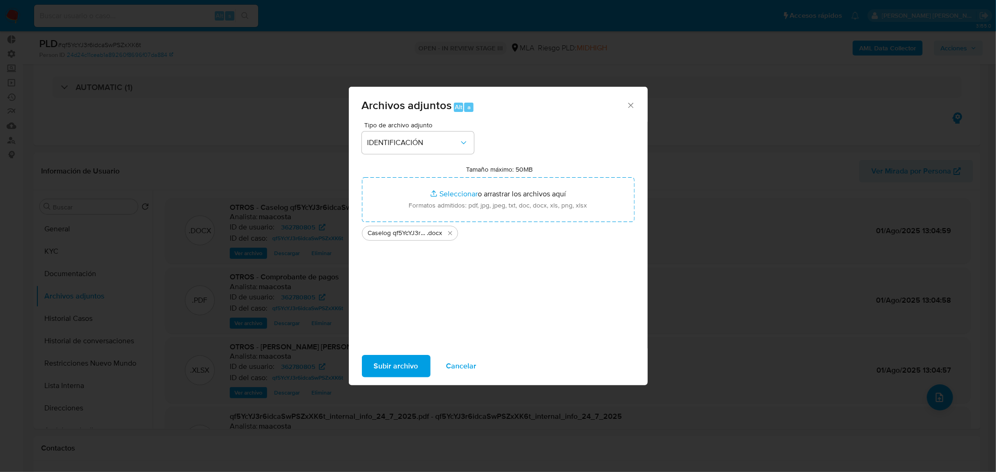
click at [395, 365] on span "Subir archivo" at bounding box center [396, 366] width 44 height 21
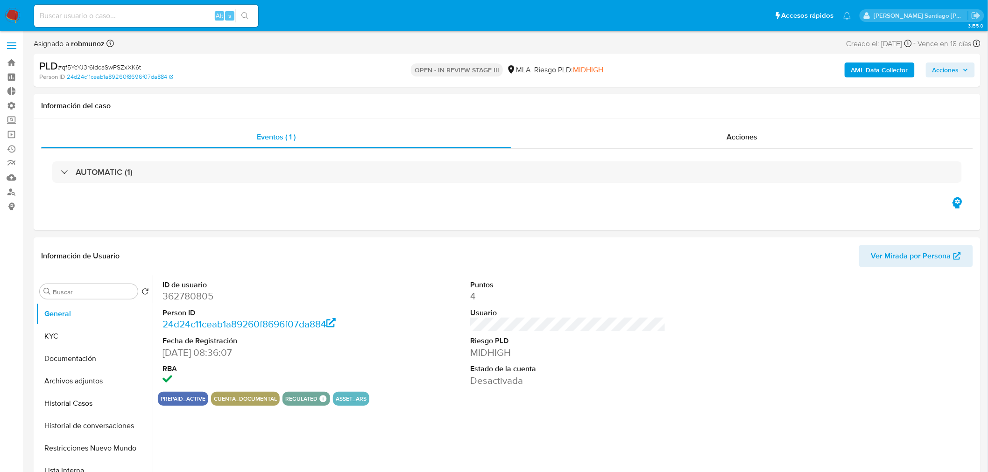
select select "10"
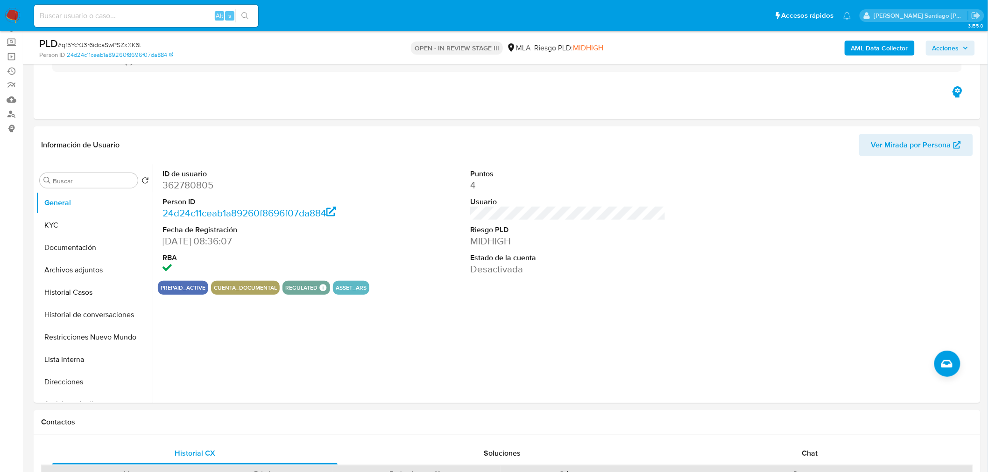
scroll to position [155, 0]
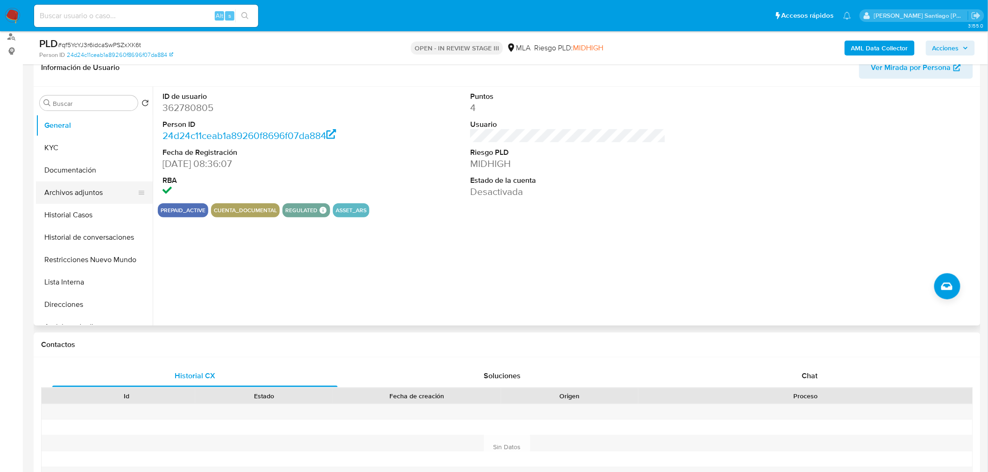
click at [104, 190] on button "Archivos adjuntos" at bounding box center [90, 193] width 109 height 22
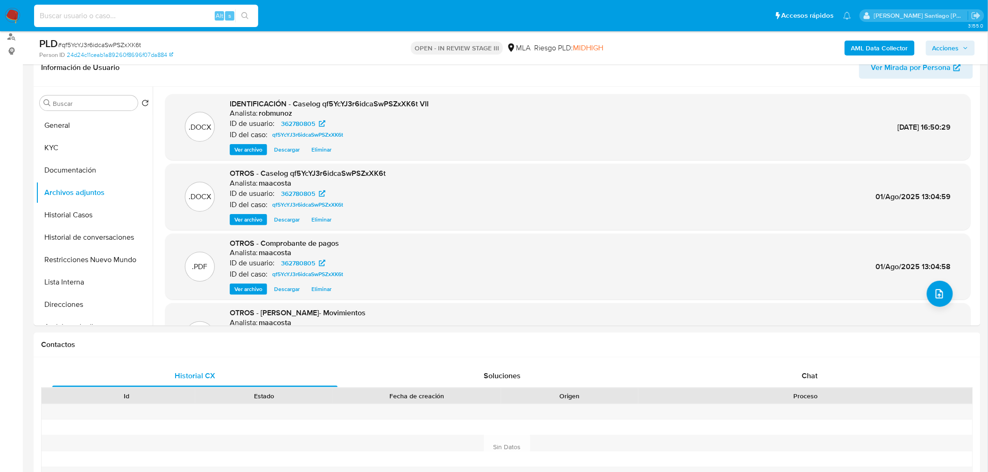
click at [99, 11] on input at bounding box center [146, 16] width 224 height 12
paste input "12KwXWpO6LRGAnxvzmfzf8DS"
type input "12KwXWpO6LRGAnxvzmfzf8DS"
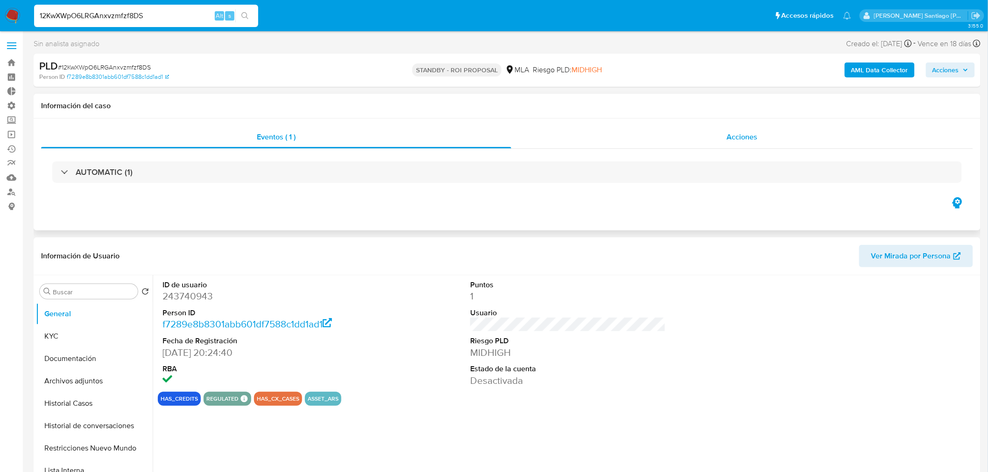
click at [769, 134] on div "Acciones" at bounding box center [742, 137] width 462 height 22
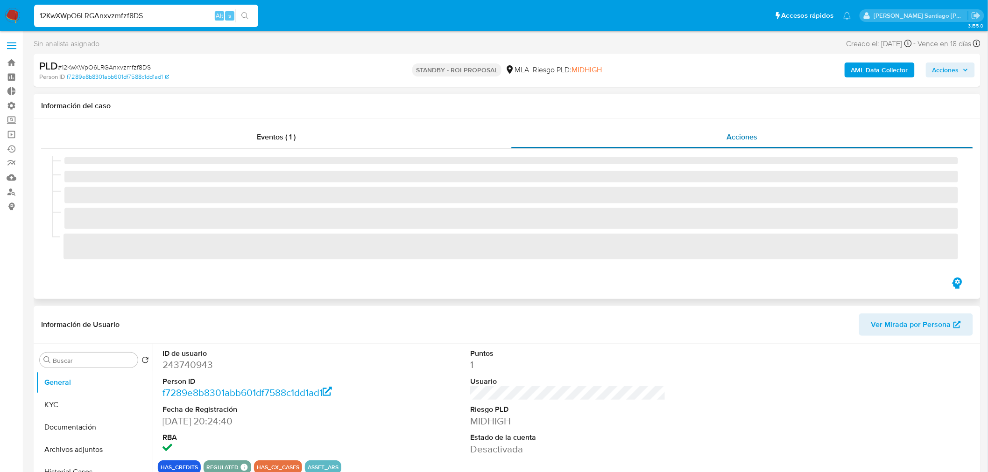
select select "10"
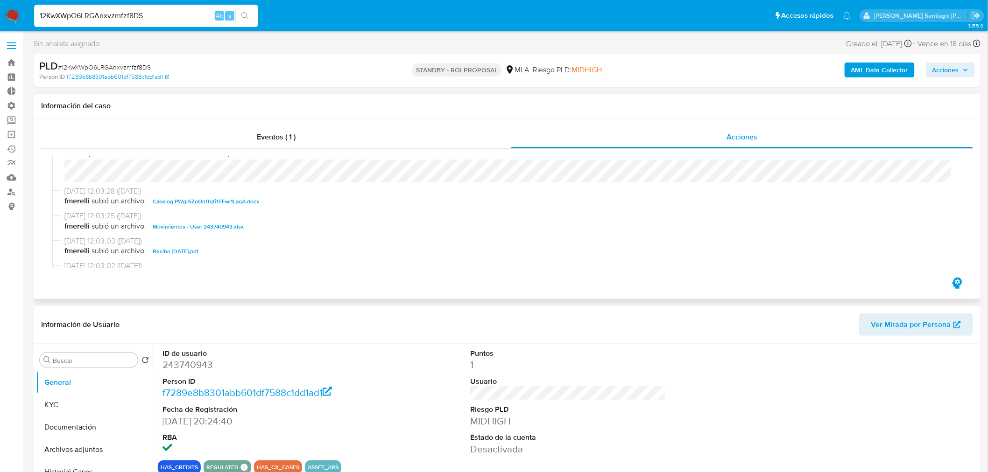
scroll to position [155, 0]
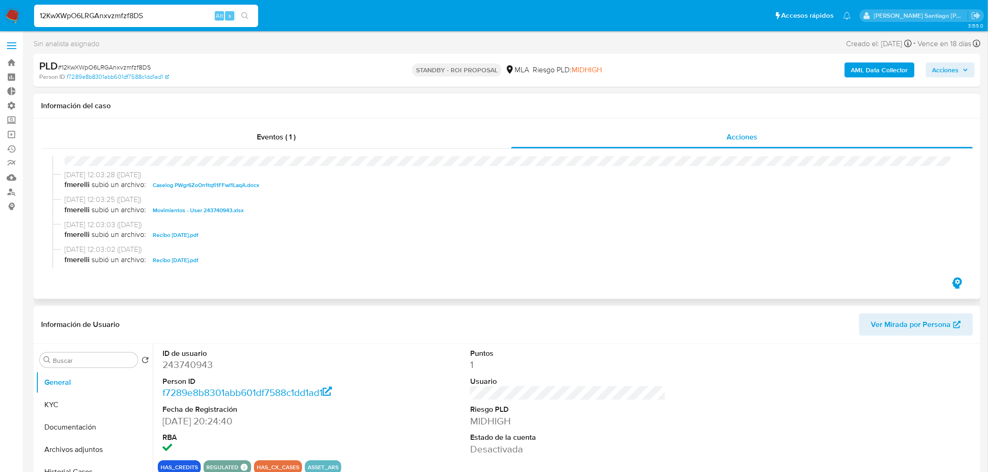
click at [212, 184] on span "Caselog PWgr6ZoOn1tqfi1FFwl1LaqA.docx" at bounding box center [206, 185] width 106 height 11
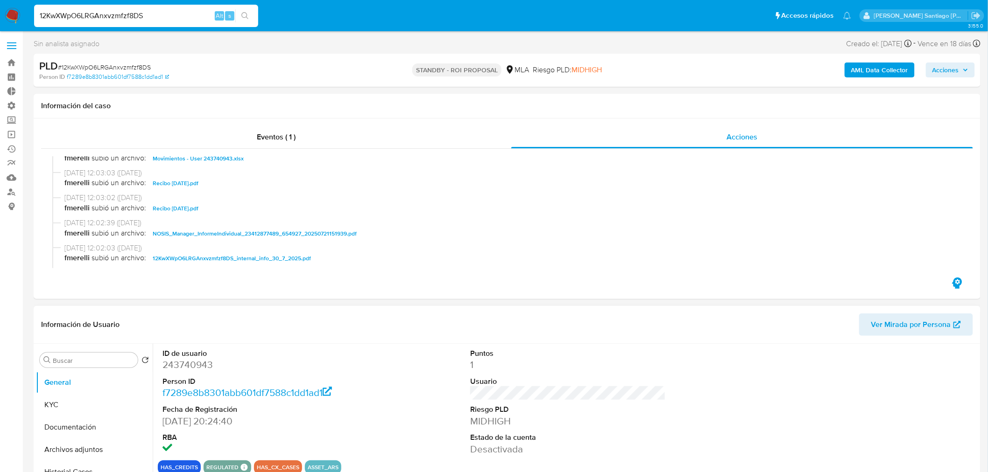
scroll to position [52, 0]
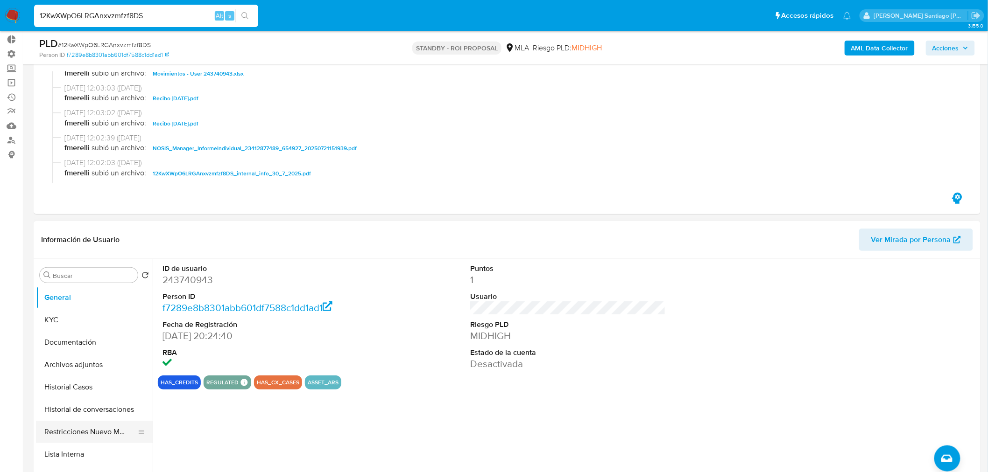
click at [96, 430] on button "Restricciones Nuevo Mundo" at bounding box center [90, 432] width 109 height 22
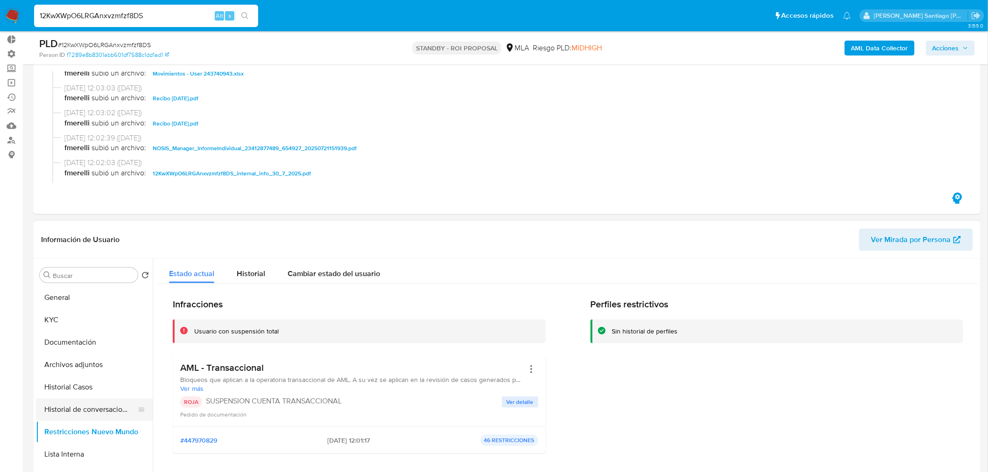
click at [129, 411] on button "Historial de conversaciones" at bounding box center [90, 410] width 109 height 22
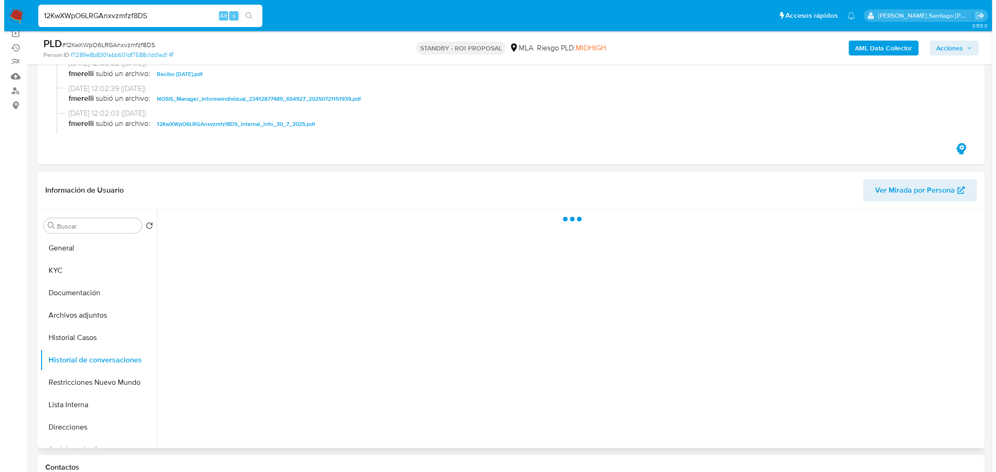
scroll to position [155, 0]
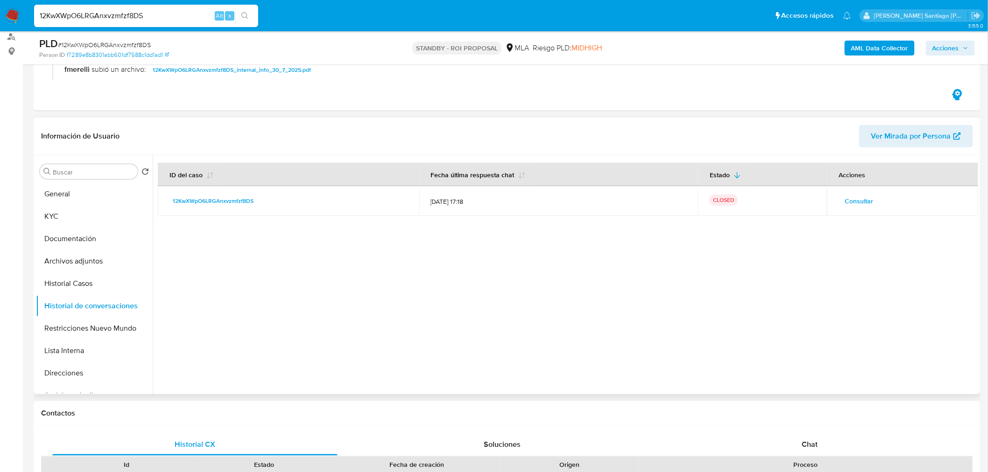
click at [869, 196] on span "Consultar" at bounding box center [858, 201] width 28 height 13
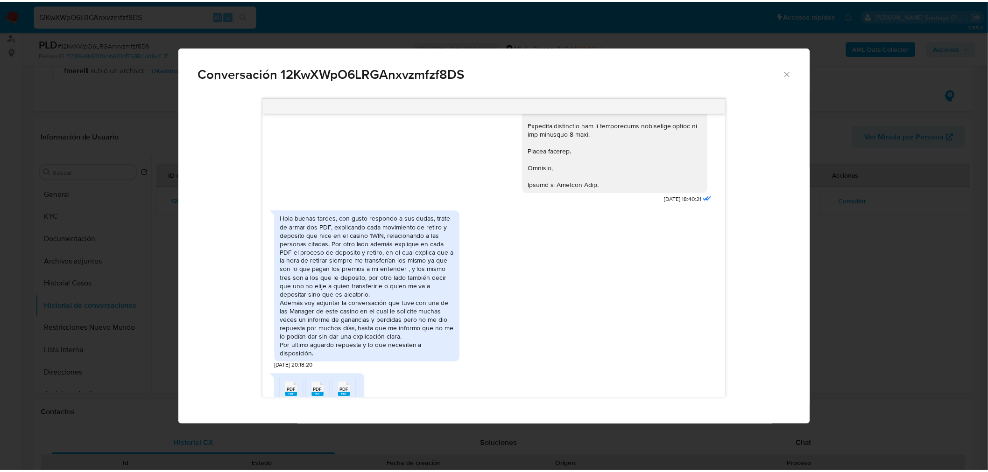
scroll to position [1028, 0]
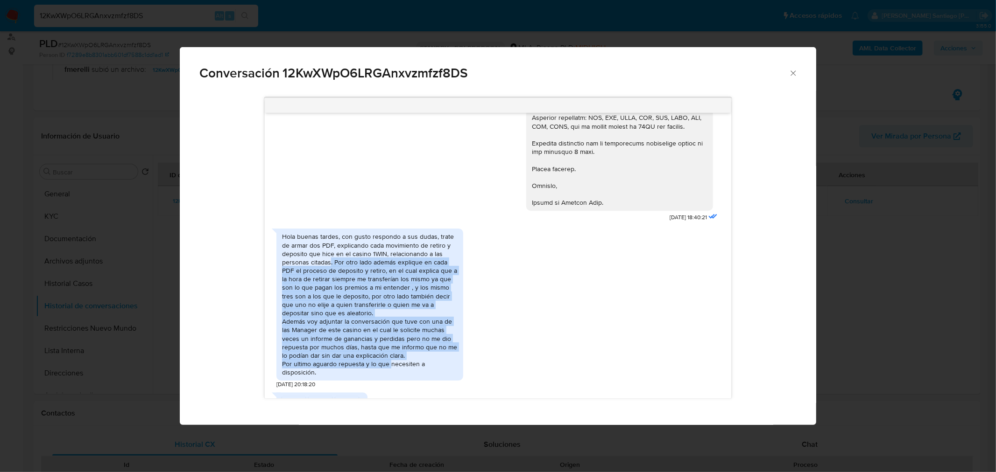
drag, startPoint x: 330, startPoint y: 272, endPoint x: 391, endPoint y: 375, distance: 119.3
click at [391, 375] on div "Hola buenas tardes, con gusto respondo a sus dudas, trate de armar dos PDF, exp…" at bounding box center [369, 304] width 175 height 144
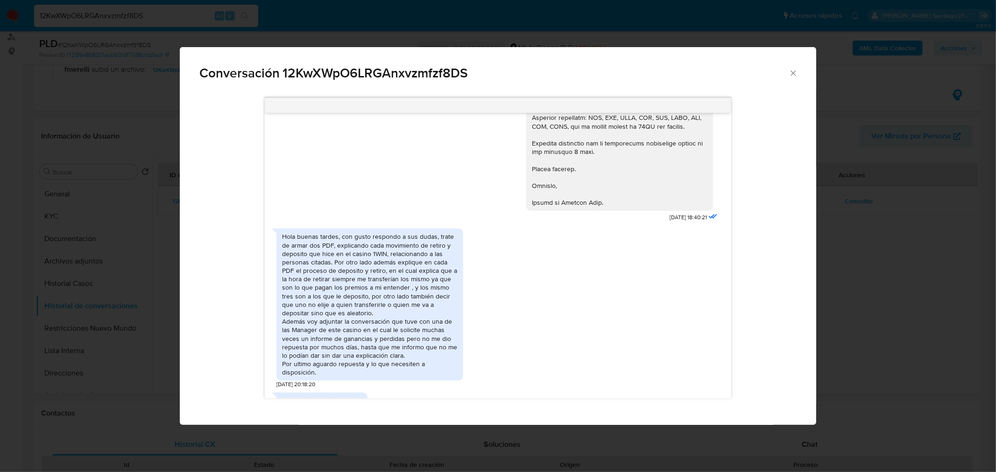
click at [391, 375] on div "Hola buenas tardes, con gusto respondo a sus dudas, trate de armar dos PDF, exp…" at bounding box center [369, 304] width 175 height 144
click at [818, 348] on div "Conversación 12KwXWpO6LRGAnxvzmfzf8DS 18/06/2025 18:04:34 PDF PDF Recibo Abril.…" at bounding box center [498, 236] width 996 height 472
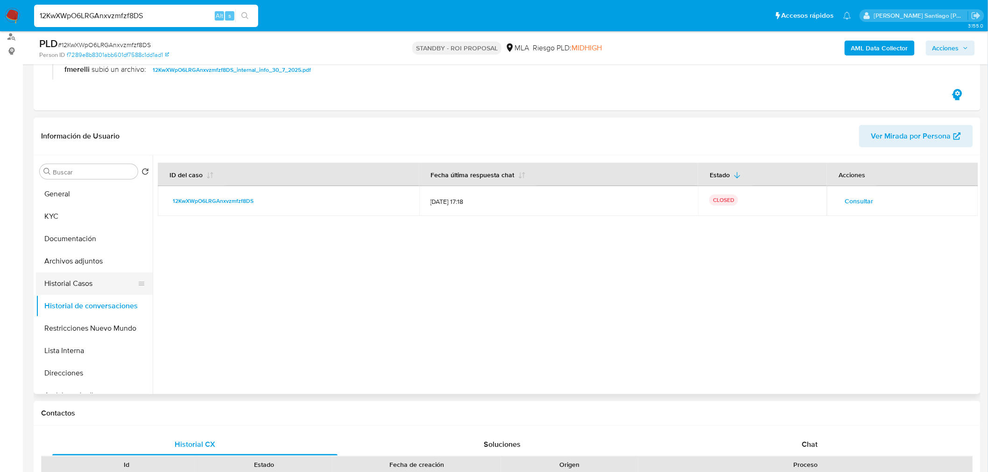
click at [74, 284] on button "Historial Casos" at bounding box center [90, 284] width 109 height 22
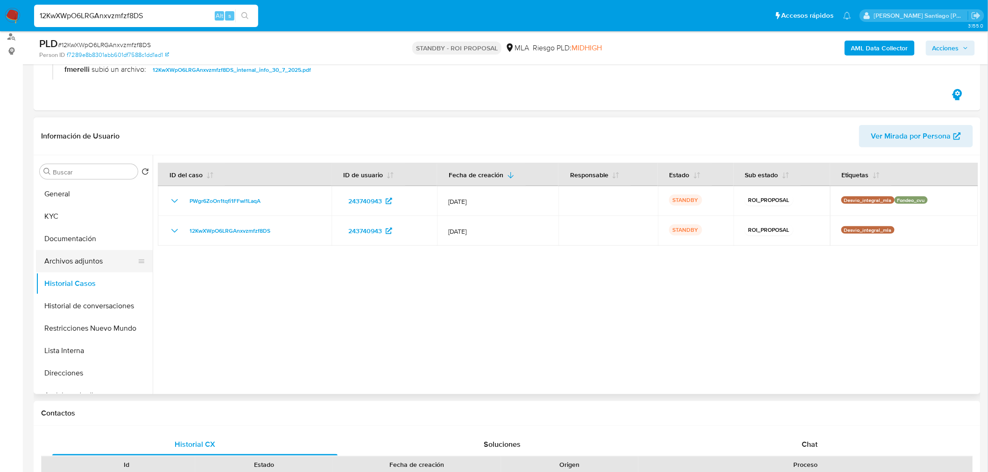
click at [91, 262] on button "Archivos adjuntos" at bounding box center [90, 261] width 109 height 22
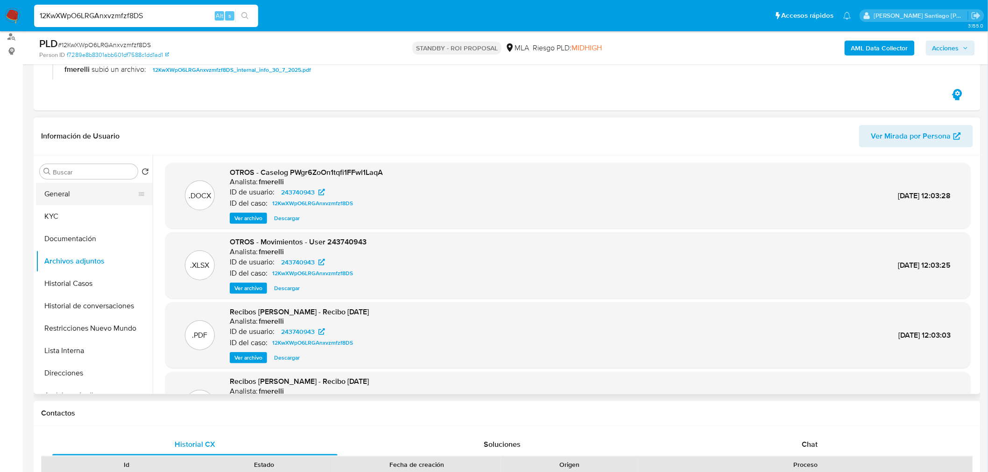
click at [38, 188] on button "General" at bounding box center [90, 194] width 109 height 22
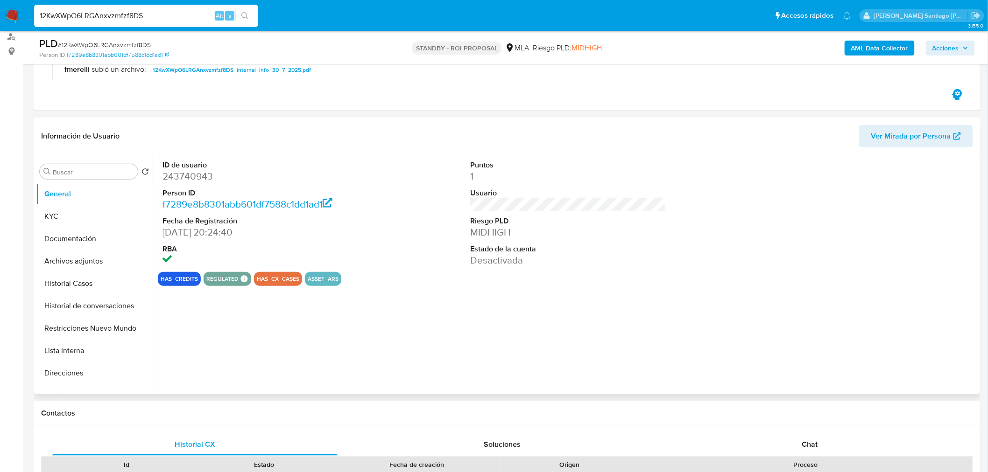
click at [199, 181] on dd "243740943" at bounding box center [260, 176] width 196 height 13
click at [199, 180] on dd "243740943" at bounding box center [260, 176] width 196 height 13
copy dd "243740943"
click at [73, 13] on input "12KwXWpO6LRGAnxvzmfzf8DS" at bounding box center [146, 16] width 224 height 12
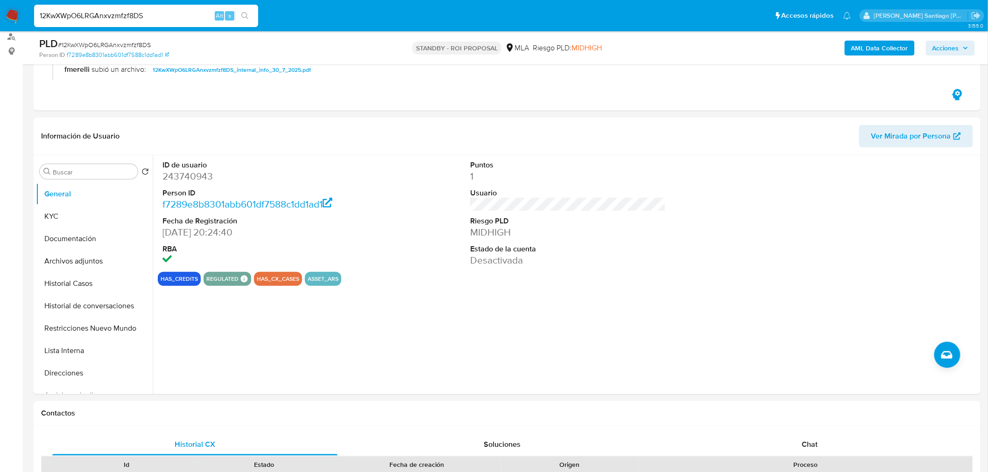
paste input "2wb43fXSMBhnxyIcpMpPWwFO"
type input "2wb43fXSMBhnxyIcpMpPWwFO"
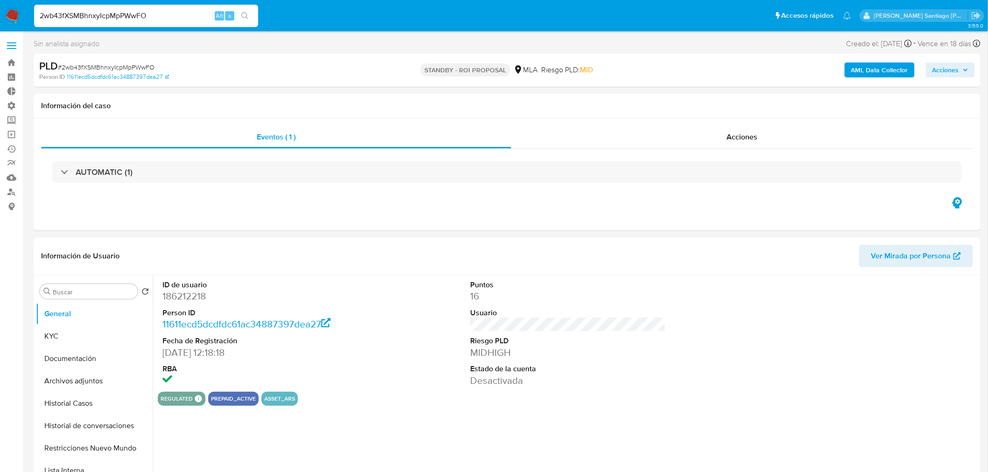
select select "10"
click at [763, 143] on div "Acciones" at bounding box center [742, 137] width 462 height 22
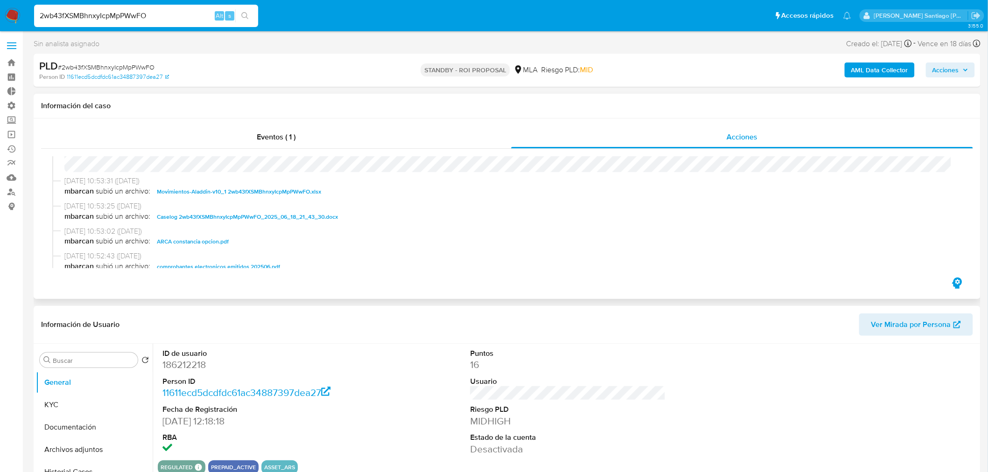
scroll to position [52, 0]
click at [328, 195] on span "Caselog 2wb43fXSMBhnxyIcpMpPWwFO_2025_06_18_21_43_30.docx" at bounding box center [247, 193] width 181 height 11
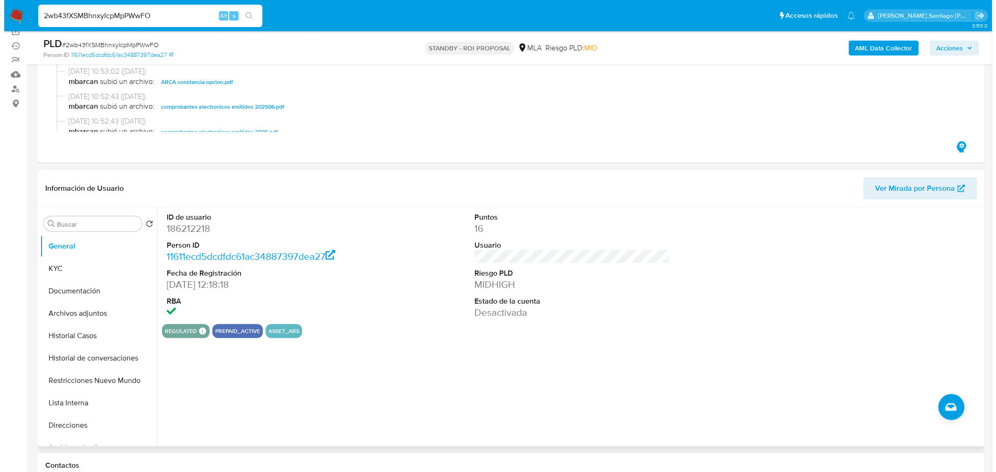
scroll to position [104, 0]
click at [96, 386] on button "Restricciones Nuevo Mundo" at bounding box center [90, 380] width 109 height 22
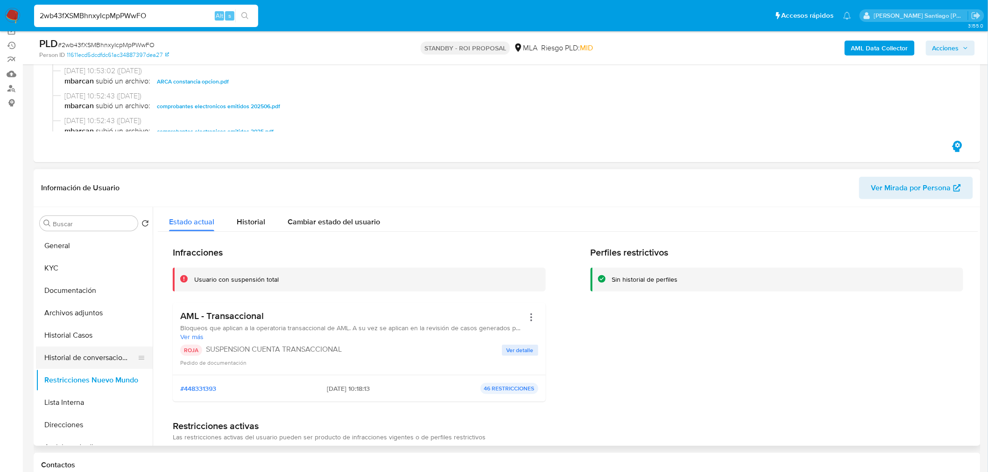
drag, startPoint x: 97, startPoint y: 358, endPoint x: 92, endPoint y: 357, distance: 4.9
click at [95, 360] on button "Historial de conversaciones" at bounding box center [90, 358] width 109 height 22
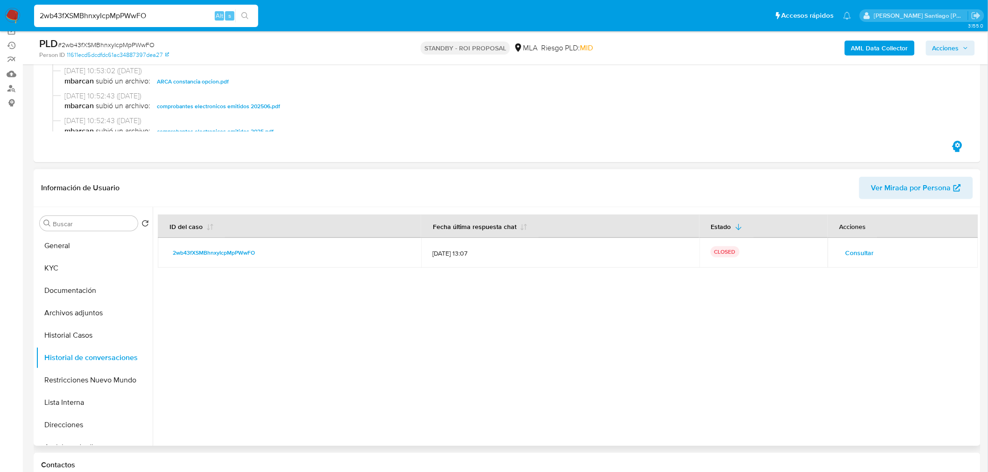
click at [869, 249] on span "Consultar" at bounding box center [859, 252] width 28 height 13
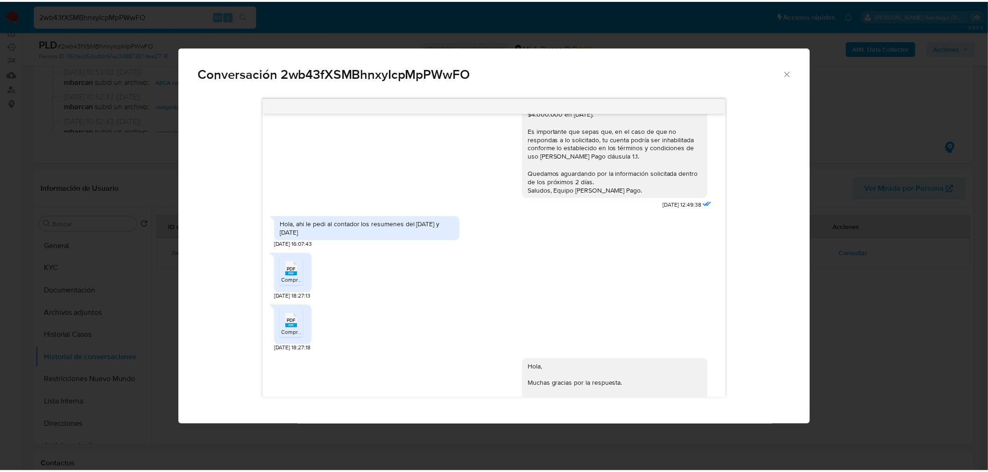
scroll to position [361, 0]
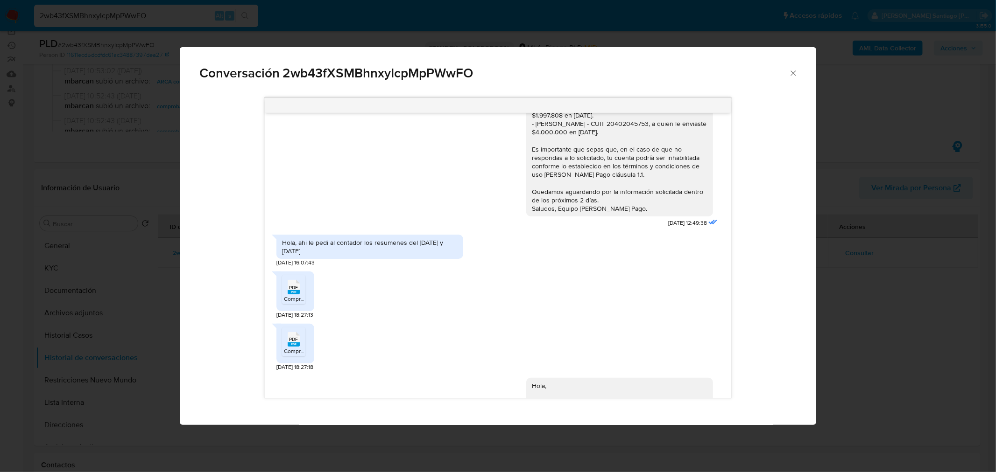
click at [815, 346] on div "Hola ? 28/07/2025 17:58:15 PDF PDF INGRESOS - GASTOS JUN 2025 _ LUCCO Ivan.pdf …" at bounding box center [498, 258] width 637 height 334
click at [87, 337] on div "Conversación 2wb43fXSMBhnxyIcpMpPWwFO Hola ? 28/07/2025 17:58:15 PDF PDF INGRES…" at bounding box center [498, 236] width 996 height 472
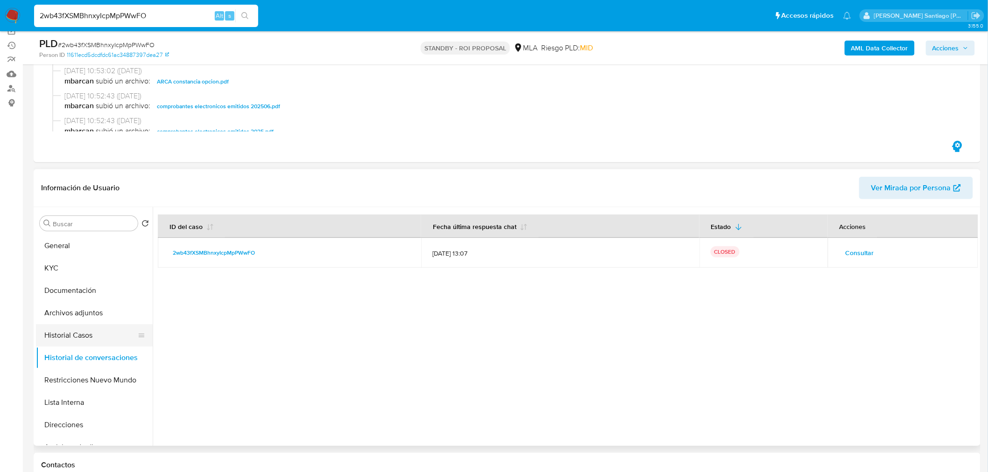
click at [87, 338] on button "Historial Casos" at bounding box center [90, 335] width 109 height 22
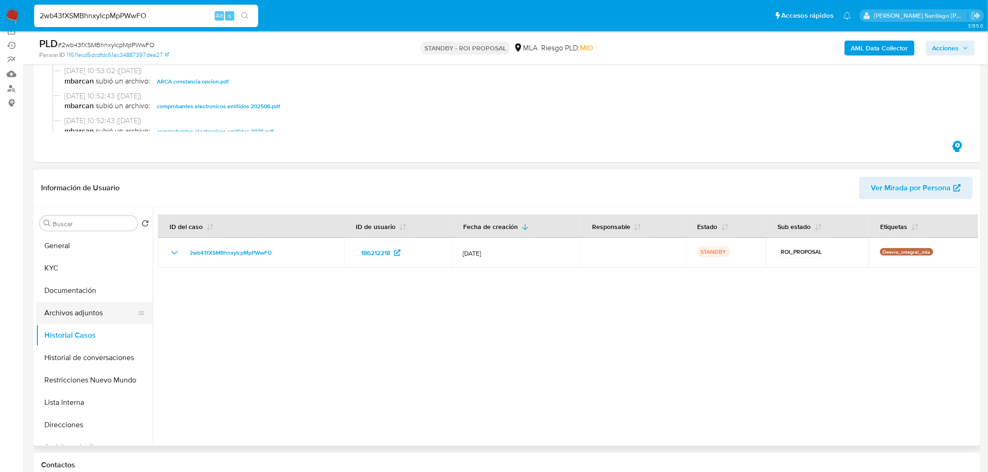
click at [86, 319] on button "Archivos adjuntos" at bounding box center [90, 313] width 109 height 22
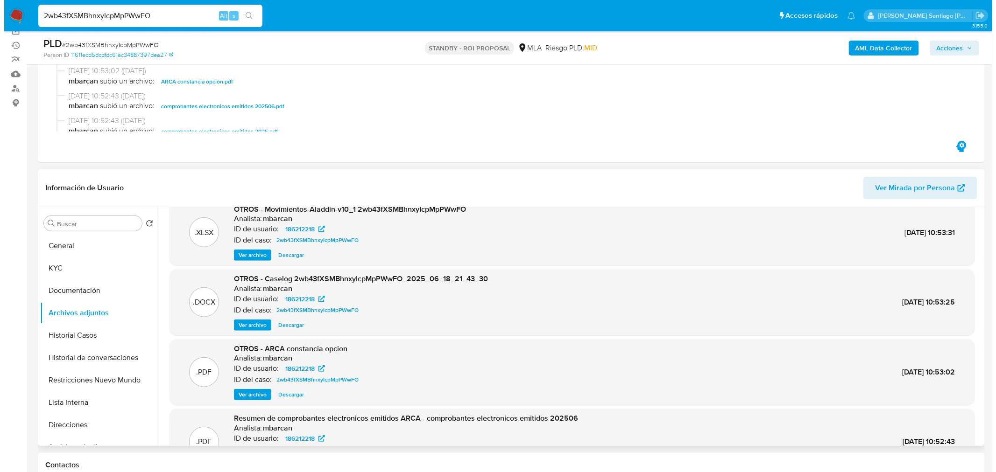
scroll to position [0, 0]
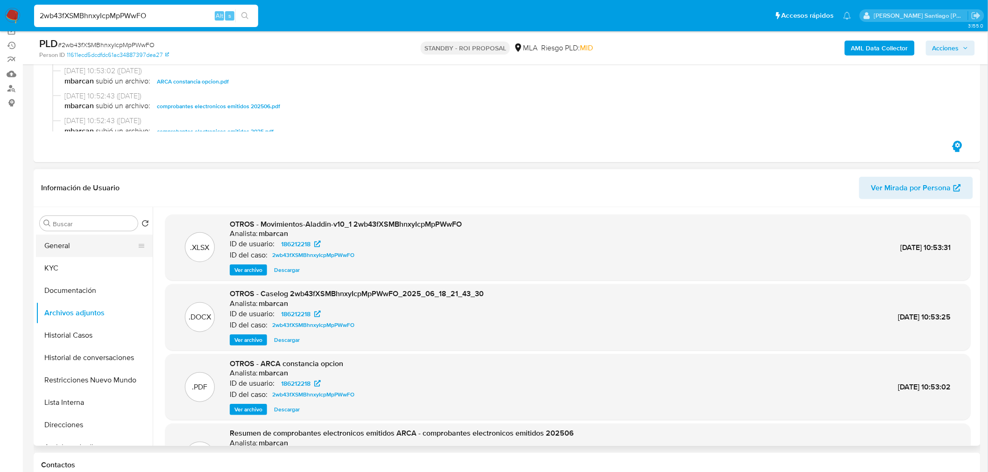
click at [85, 243] on button "General" at bounding box center [90, 246] width 109 height 22
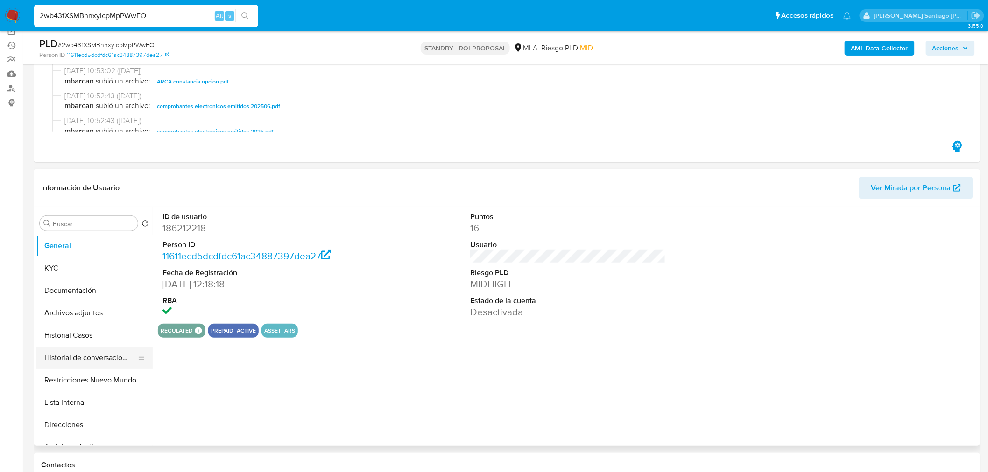
click at [98, 352] on button "Historial de conversaciones" at bounding box center [90, 358] width 109 height 22
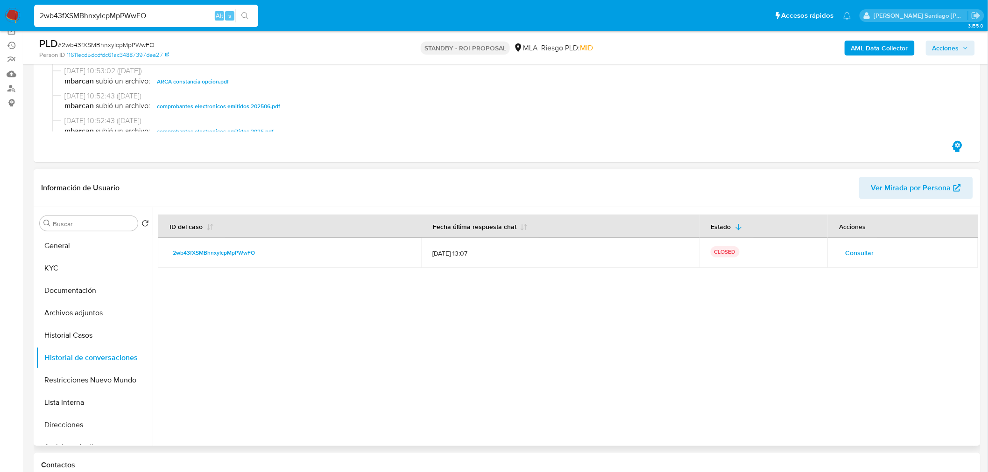
click at [852, 251] on span "Consultar" at bounding box center [859, 252] width 28 height 13
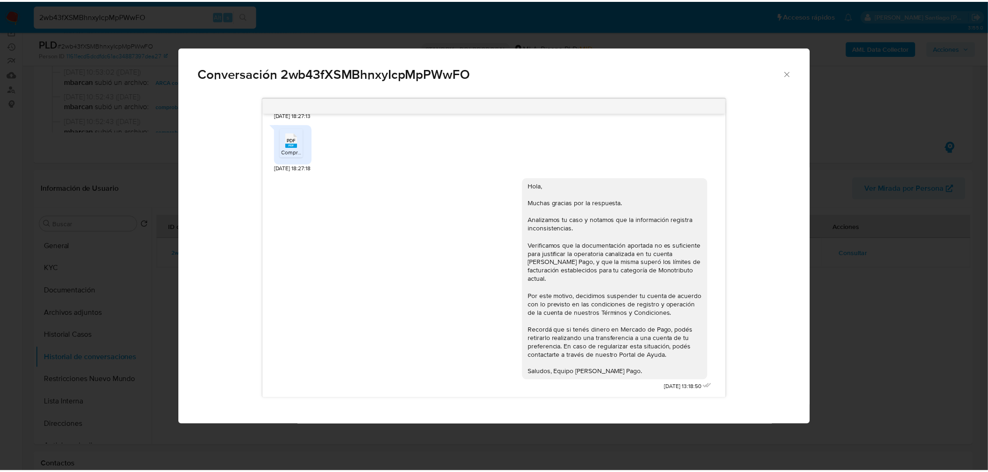
scroll to position [1842, 0]
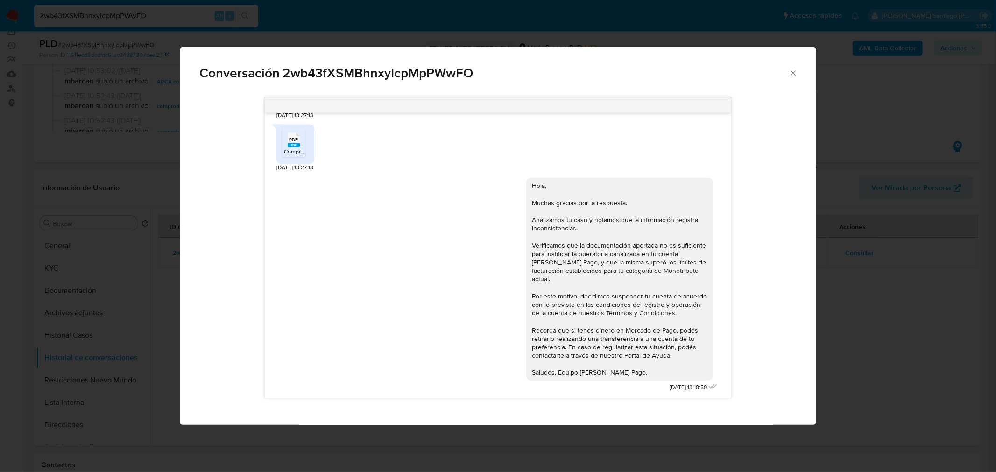
click at [788, 69] on icon "Cerrar" at bounding box center [792, 73] width 9 height 9
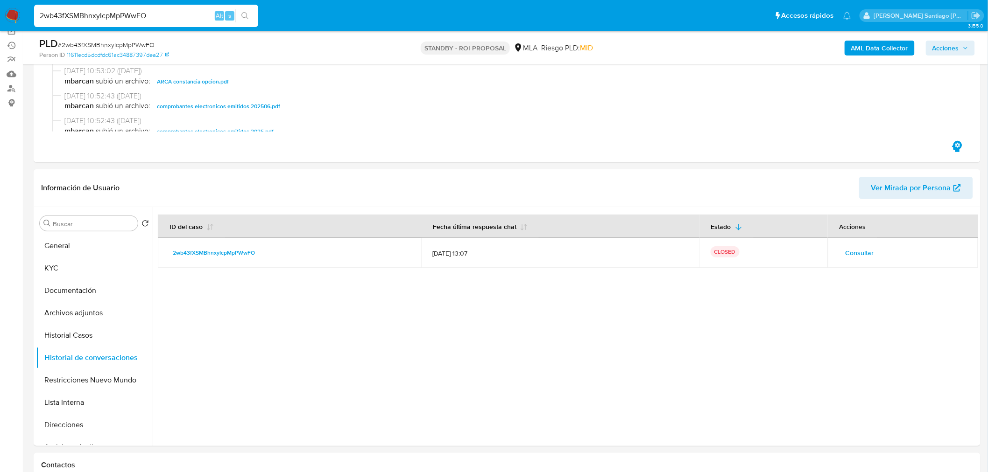
click at [167, 15] on input "2wb43fXSMBhnxyIcpMpPWwFO" at bounding box center [146, 16] width 224 height 12
paste input "5VEPfzr4JwjQbbtUFSn74bPE"
type input "5VEPfzr4JwjQbbtUFSn74bPE"
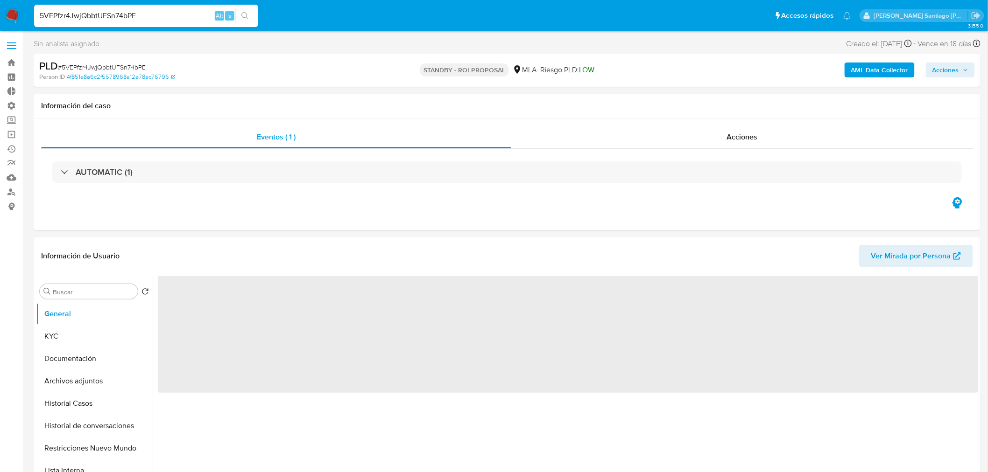
select select "10"
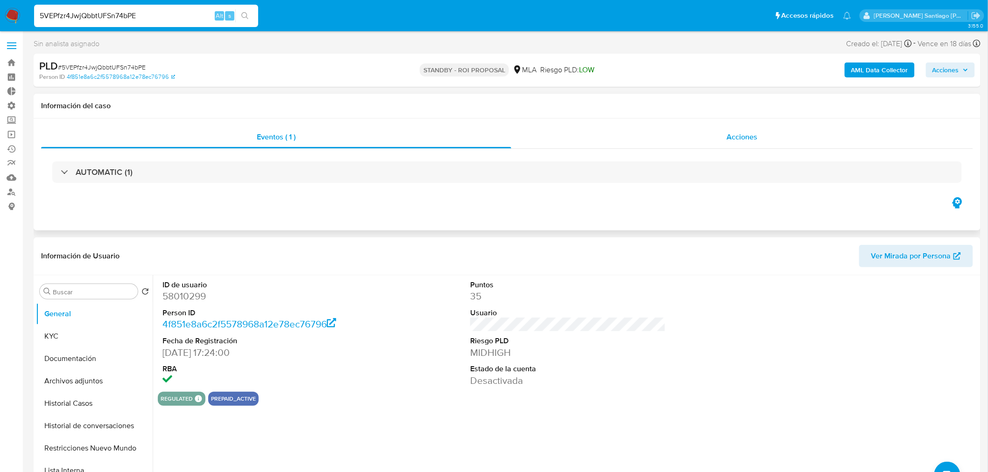
click at [709, 130] on div "Acciones" at bounding box center [742, 137] width 462 height 22
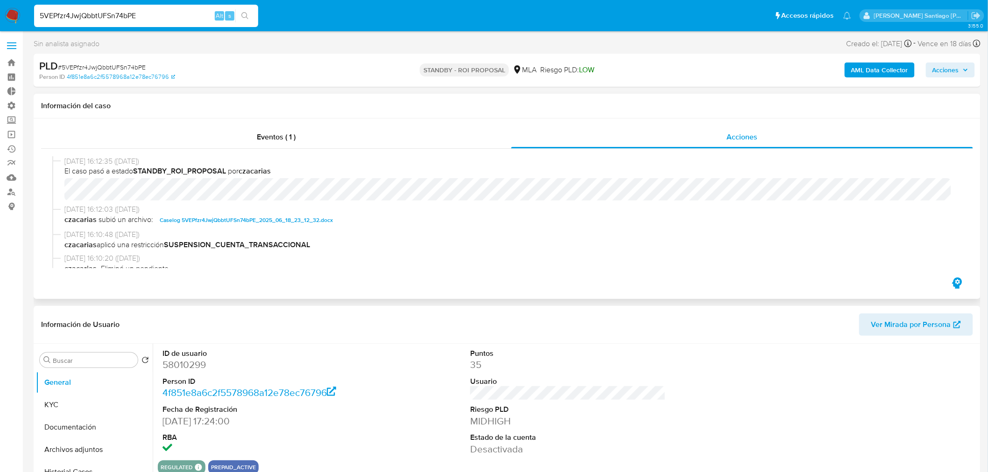
click at [277, 216] on span "Caselog 5VEPfzr4JwjQbbtUFSn74bPE_2025_06_18_23_12_32.docx" at bounding box center [246, 220] width 173 height 11
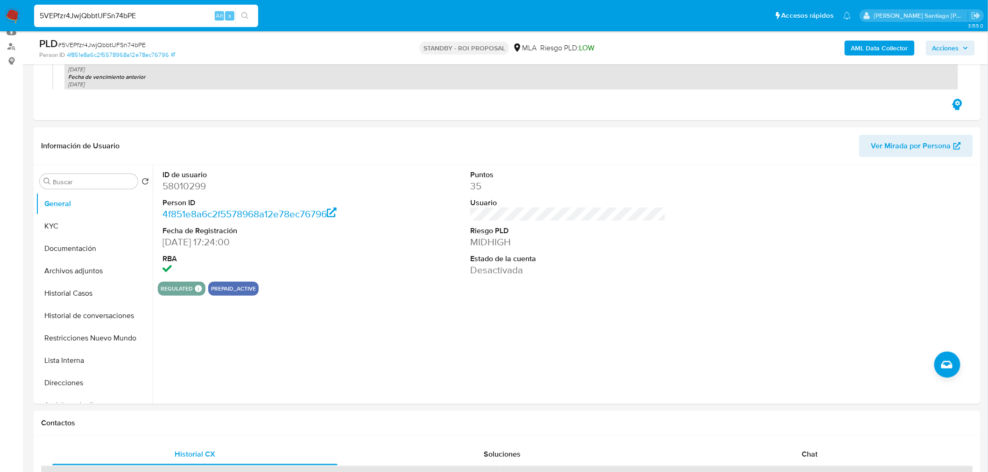
scroll to position [147, 0]
click at [100, 338] on button "Restricciones Nuevo Mundo" at bounding box center [90, 336] width 109 height 22
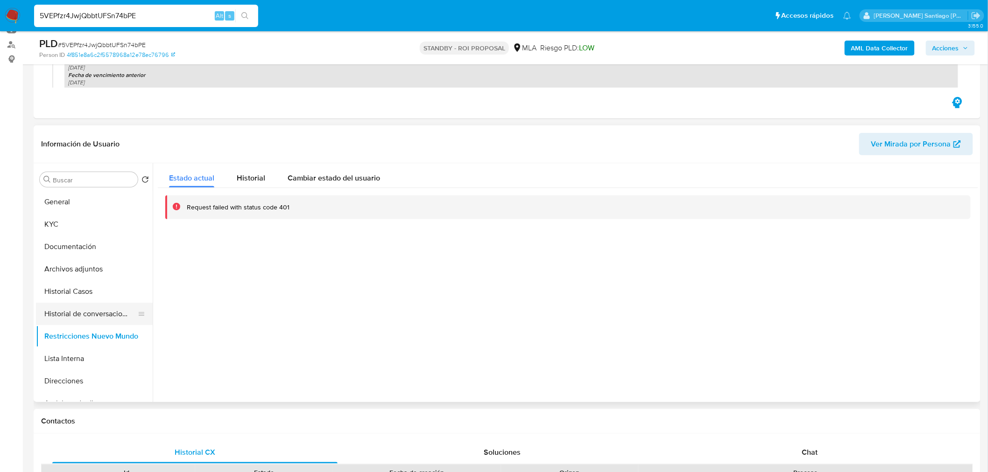
drag, startPoint x: 83, startPoint y: 310, endPoint x: 78, endPoint y: 318, distance: 8.6
click at [78, 318] on ul "General KYC Documentación Archivos adjuntos Historial Casos Historial de conver…" at bounding box center [94, 296] width 117 height 210
click at [78, 318] on button "Historial de conversaciones" at bounding box center [90, 314] width 109 height 22
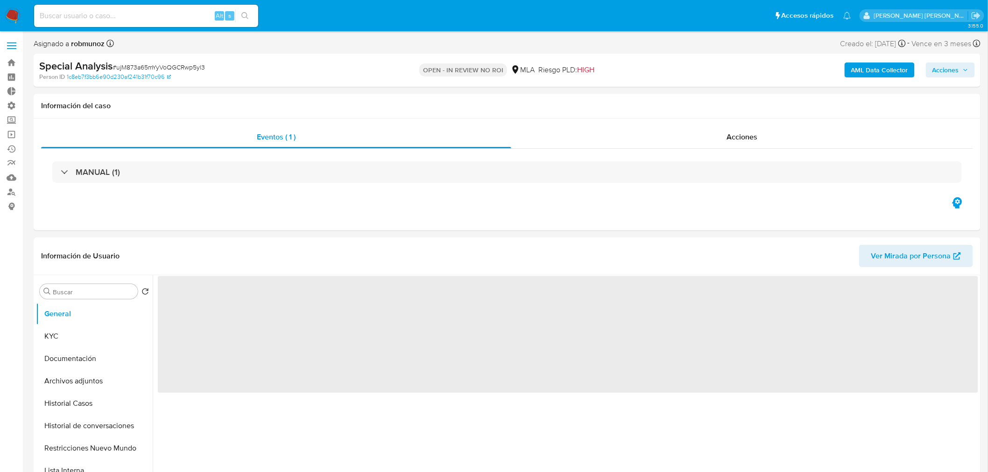
click at [960, 68] on span "Acciones" at bounding box center [950, 69] width 36 height 13
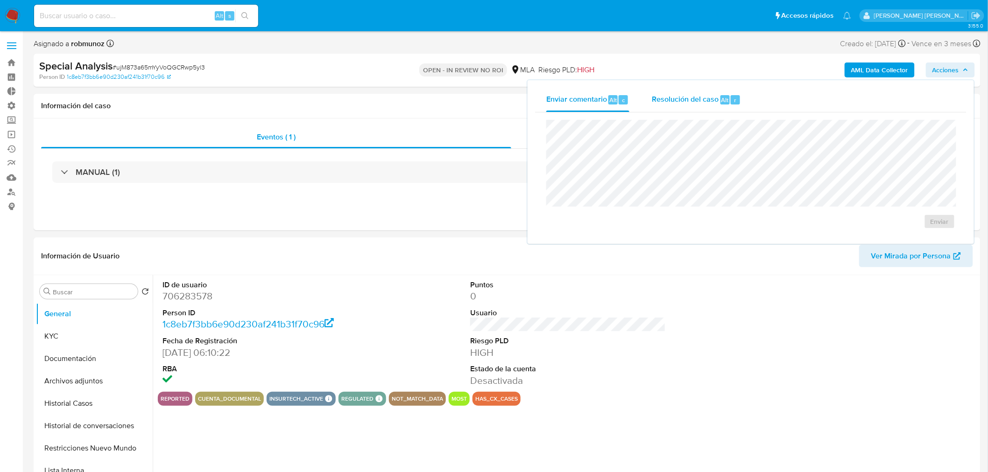
select select "10"
click at [741, 98] on button "Resolución del caso Alt r" at bounding box center [696, 100] width 112 height 24
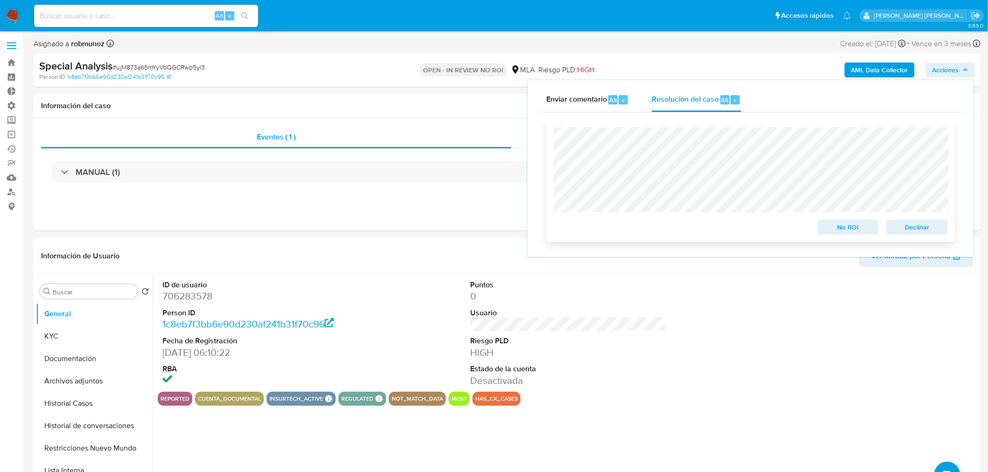
click at [932, 232] on span "Declinar" at bounding box center [916, 227] width 49 height 13
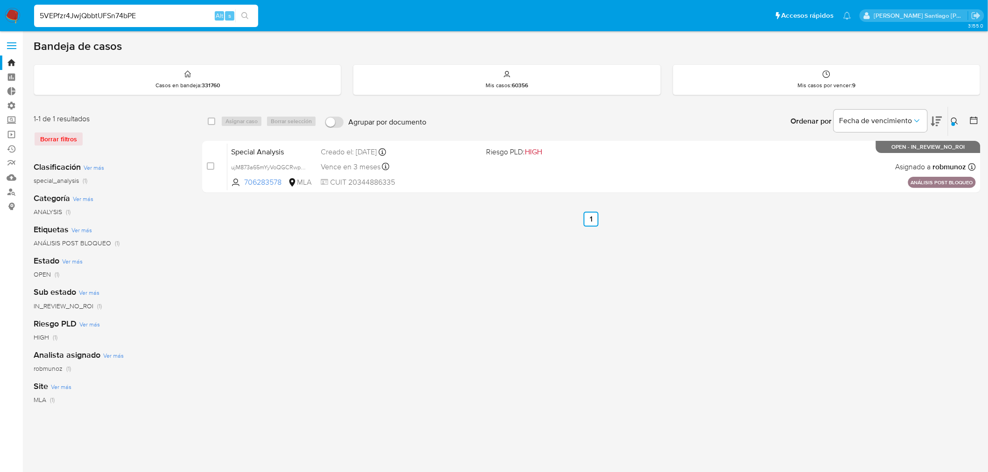
type input "5VEPfzr4JwjQbbtUFSn74bPE"
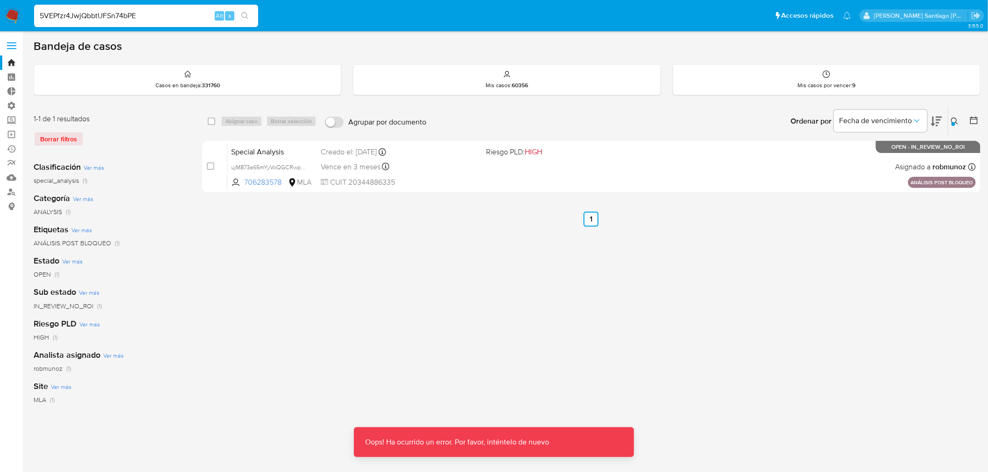
click at [7, 13] on img at bounding box center [13, 16] width 16 height 16
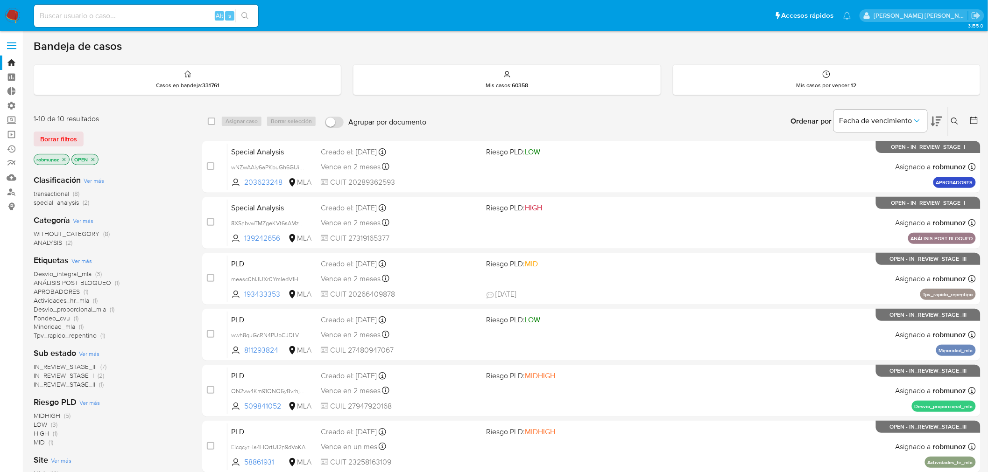
click at [150, 7] on div "Alt s" at bounding box center [146, 16] width 224 height 22
click at [146, 11] on input at bounding box center [146, 16] width 224 height 12
paste input "5VEPfzr4JwjQbbtUFSn74bPE"
type input "5VEPfzr4JwjQbbtUFSn74bPE"
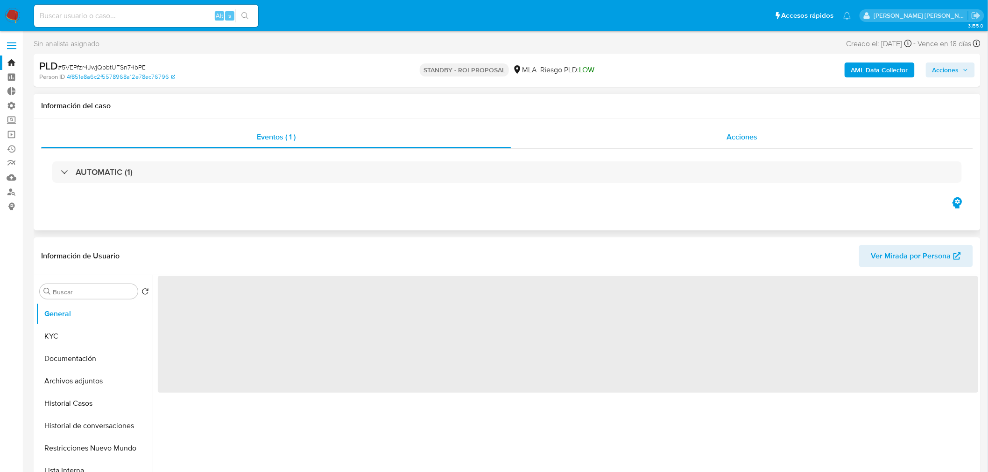
click at [783, 136] on div "Acciones" at bounding box center [742, 137] width 462 height 22
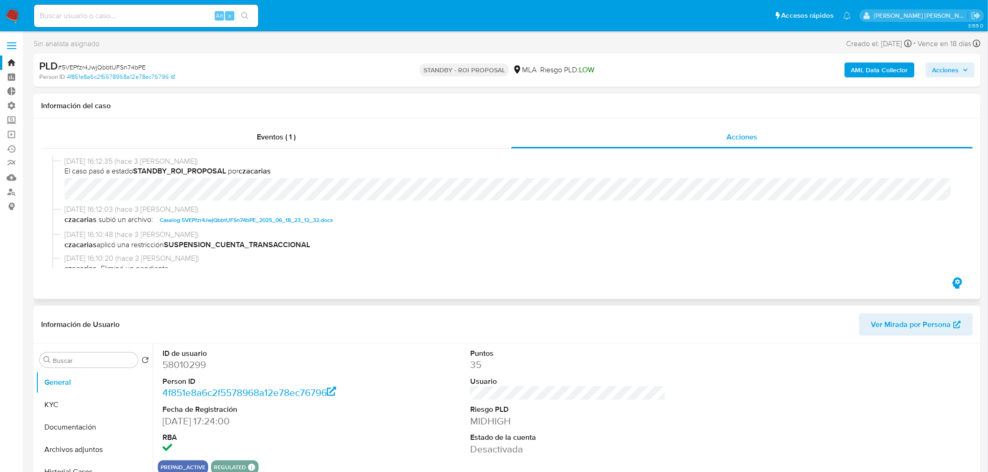
select select "10"
click at [266, 218] on span "Caselog 5VEPfzr4JwjQbbtUFSn74bPE_2025_06_18_23_12_32.docx" at bounding box center [246, 220] width 173 height 11
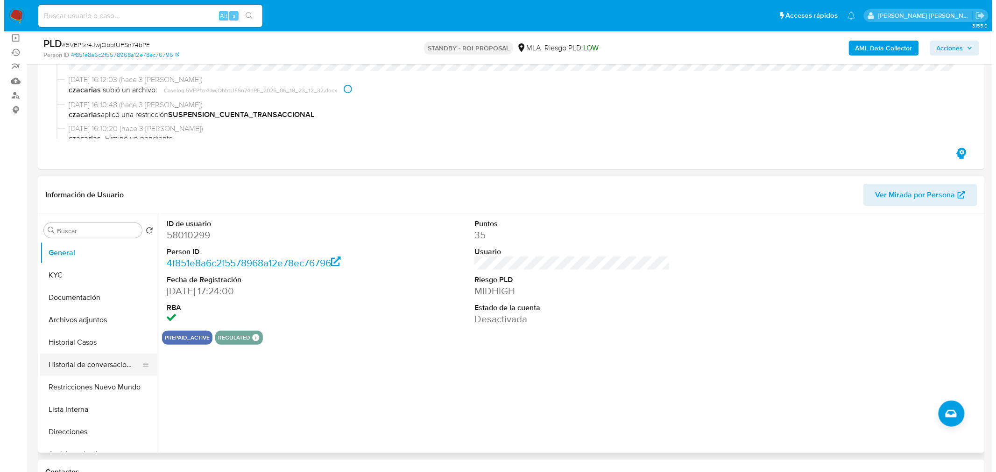
scroll to position [104, 0]
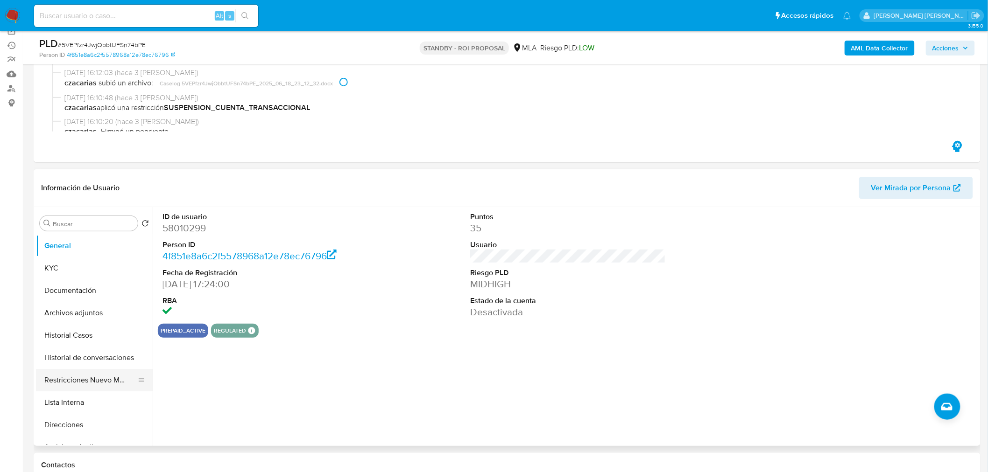
click at [72, 379] on button "Restricciones Nuevo Mundo" at bounding box center [90, 380] width 109 height 22
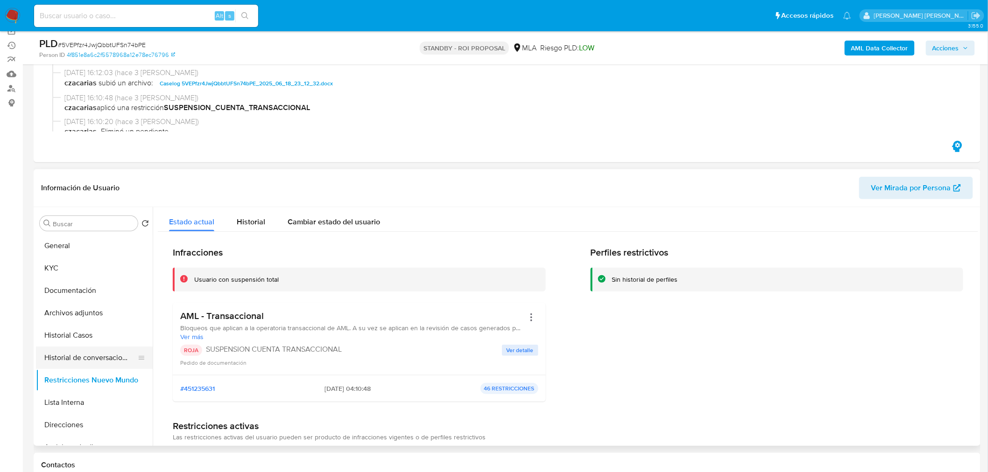
click at [96, 348] on button "Historial de conversaciones" at bounding box center [90, 358] width 109 height 22
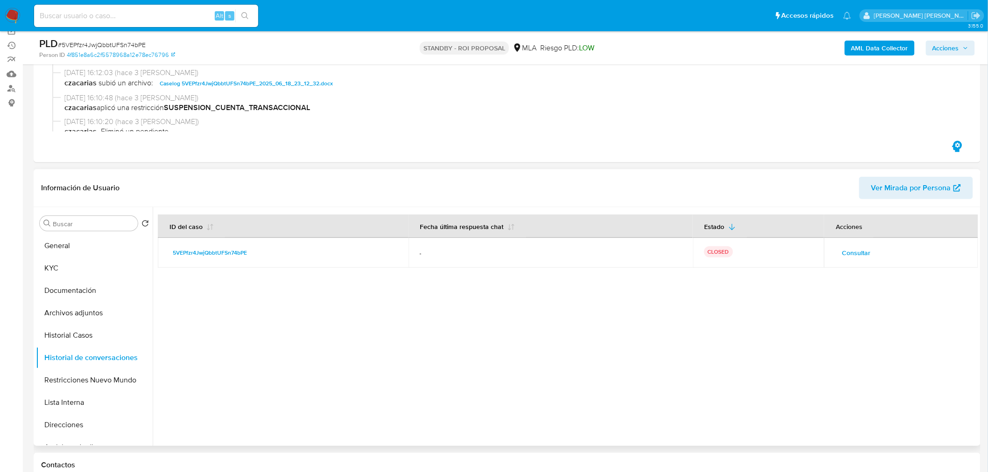
click at [841, 254] on span "Consultar" at bounding box center [855, 252] width 28 height 13
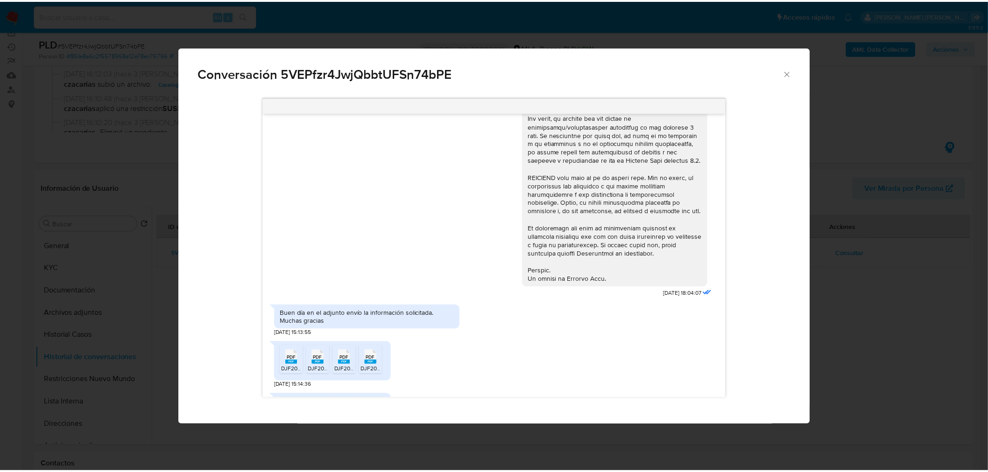
scroll to position [544, 0]
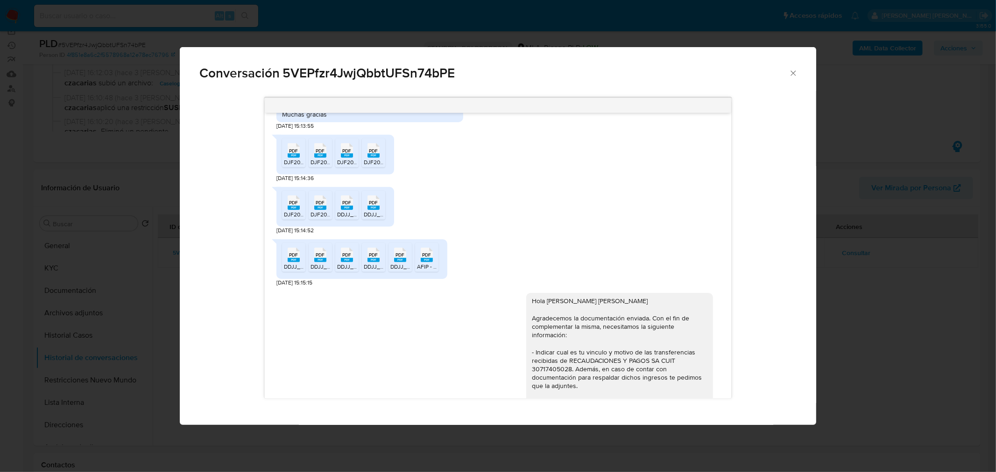
click at [940, 350] on div "Conversación 5VEPfzr4JwjQbbtUFSn74bPE [DATE] 18:04:07 Buen día en el adjunto en…" at bounding box center [498, 236] width 996 height 472
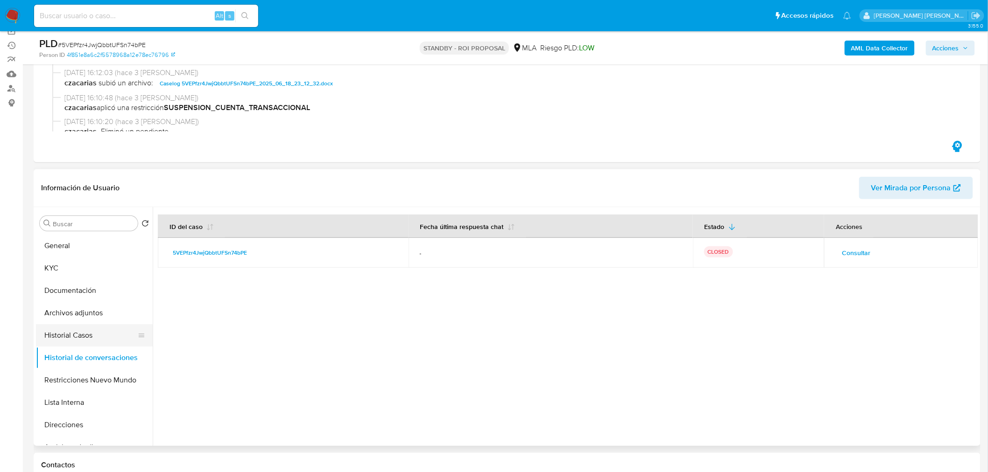
click at [68, 330] on button "Historial Casos" at bounding box center [90, 335] width 109 height 22
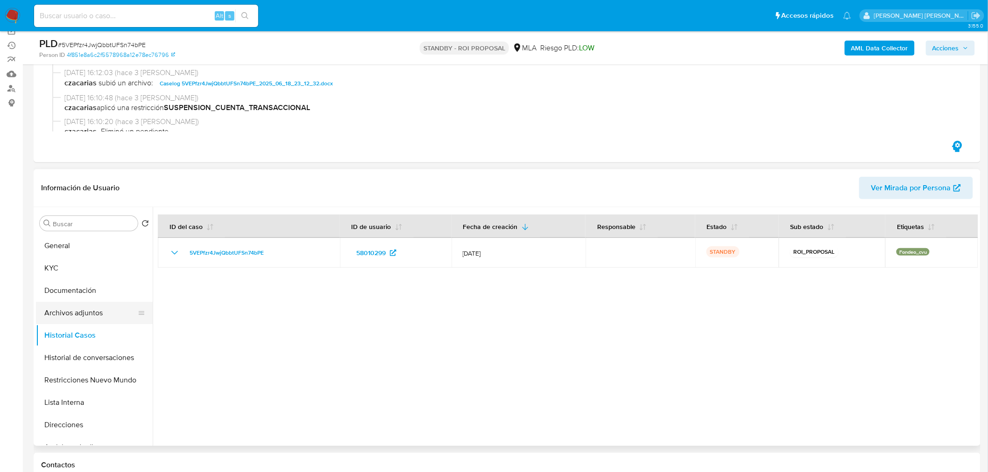
click at [77, 305] on button "Archivos adjuntos" at bounding box center [90, 313] width 109 height 22
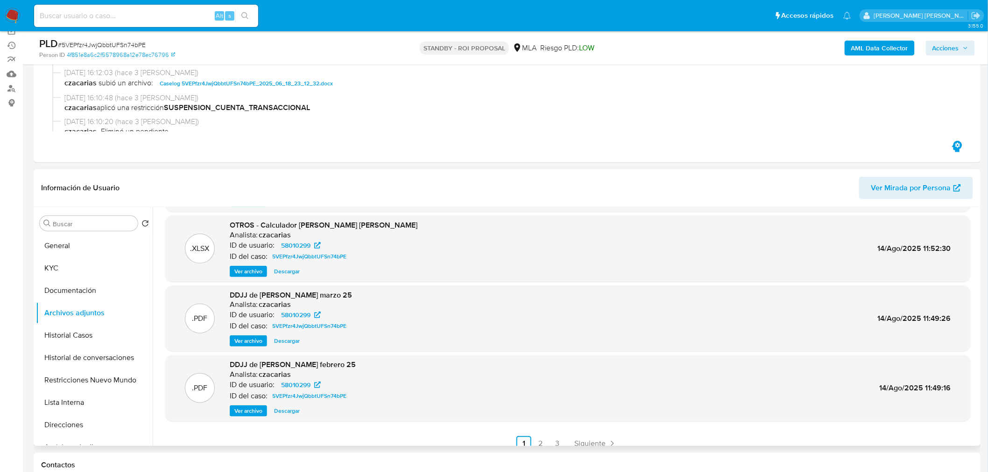
scroll to position [78, 0]
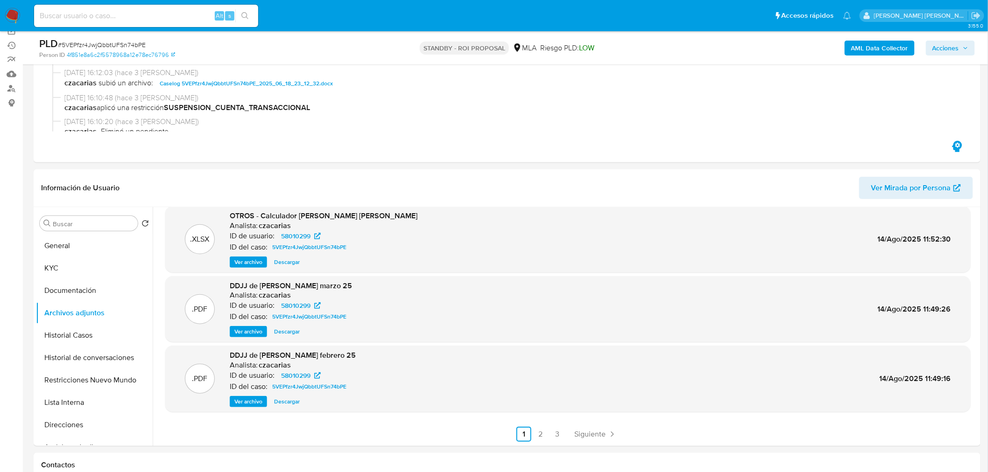
click at [171, 20] on input at bounding box center [146, 16] width 224 height 12
paste input "bpQODFIR3wkeYgOG6izyVj5L"
type input "bpQODFIR3wkeYgOG6izyVj5L"
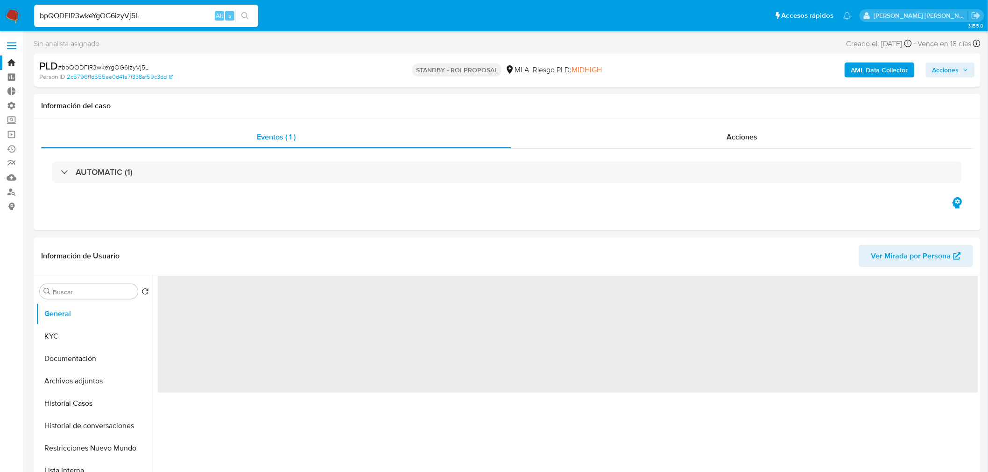
select select "10"
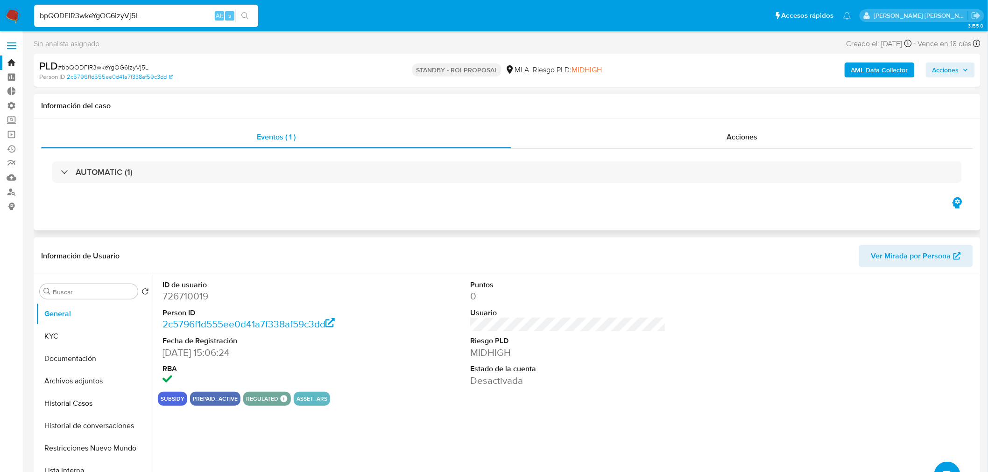
click at [738, 149] on div "AUTOMATIC (1)" at bounding box center [507, 172] width 932 height 47
click at [744, 134] on span "Acciones" at bounding box center [741, 137] width 31 height 11
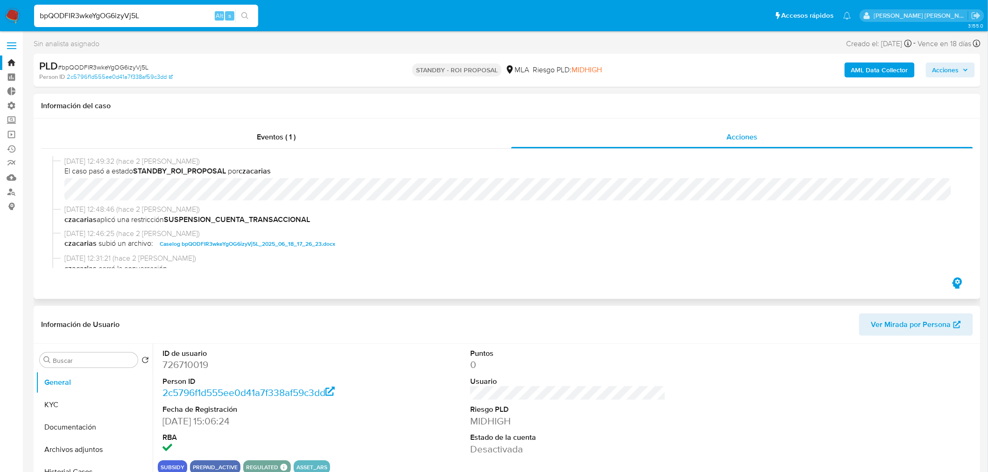
scroll to position [52, 0]
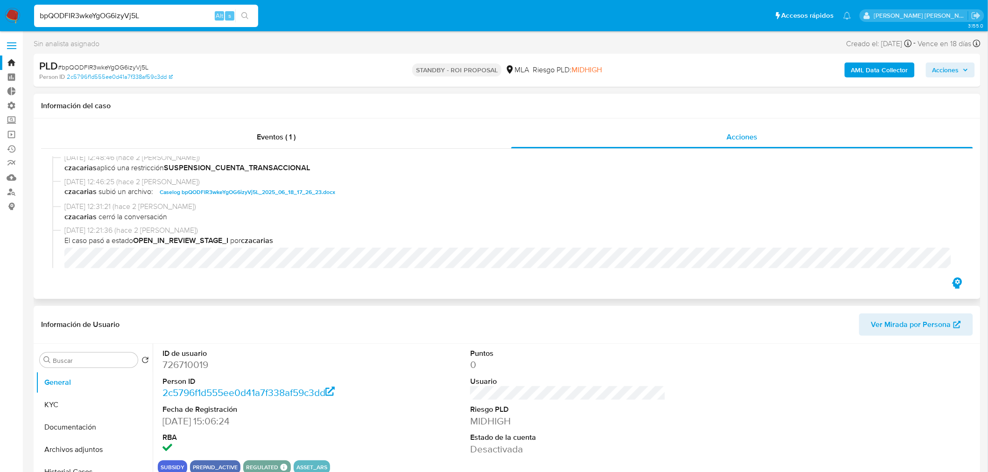
click at [298, 194] on span "Caselog bpQODFIR3wkeYgOG6izyVj5L_2025_06_18_17_26_23.docx" at bounding box center [247, 192] width 175 height 11
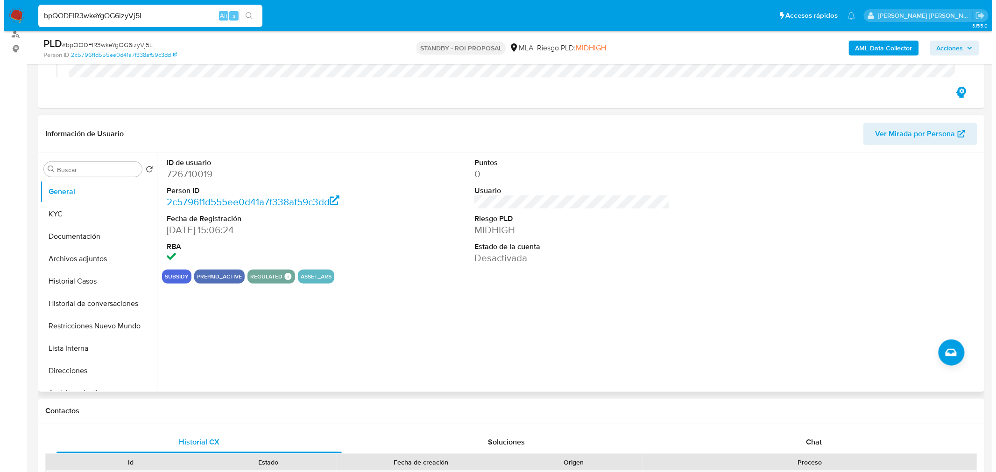
scroll to position [207, 0]
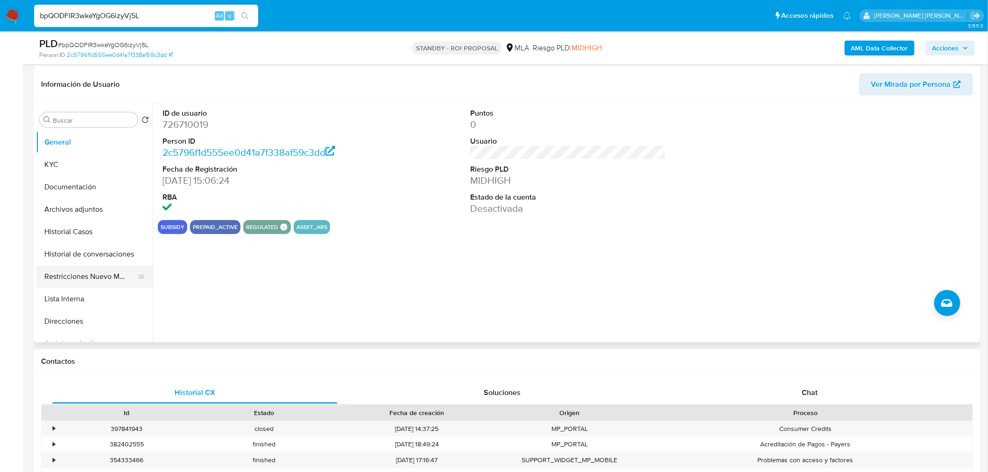
click at [102, 275] on button "Restricciones Nuevo Mundo" at bounding box center [90, 277] width 109 height 22
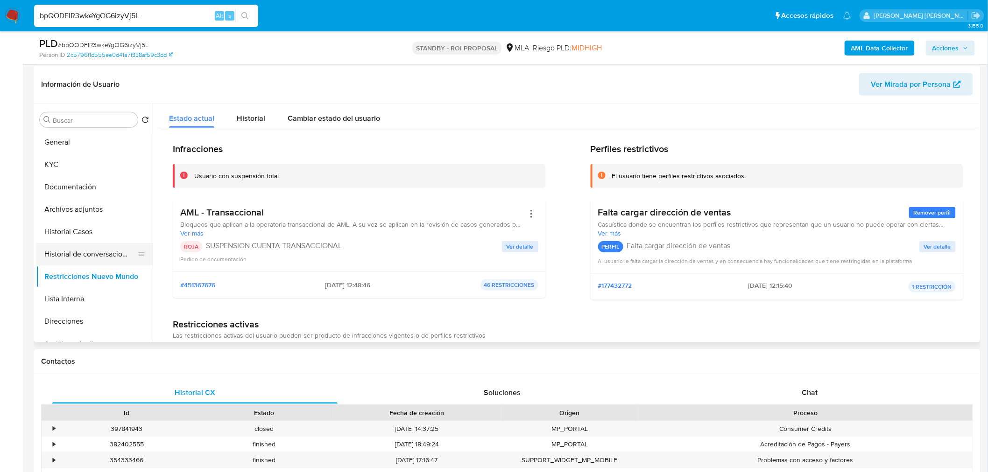
click at [82, 254] on button "Historial de conversaciones" at bounding box center [90, 254] width 109 height 22
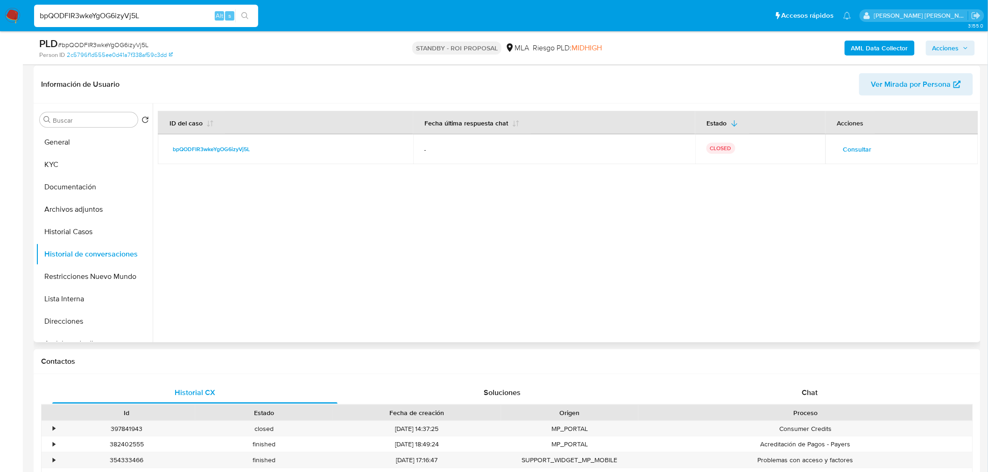
click at [853, 153] on span "Consultar" at bounding box center [857, 149] width 28 height 13
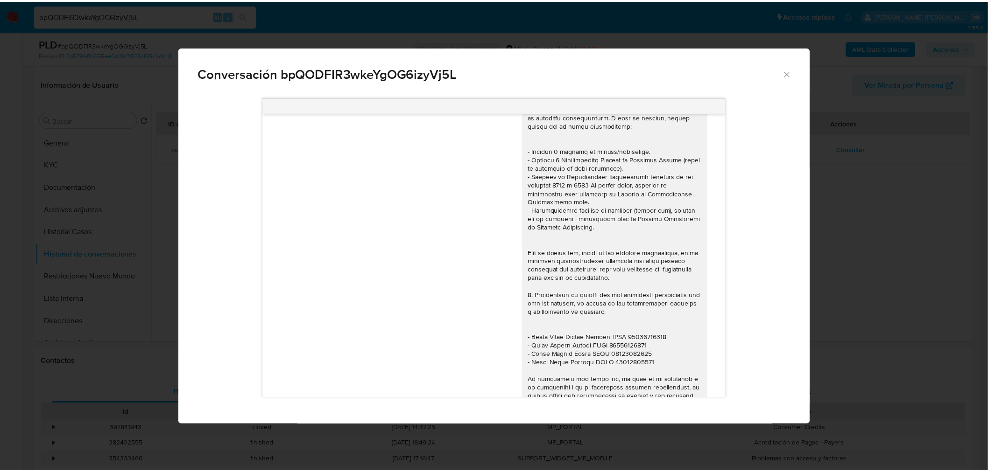
scroll to position [942, 0]
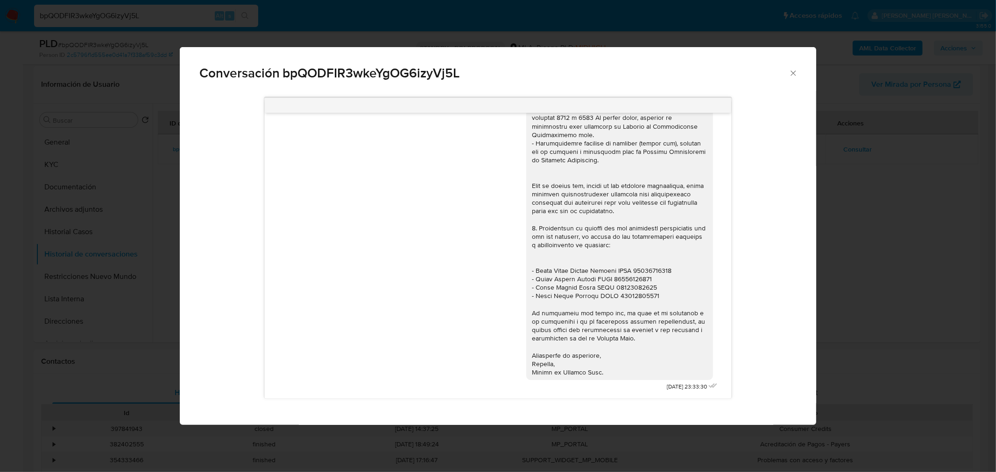
click at [860, 323] on div "Conversación bpQODFIR3wkeYgOG6izyVj5L [DATE] 18:03:55 Hola, Esperamos que te en…" at bounding box center [498, 236] width 996 height 472
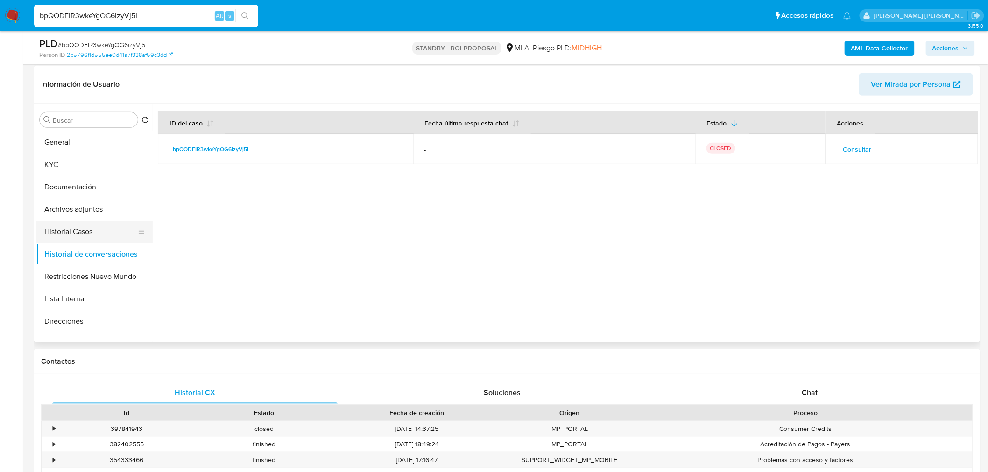
click at [59, 229] on button "Historial Casos" at bounding box center [90, 232] width 109 height 22
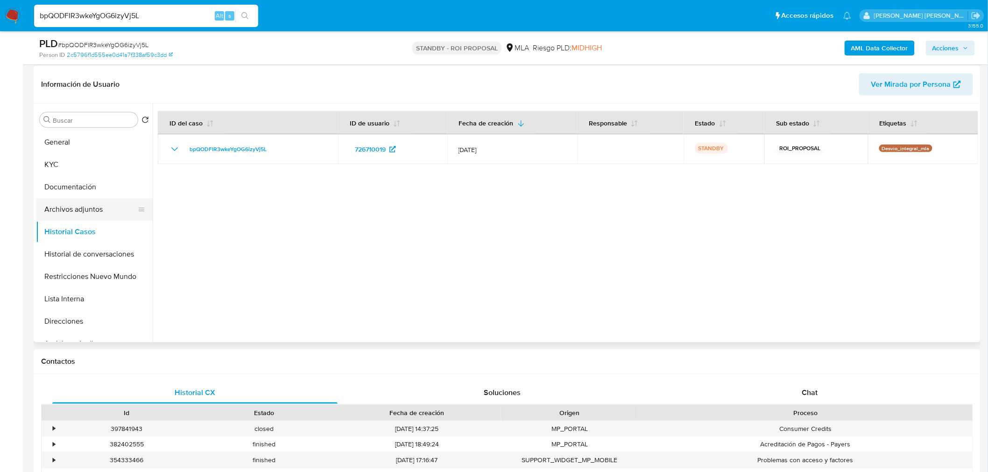
click at [72, 204] on button "Archivos adjuntos" at bounding box center [90, 209] width 109 height 22
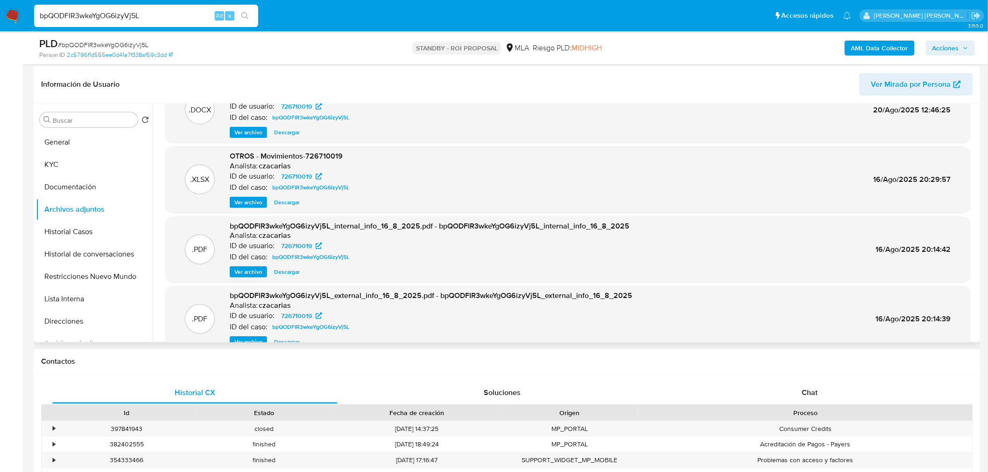
scroll to position [52, 0]
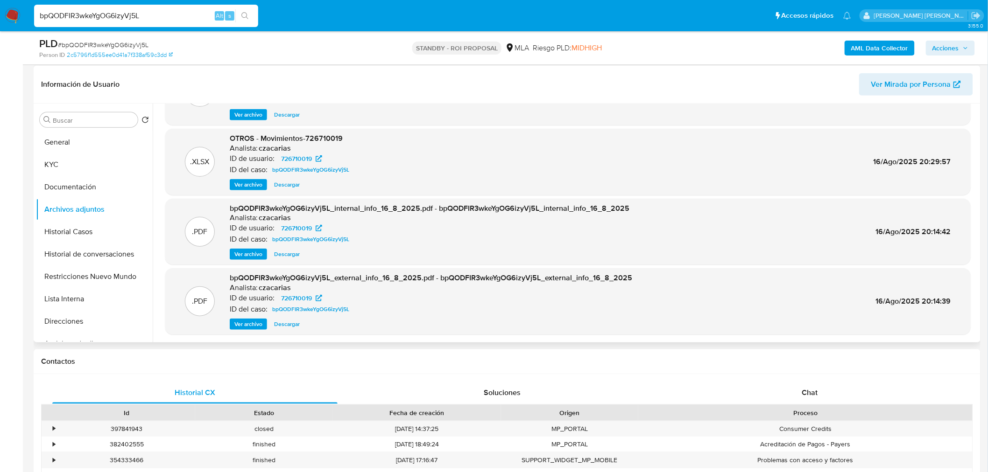
click at [248, 323] on span "Ver archivo" at bounding box center [248, 324] width 28 height 9
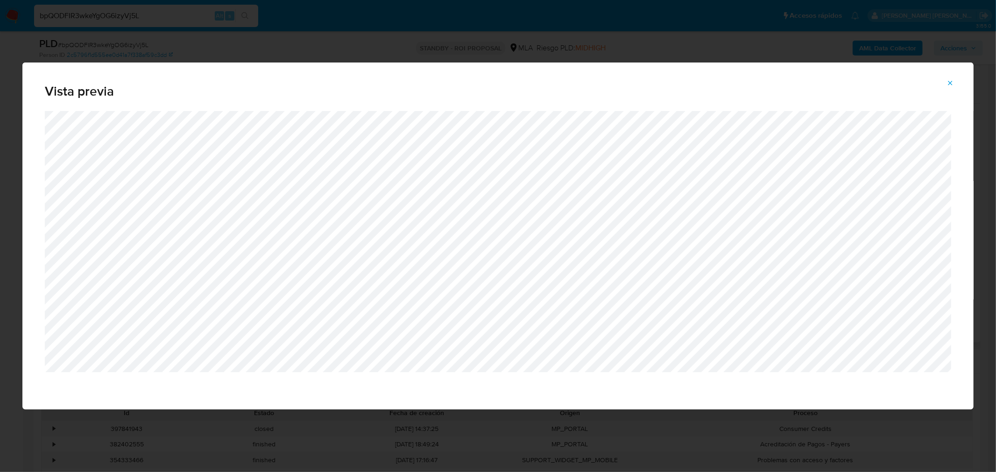
drag, startPoint x: 948, startPoint y: 85, endPoint x: 942, endPoint y: 84, distance: 6.7
click at [947, 84] on icon "Attachment preview" at bounding box center [949, 82] width 7 height 7
